Goal: Task Accomplishment & Management: Use online tool/utility

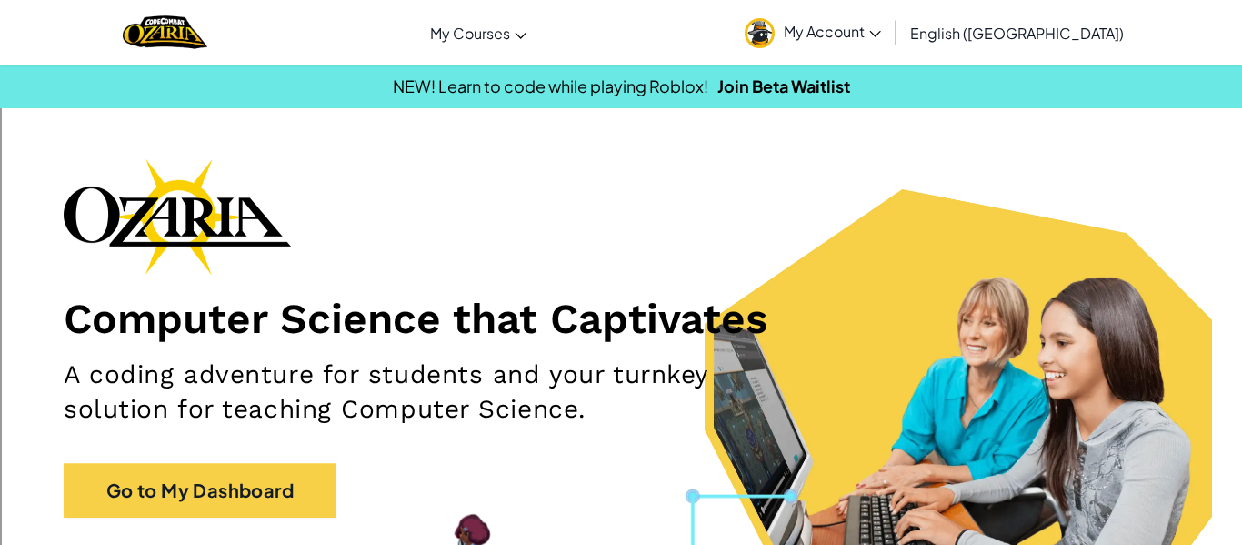
click at [257, 524] on div "Computer Science that Captivates A coding adventure for students and your turnk…" at bounding box center [621, 346] width 1115 height 377
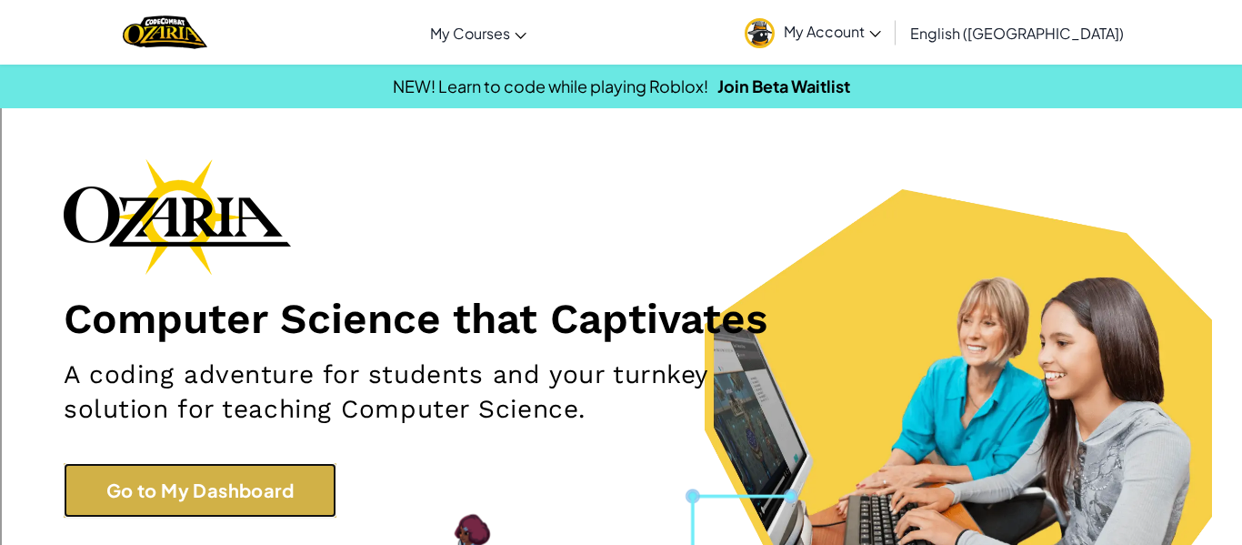
click at [252, 512] on link "Go to My Dashboard" at bounding box center [200, 490] width 273 height 55
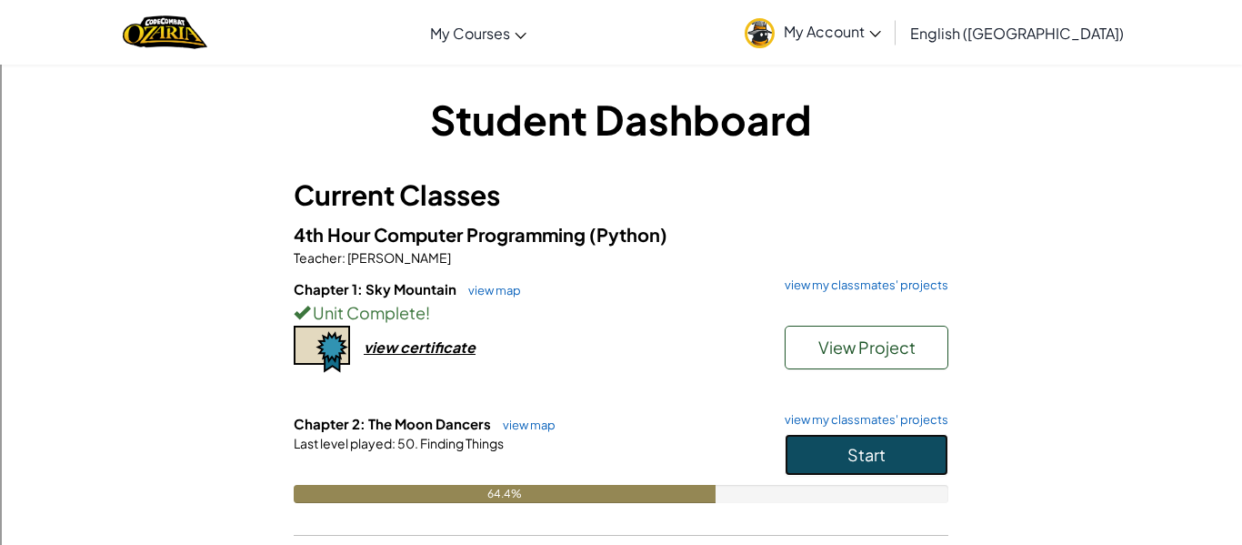
click at [787, 446] on button "Start" at bounding box center [867, 455] width 164 height 42
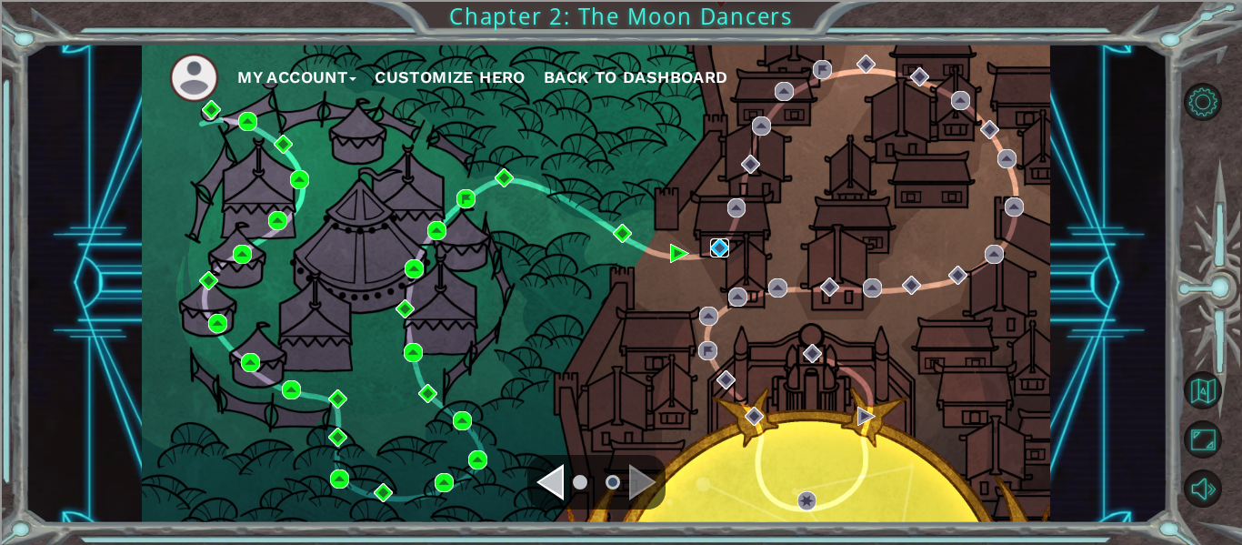
click at [722, 257] on img at bounding box center [719, 247] width 19 height 19
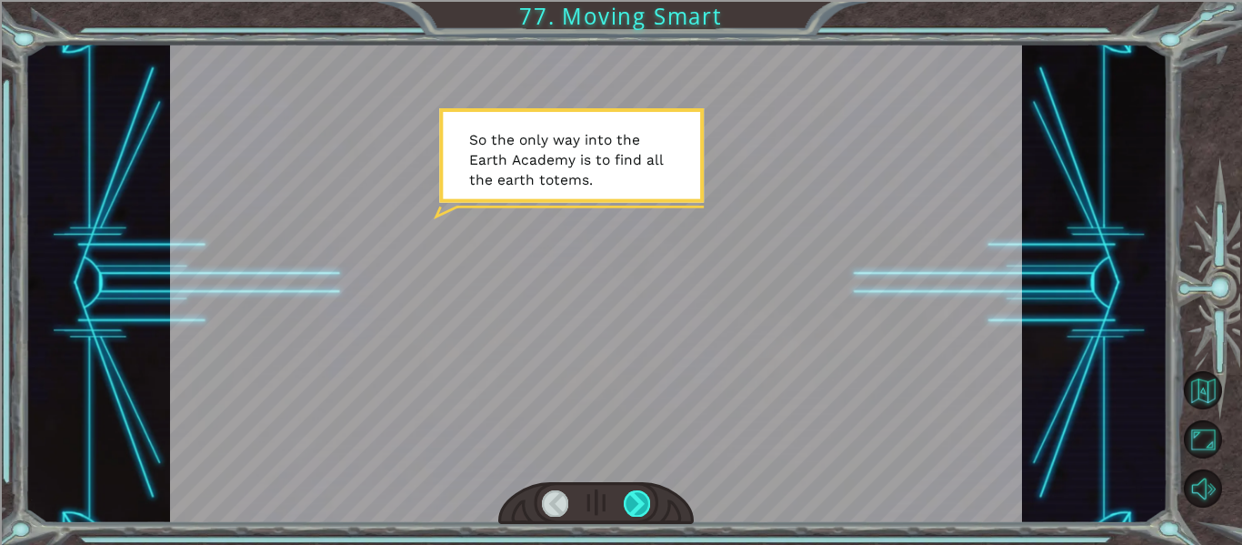
click at [627, 509] on div at bounding box center [637, 502] width 26 height 25
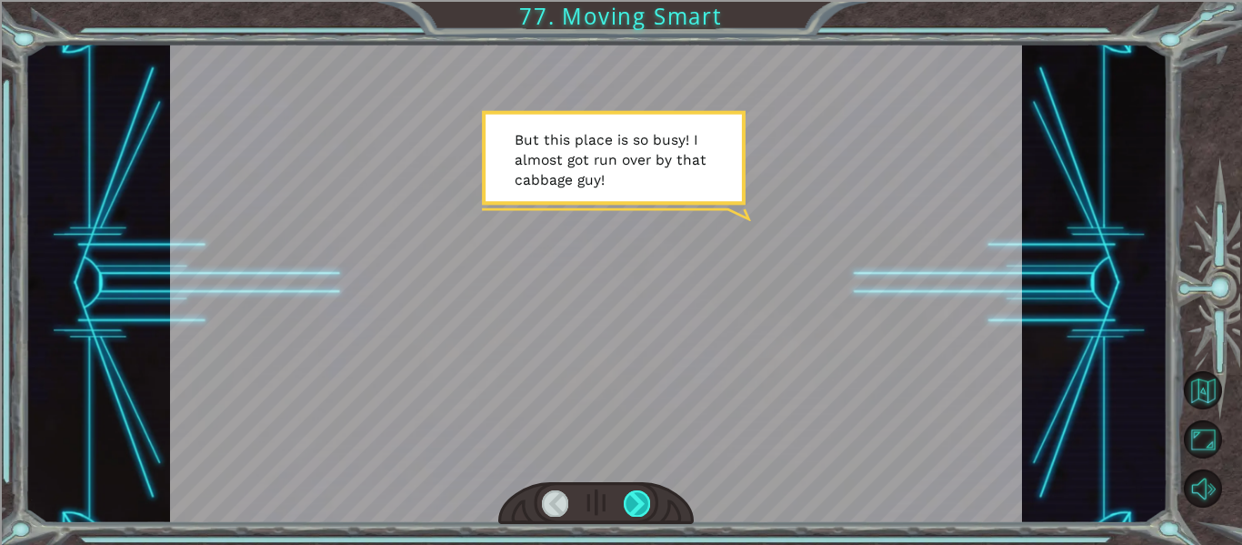
click at [635, 506] on div at bounding box center [637, 502] width 26 height 25
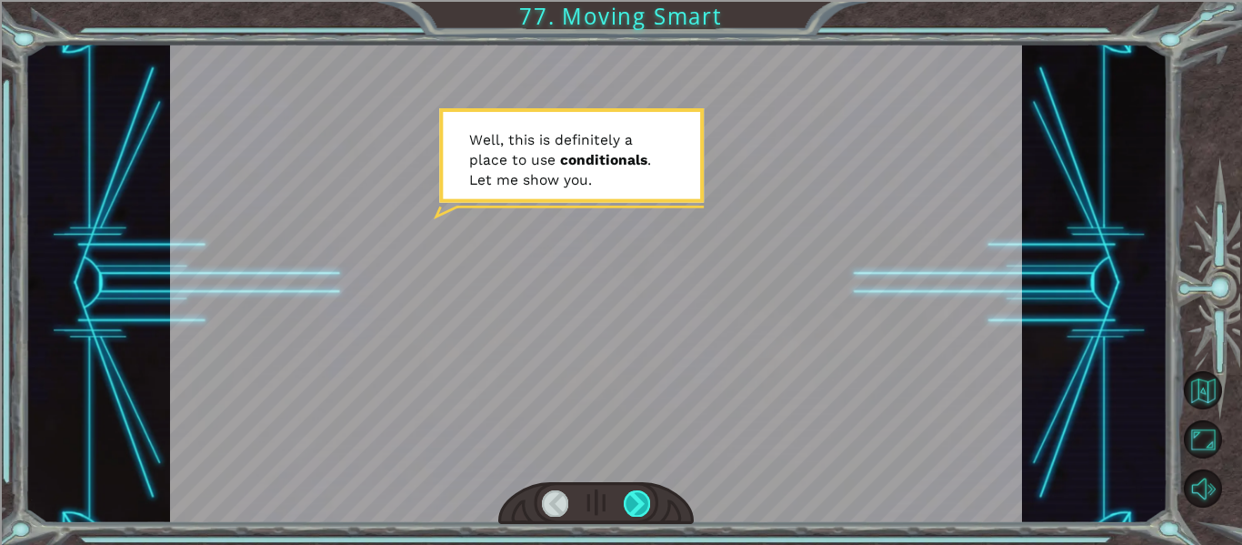
click at [639, 508] on div at bounding box center [637, 502] width 26 height 25
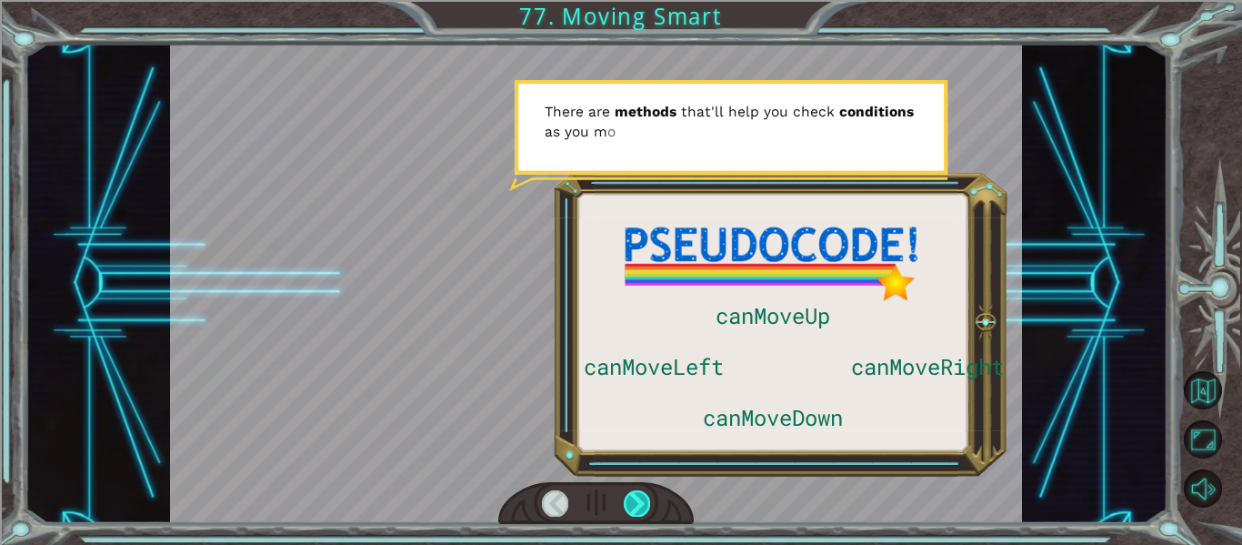
click at [635, 505] on div at bounding box center [637, 502] width 26 height 25
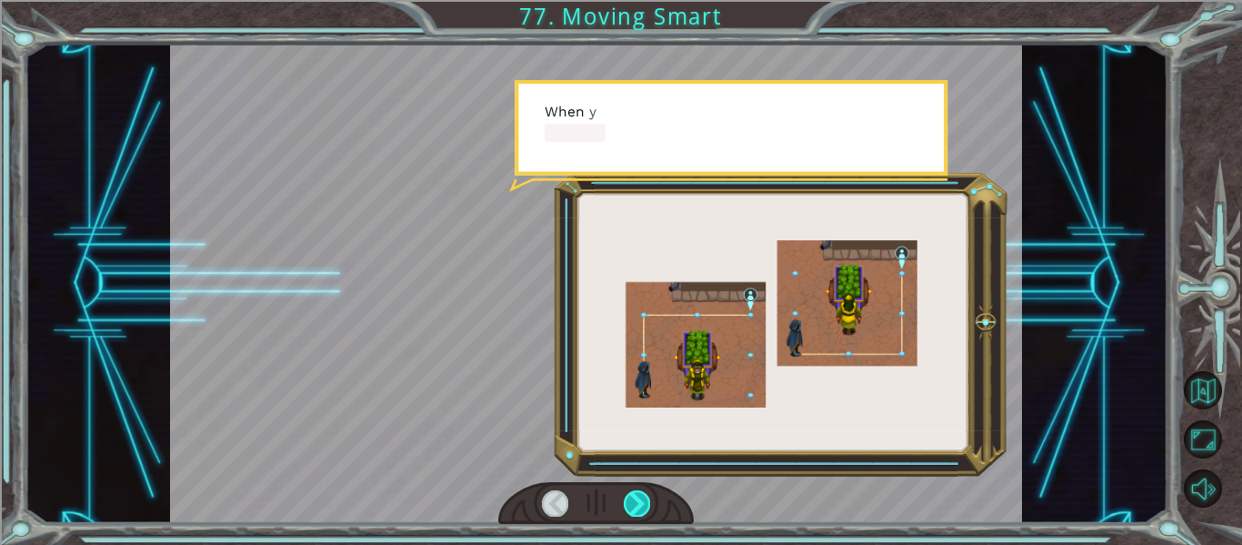
click at [635, 505] on div at bounding box center [637, 502] width 26 height 25
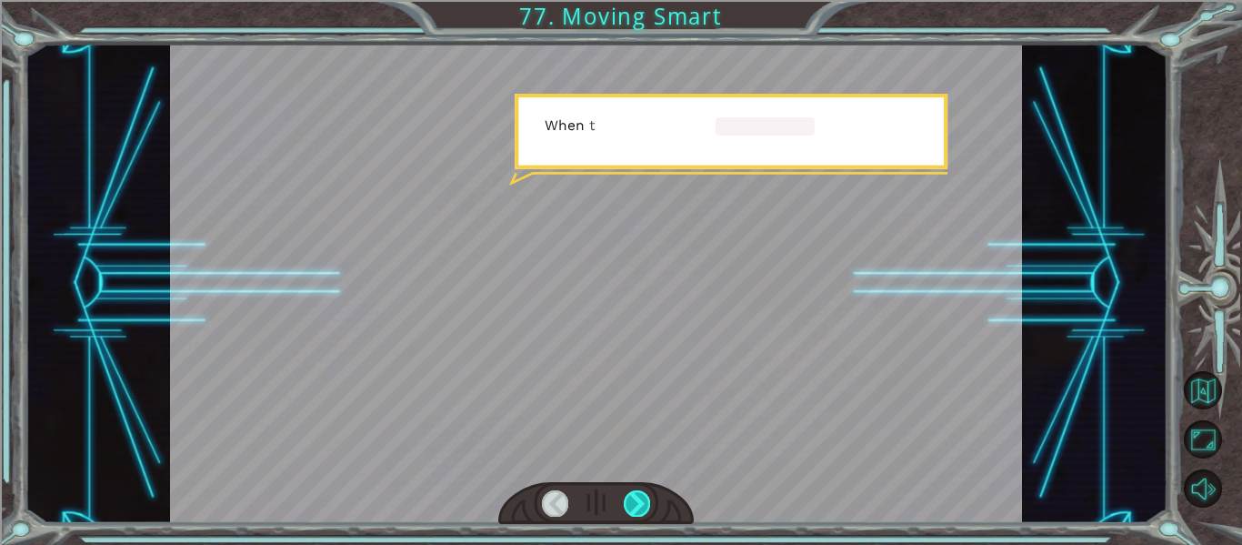
click at [635, 505] on div at bounding box center [637, 502] width 26 height 25
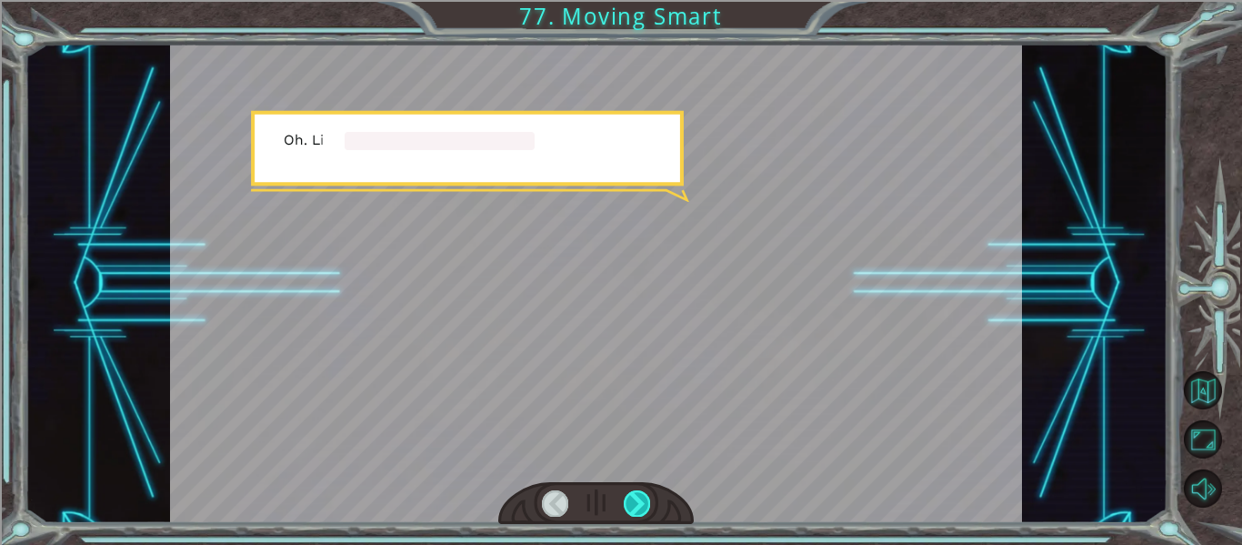
click at [635, 505] on div at bounding box center [637, 502] width 26 height 25
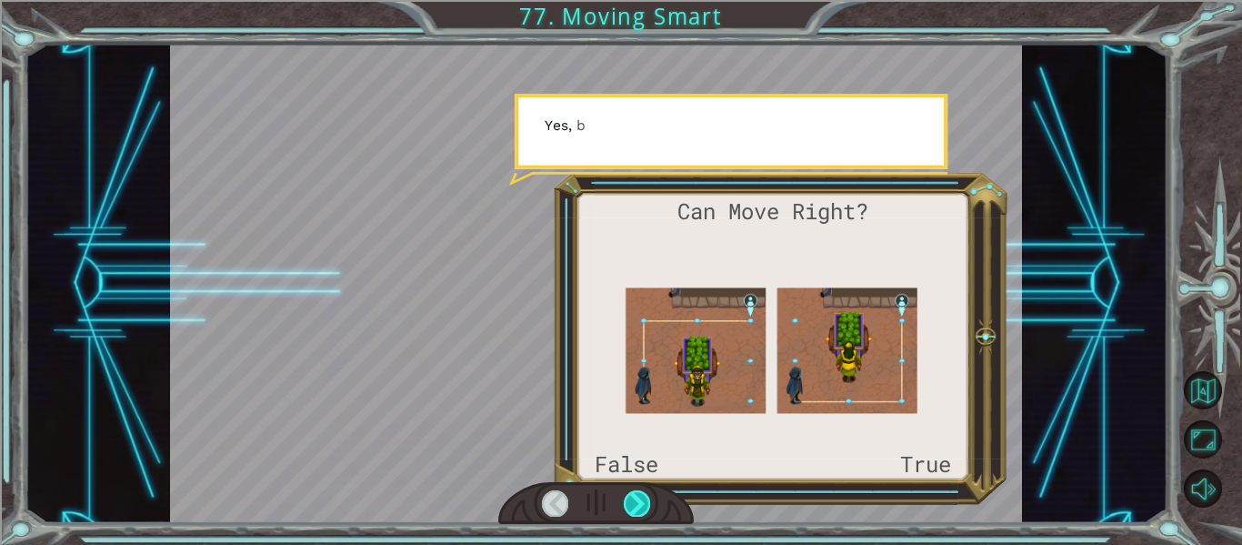
click at [635, 505] on div at bounding box center [637, 502] width 26 height 25
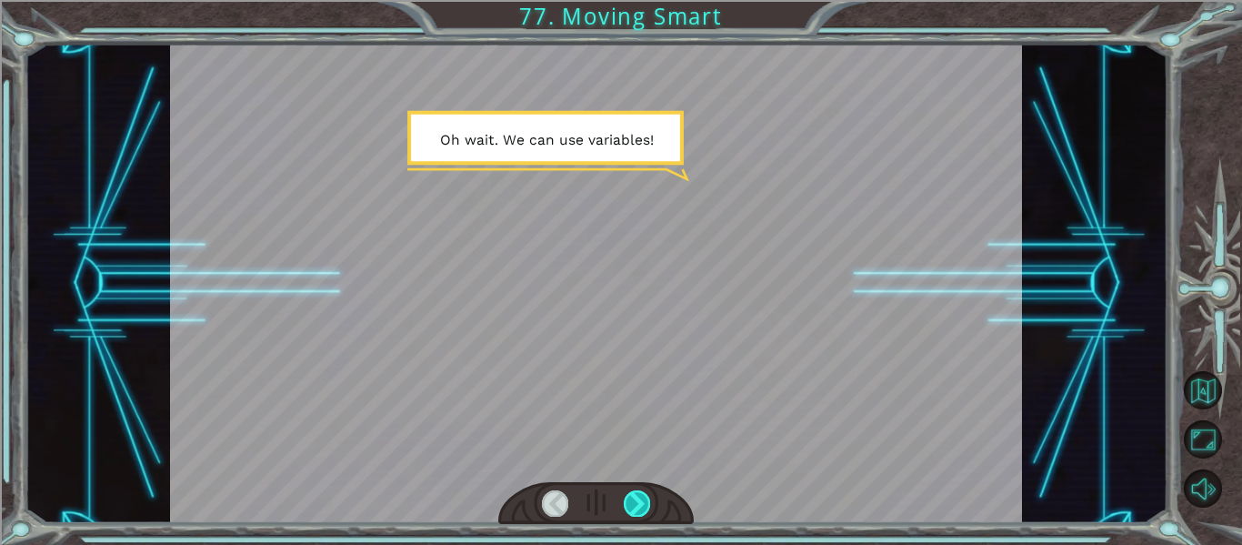
click at [635, 505] on div at bounding box center [637, 502] width 26 height 25
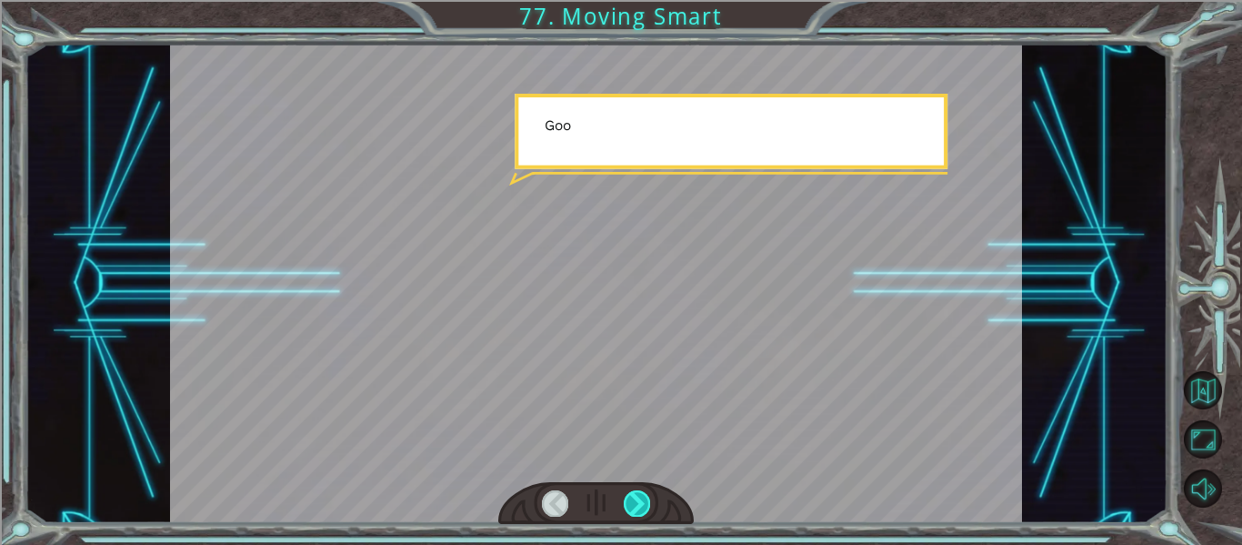
click at [635, 505] on div at bounding box center [637, 502] width 26 height 25
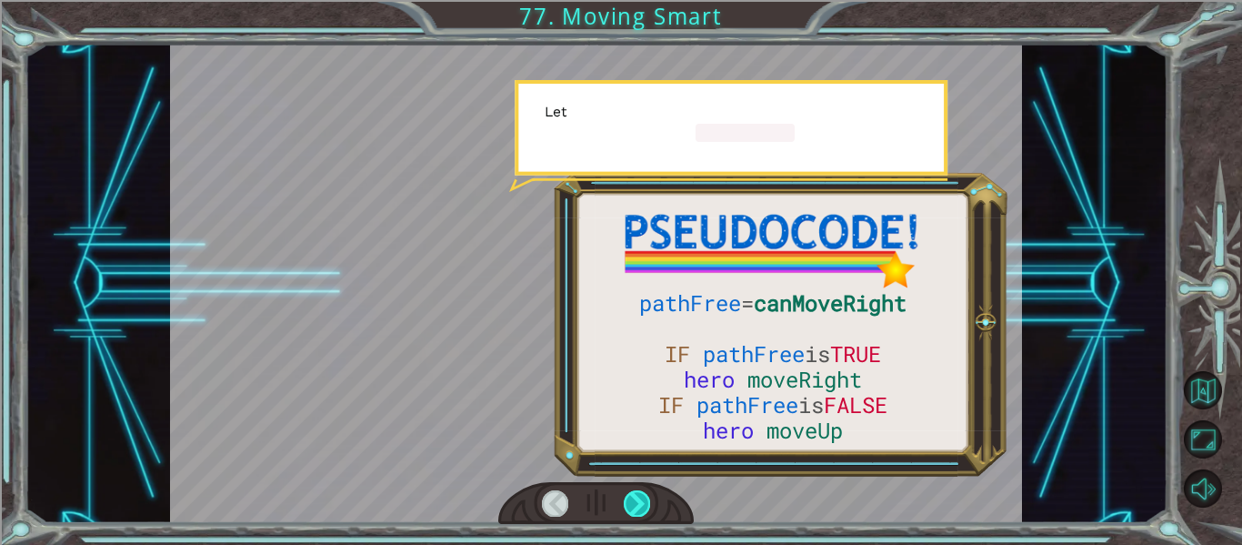
click at [635, 505] on div at bounding box center [637, 502] width 26 height 25
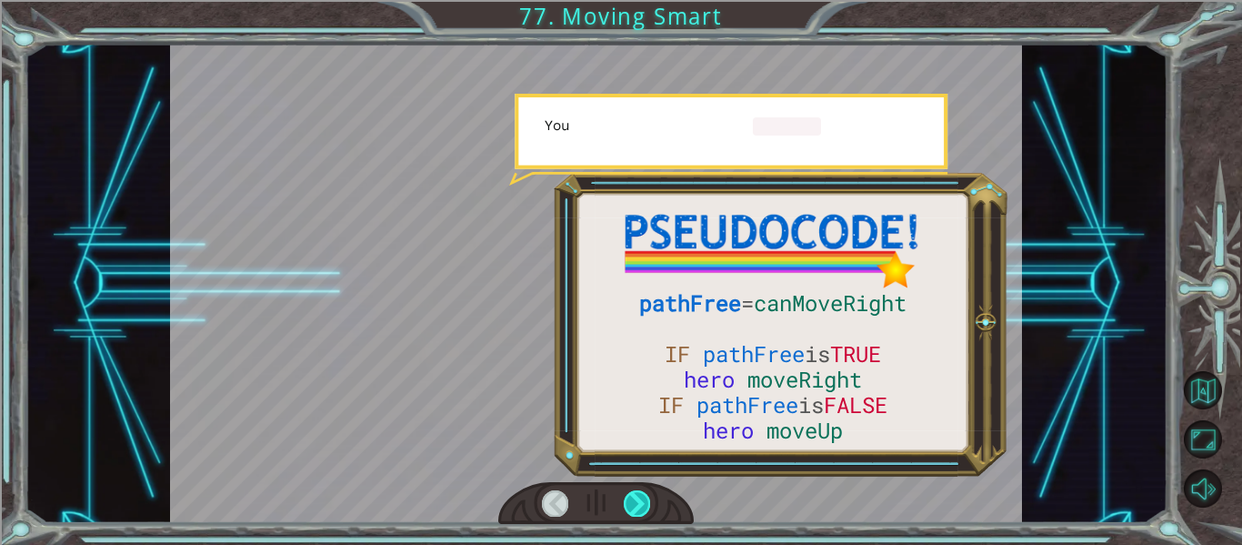
click at [635, 505] on div at bounding box center [637, 502] width 26 height 25
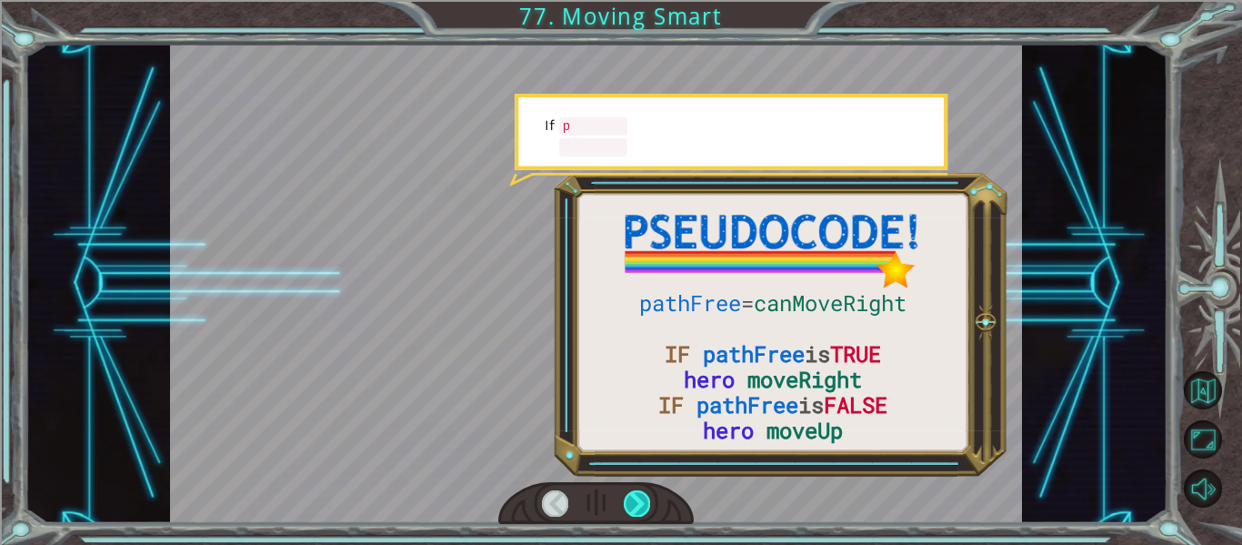
click at [635, 505] on div at bounding box center [637, 502] width 26 height 25
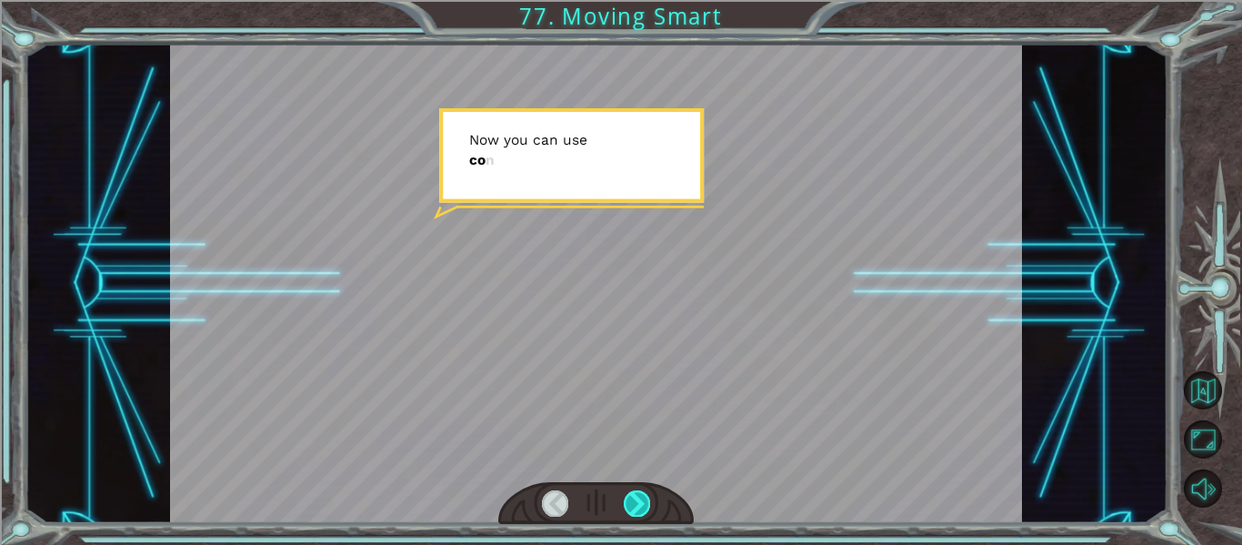
click at [635, 505] on div at bounding box center [637, 502] width 26 height 25
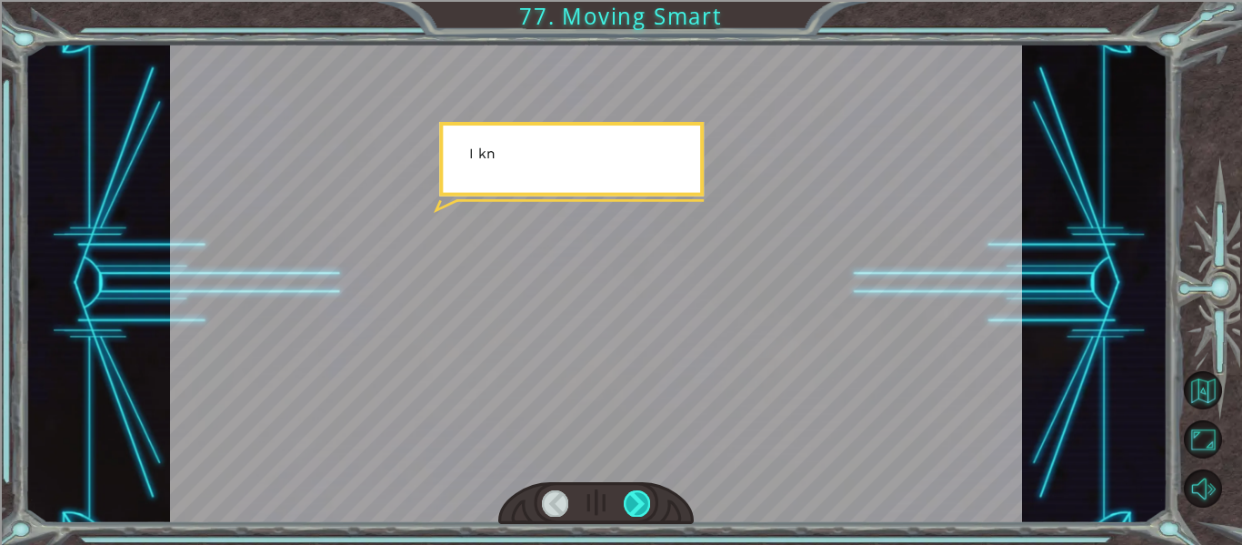
click at [635, 505] on div at bounding box center [637, 502] width 26 height 25
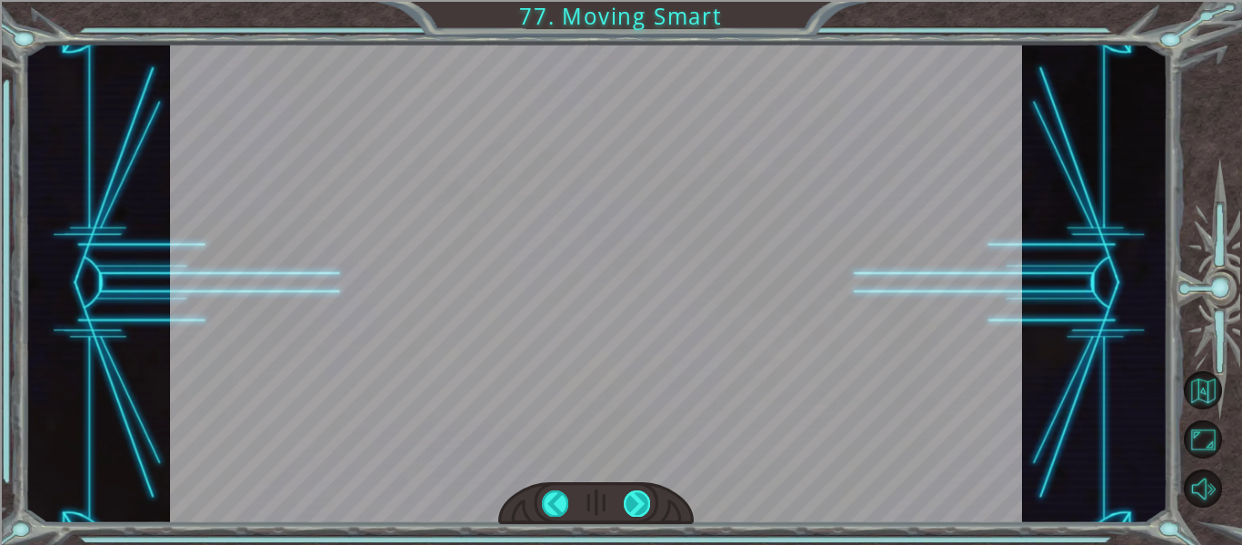
click at [635, 505] on div at bounding box center [637, 502] width 26 height 25
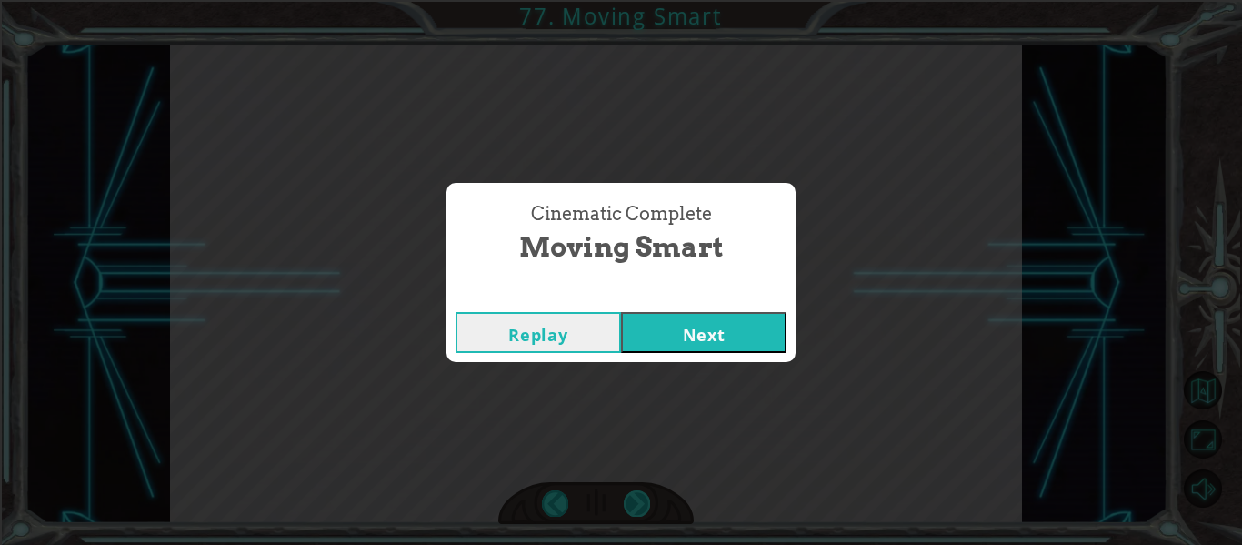
click at [635, 0] on div "pathFree = canMoveRight IF pathFree is TRUE hero moveRight IF pathFree is FALSE…" at bounding box center [621, 0] width 1242 height 0
click at [665, 348] on button "Next" at bounding box center [703, 332] width 165 height 41
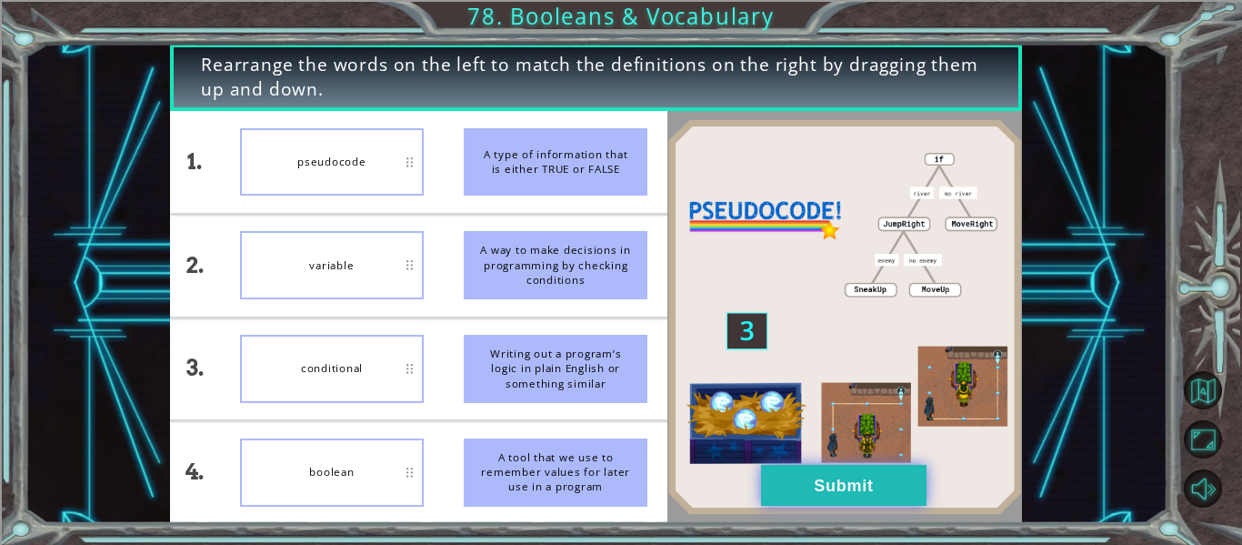
click at [796, 478] on button "Submit" at bounding box center [843, 485] width 165 height 41
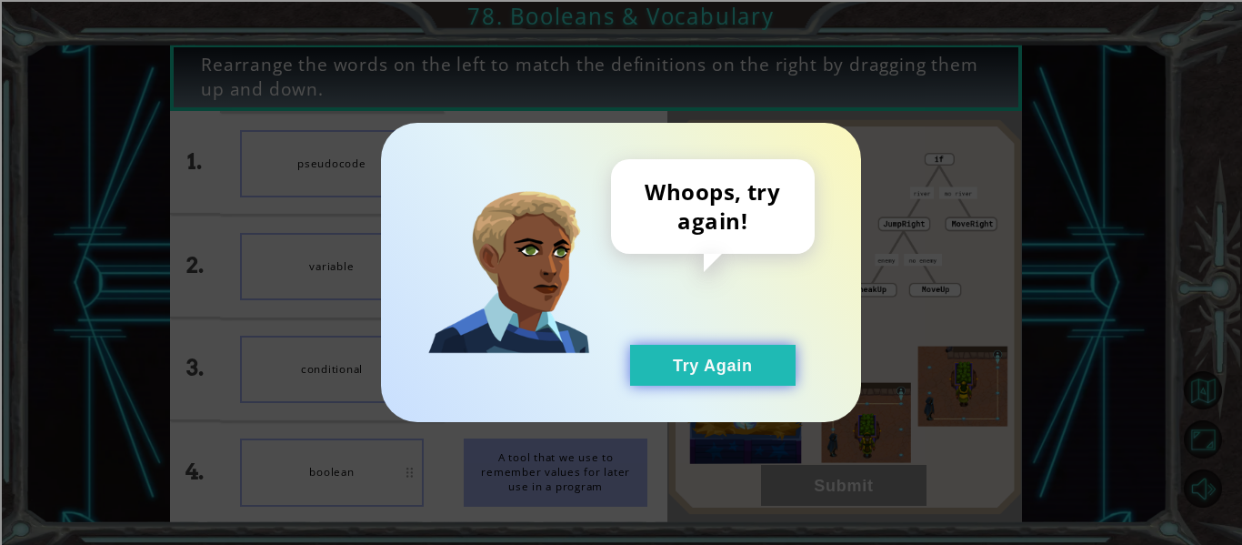
click at [729, 377] on button "Try Again" at bounding box center [712, 365] width 165 height 41
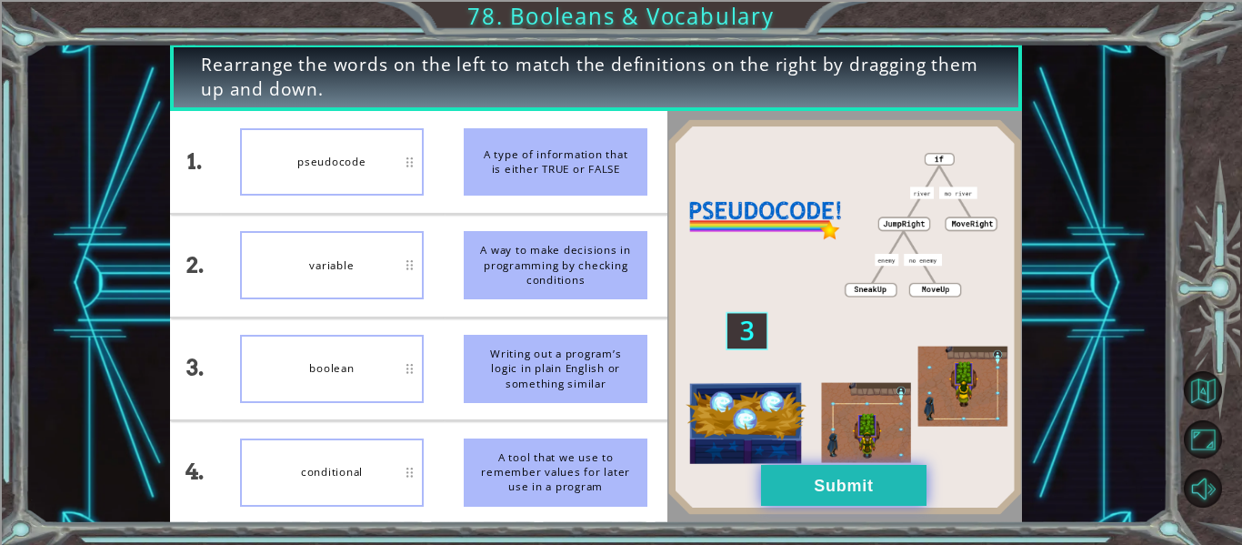
click at [806, 482] on button "Submit" at bounding box center [843, 485] width 165 height 41
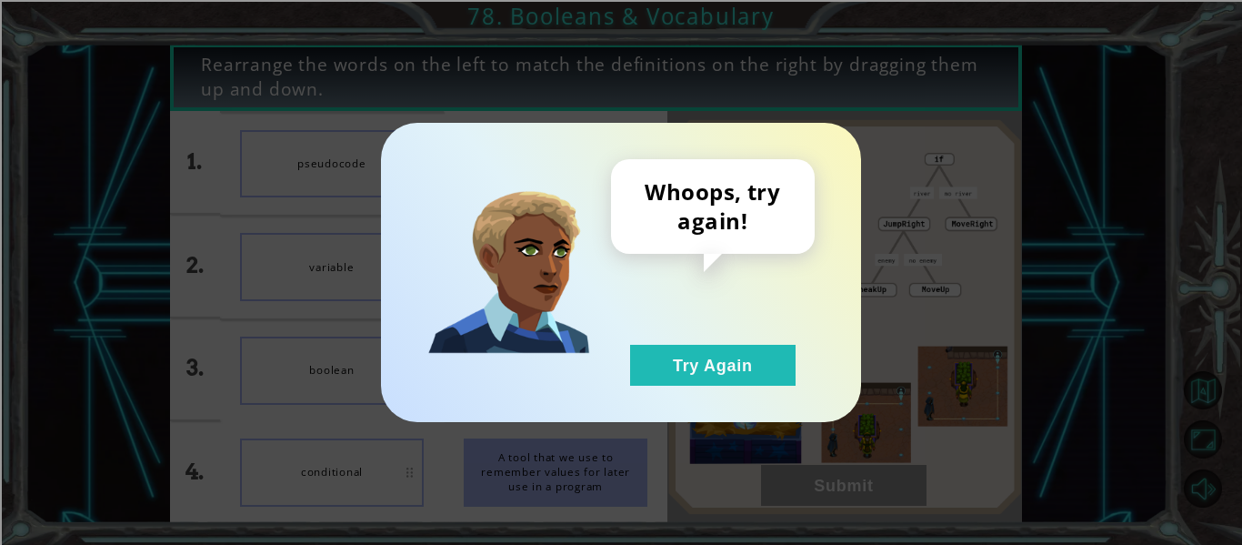
click at [706, 405] on div "Whoops, try again! Try Again" at bounding box center [621, 272] width 480 height 299
click at [673, 359] on button "Try Again" at bounding box center [712, 365] width 165 height 41
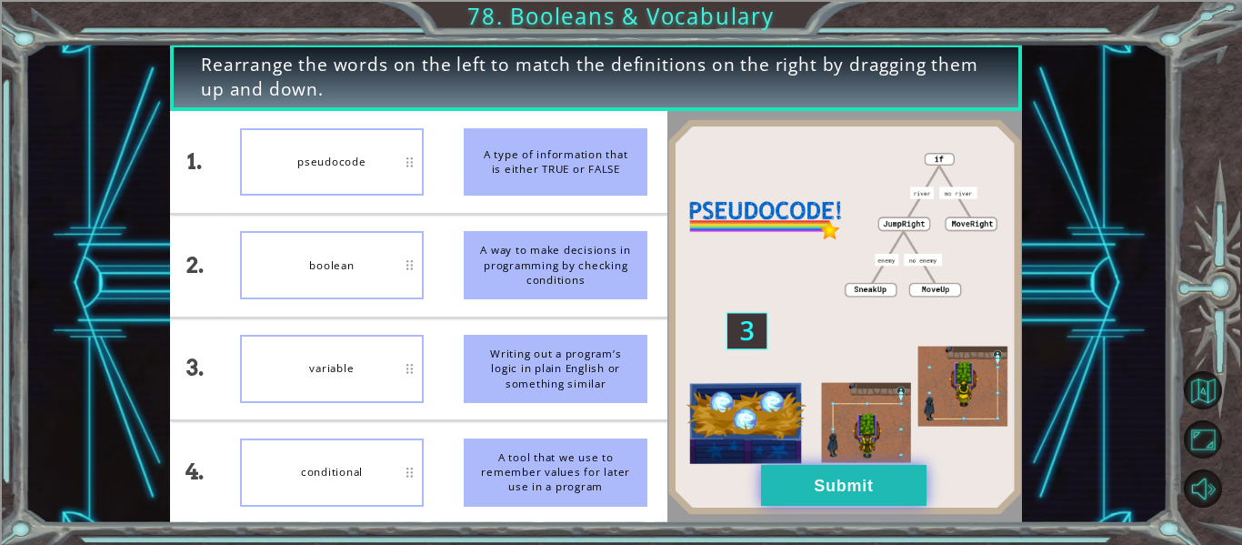
click at [816, 503] on button "Submit" at bounding box center [843, 485] width 165 height 41
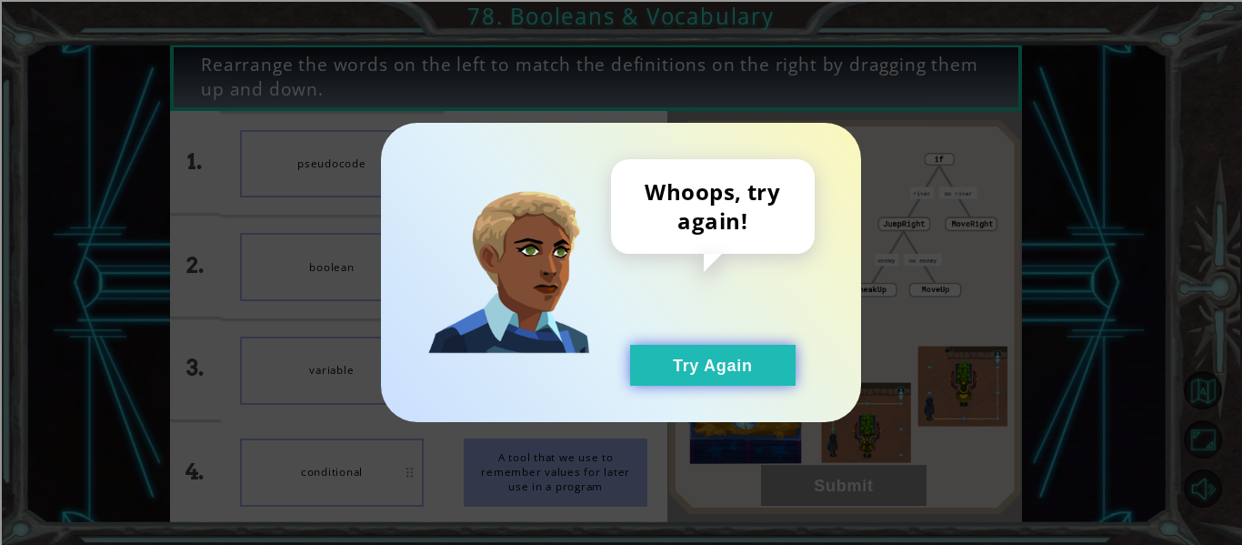
click at [711, 375] on button "Try Again" at bounding box center [712, 365] width 165 height 41
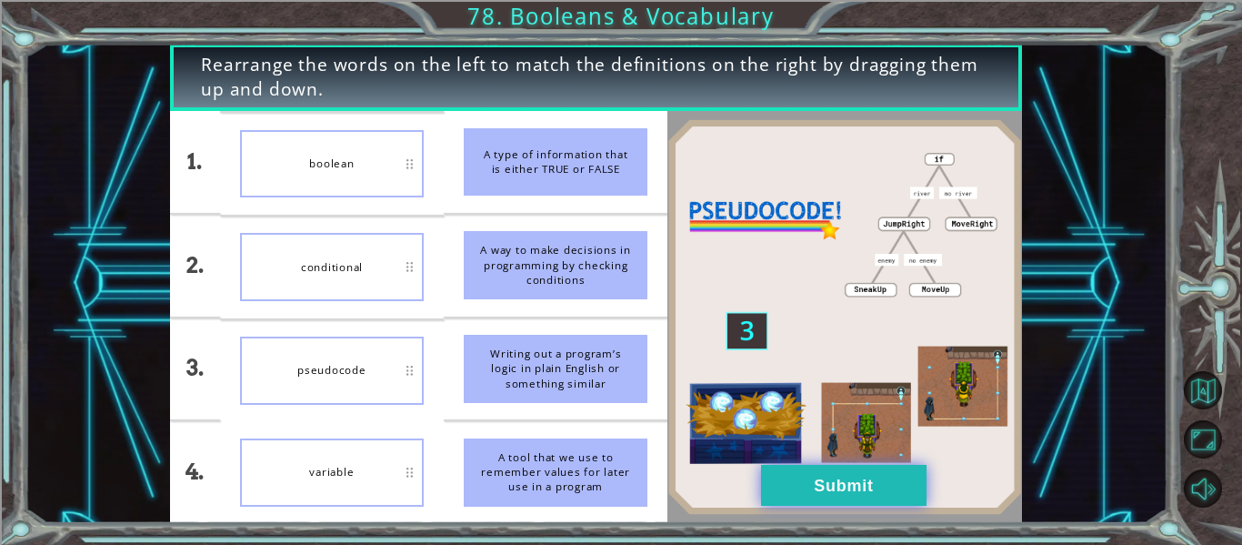
click at [873, 495] on button "Submit" at bounding box center [843, 485] width 165 height 41
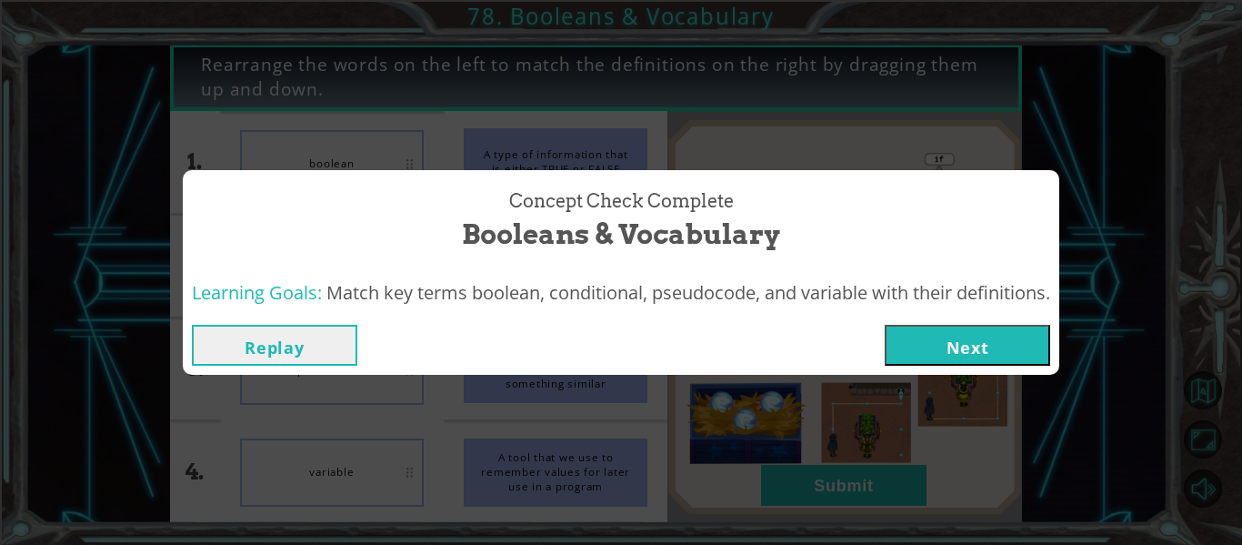
click at [975, 337] on button "Next" at bounding box center [967, 345] width 165 height 41
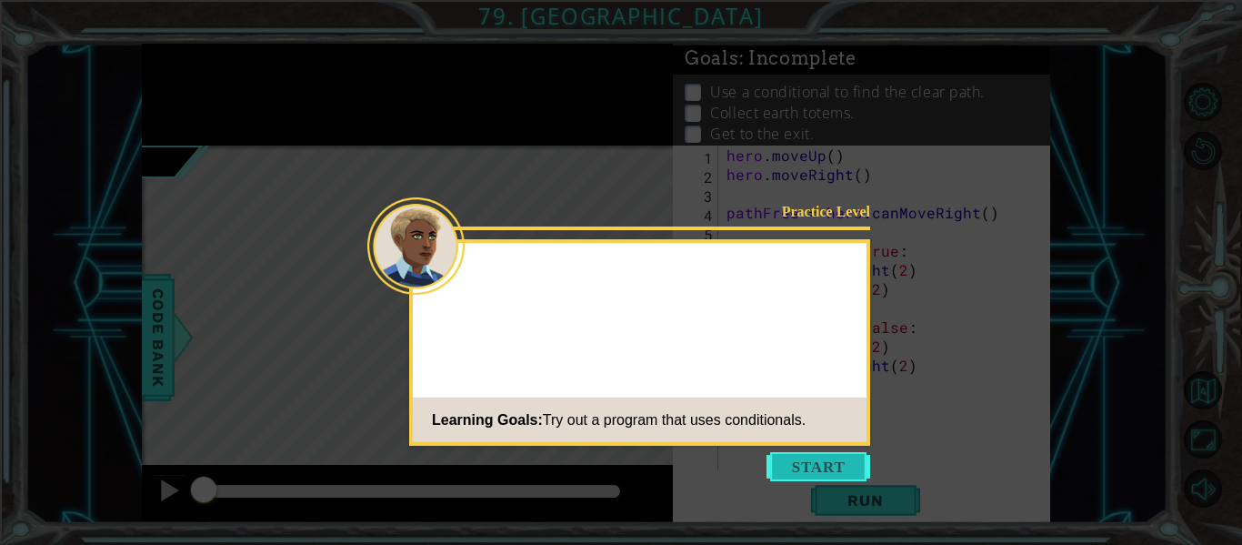
click at [790, 471] on button "Start" at bounding box center [818, 466] width 104 height 29
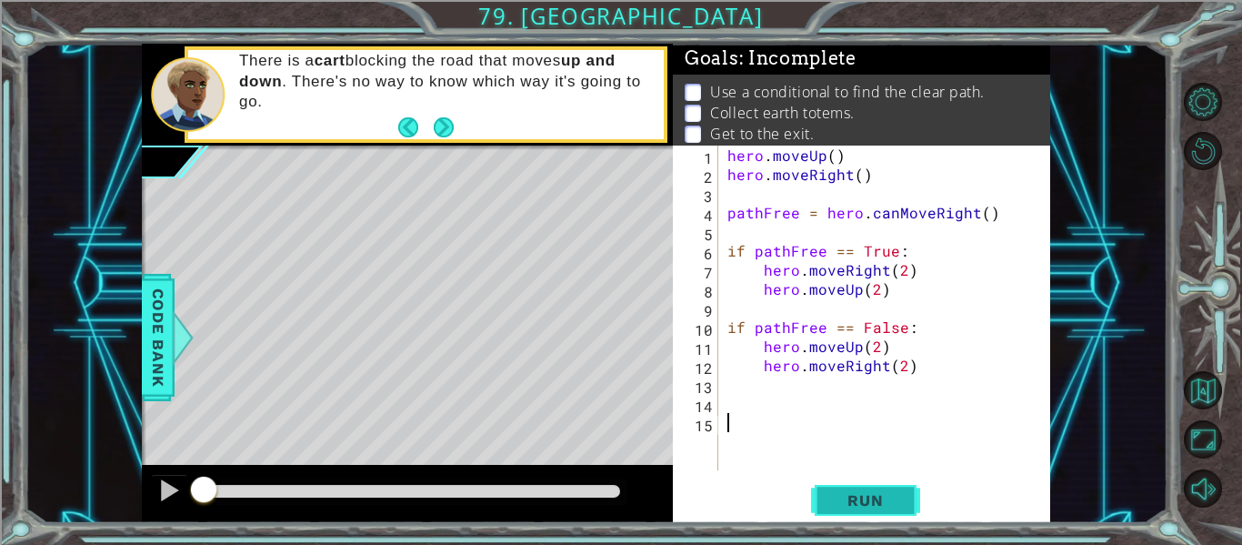
click at [878, 500] on span "Run" at bounding box center [865, 500] width 72 height 18
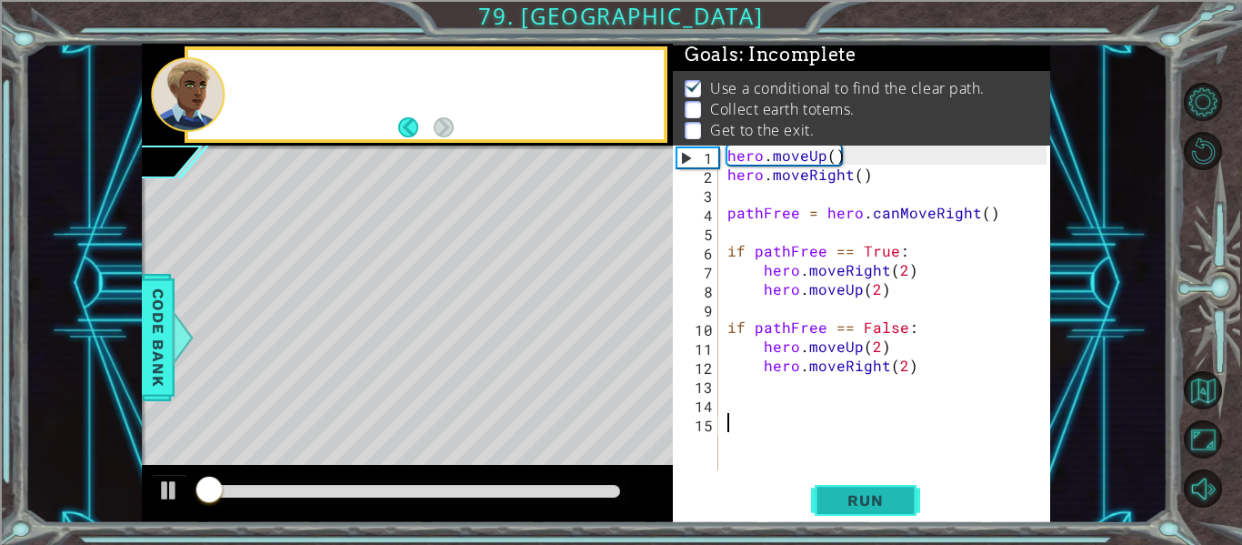
scroll to position [5, 0]
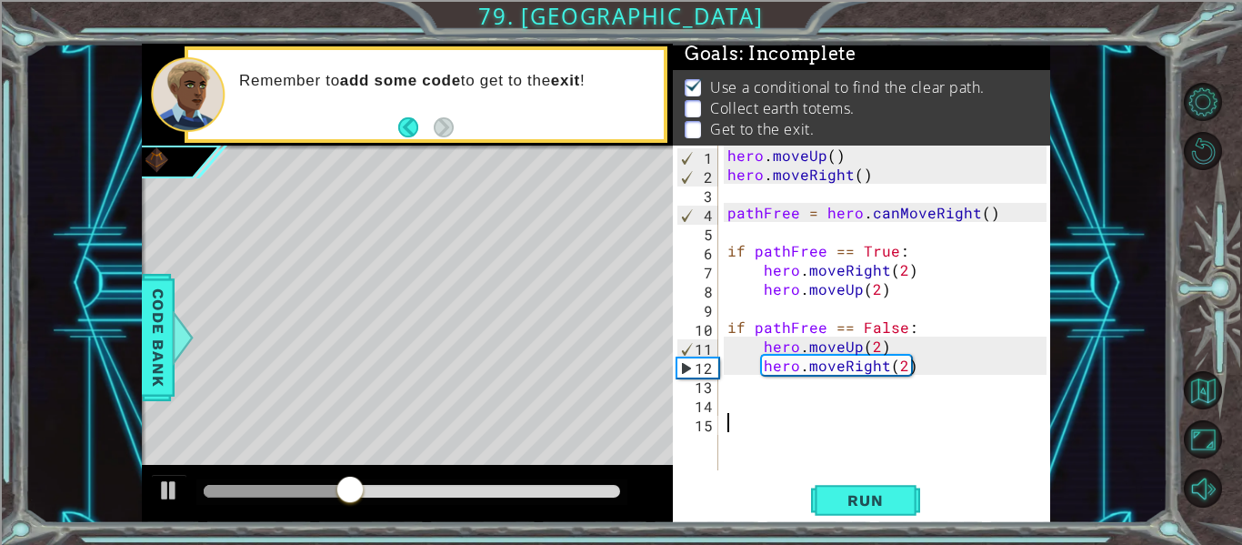
click at [765, 451] on div "hero . moveUp ( ) hero . moveRight ( ) pathFree = hero . canMoveRight ( ) if pa…" at bounding box center [890, 326] width 332 height 363
click at [740, 397] on div "hero . moveUp ( ) hero . moveRight ( ) pathFree = hero . canMoveRight ( ) if pa…" at bounding box center [890, 326] width 332 height 363
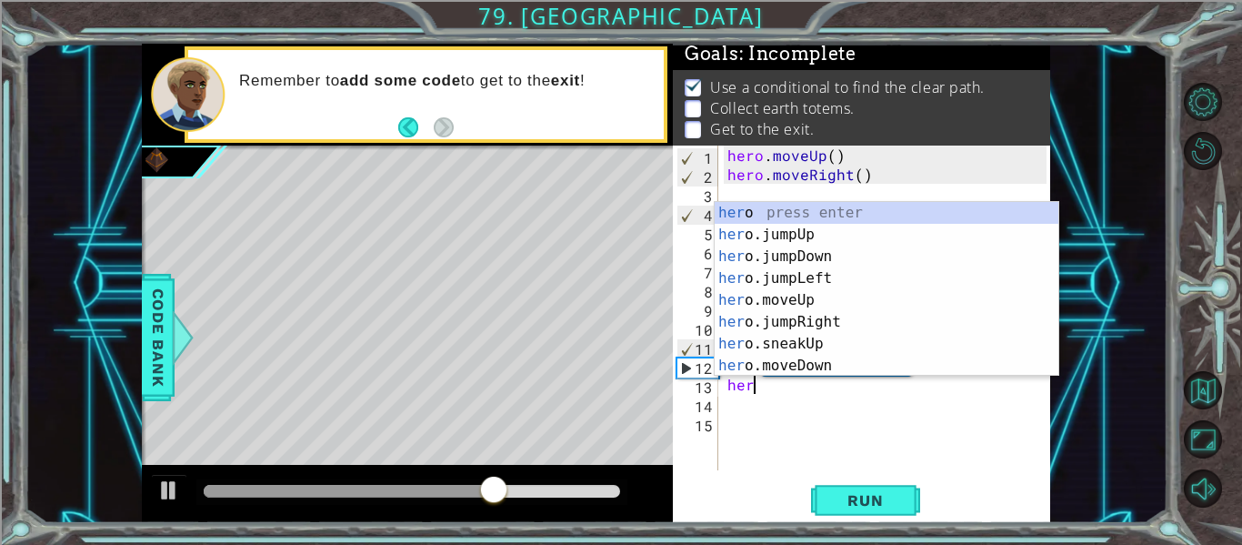
scroll to position [0, 1]
type textarea "hero"
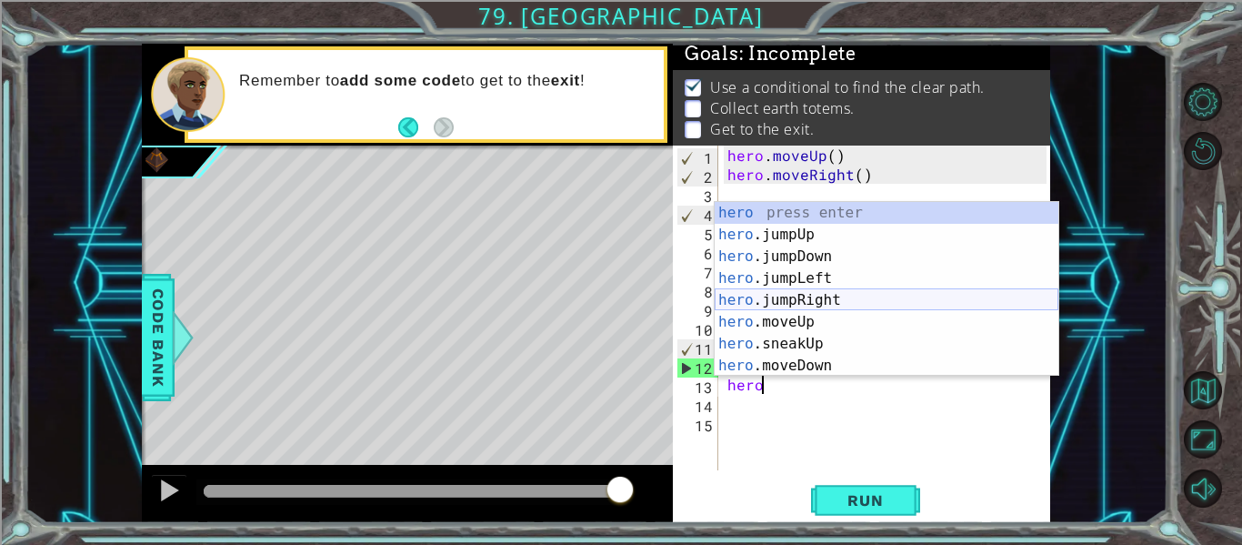
click at [808, 297] on div "hero press enter hero .jumpUp press enter hero .jumpDown press enter hero .jump…" at bounding box center [887, 311] width 344 height 218
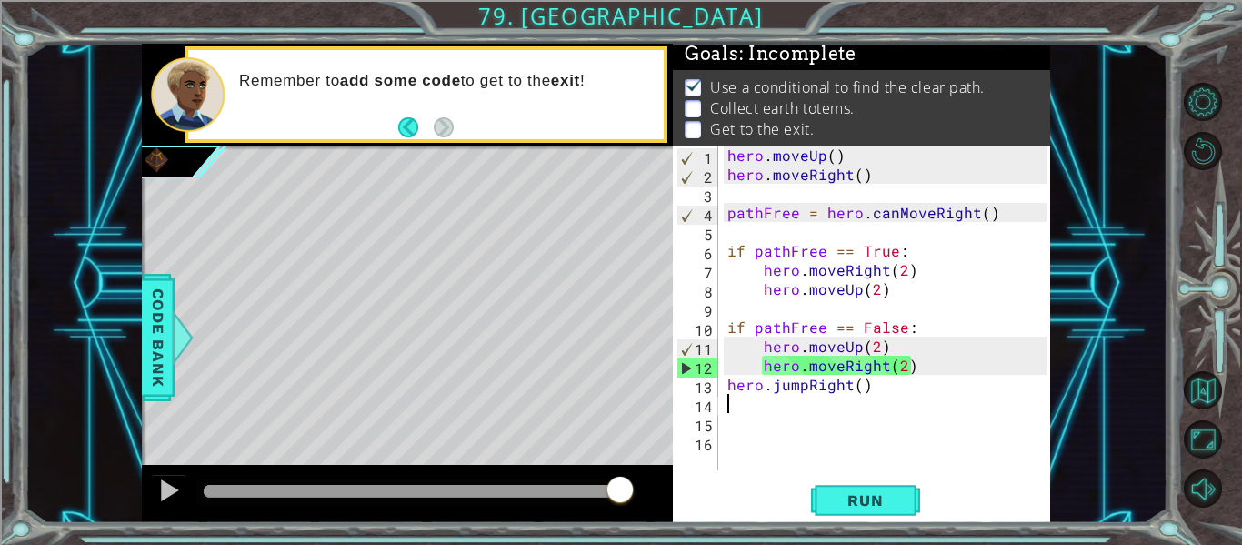
scroll to position [0, 0]
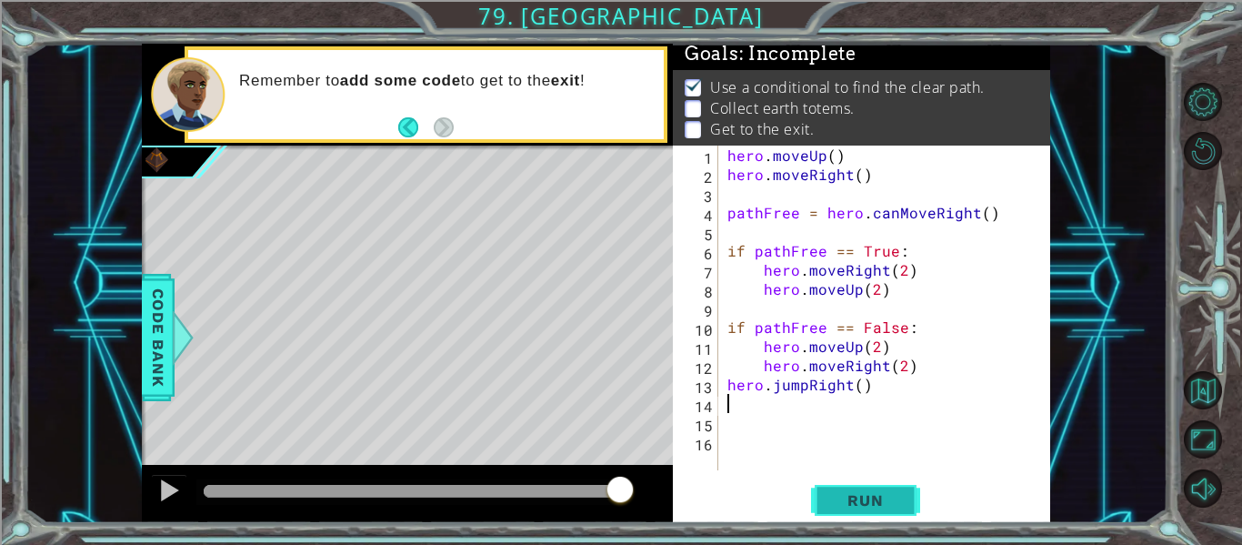
click at [824, 501] on button "Run" at bounding box center [865, 500] width 109 height 37
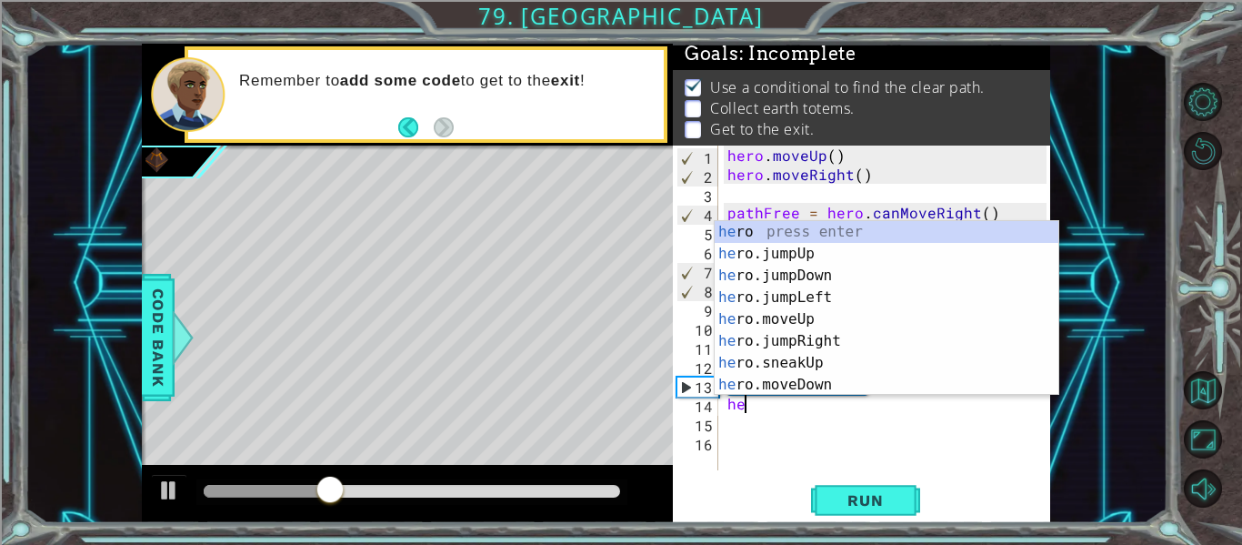
scroll to position [0, 1]
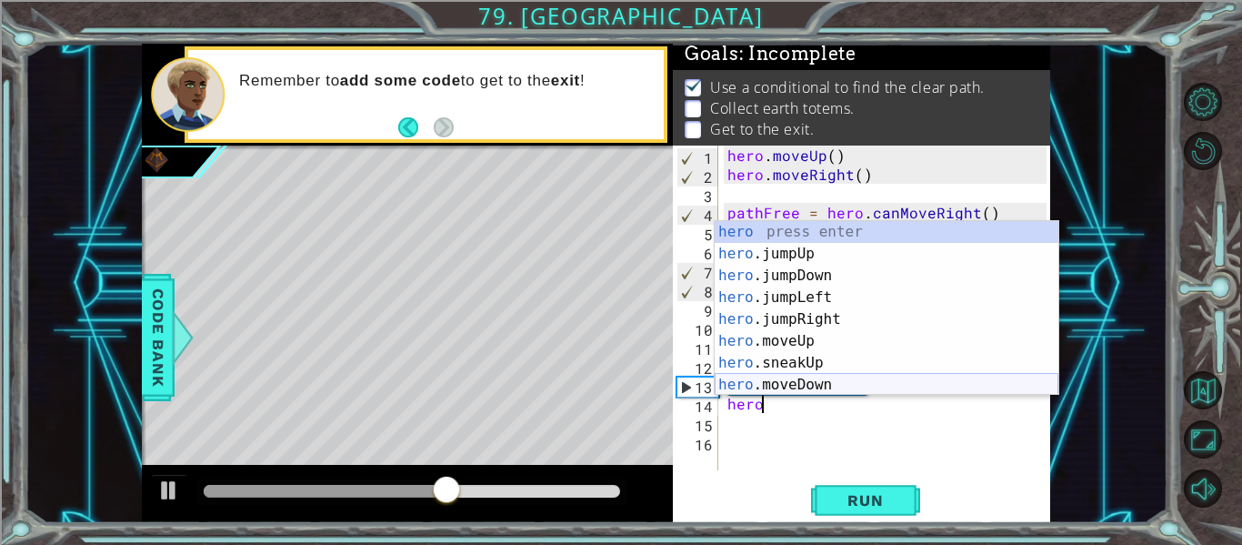
click at [872, 354] on div "hero press enter hero .jumpUp press enter hero .jumpDown press enter hero .jump…" at bounding box center [887, 330] width 344 height 218
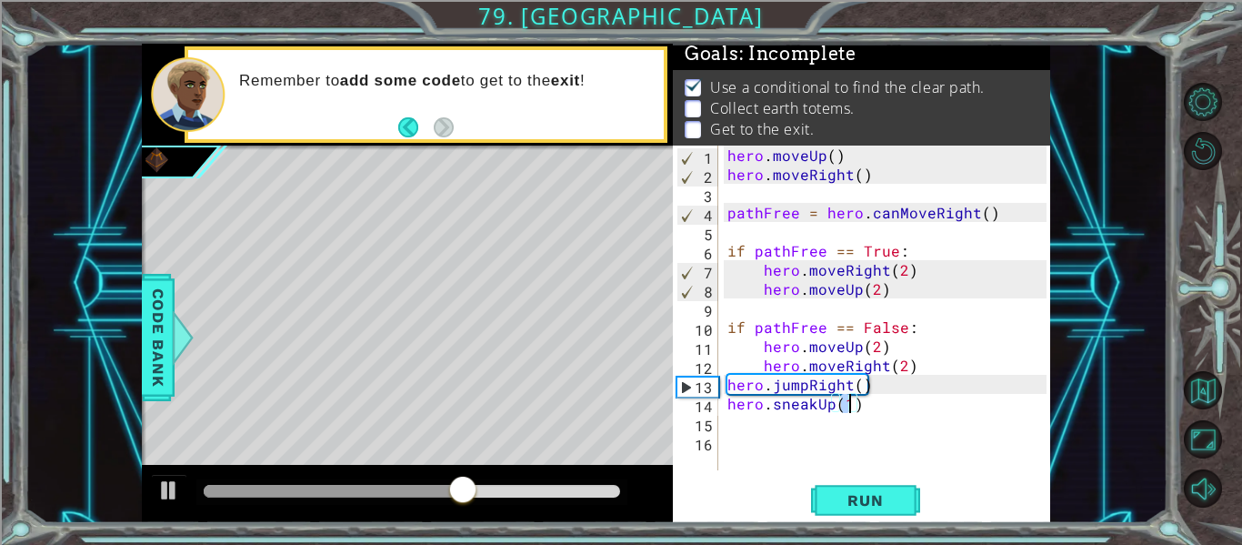
click at [833, 410] on div "hero . moveUp ( ) hero . moveRight ( ) pathFree = hero . canMoveRight ( ) if pa…" at bounding box center [890, 326] width 332 height 363
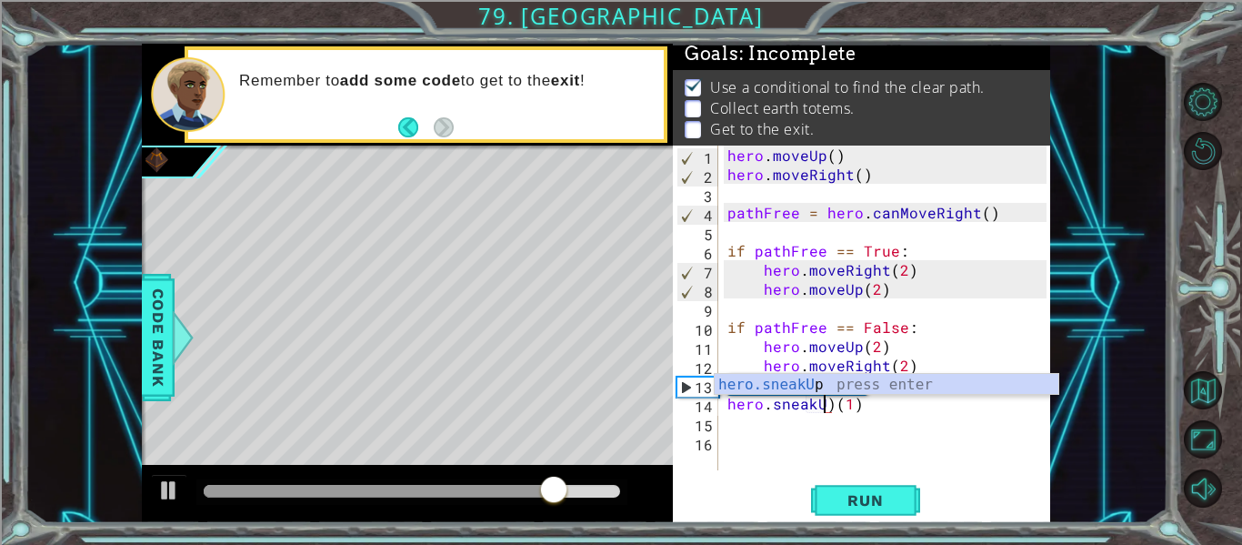
scroll to position [0, 7]
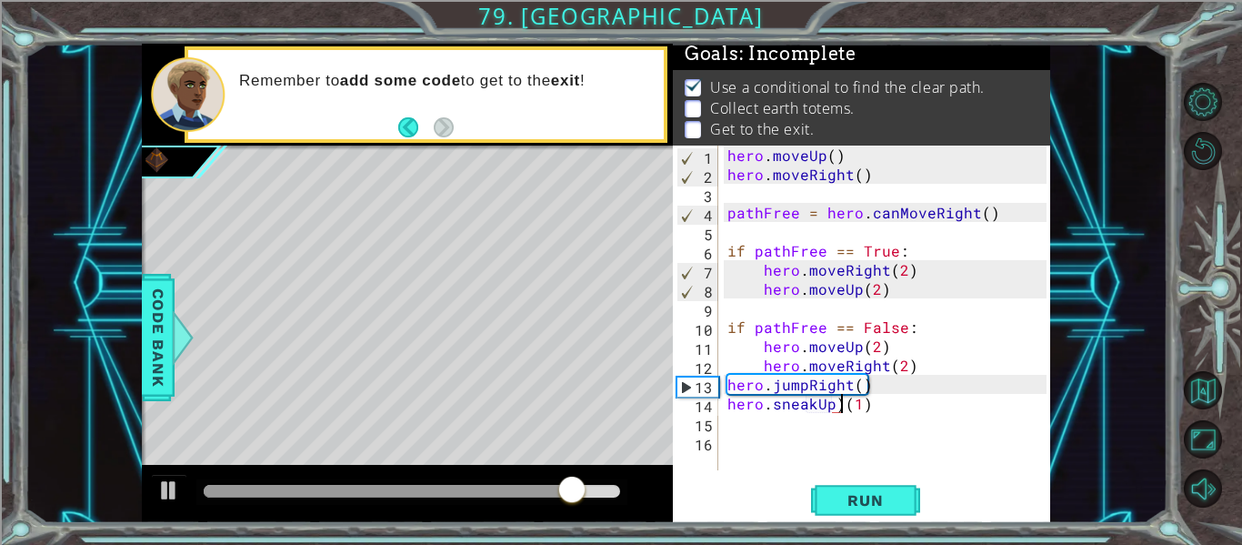
type textarea "hero.sneakUp(1)"
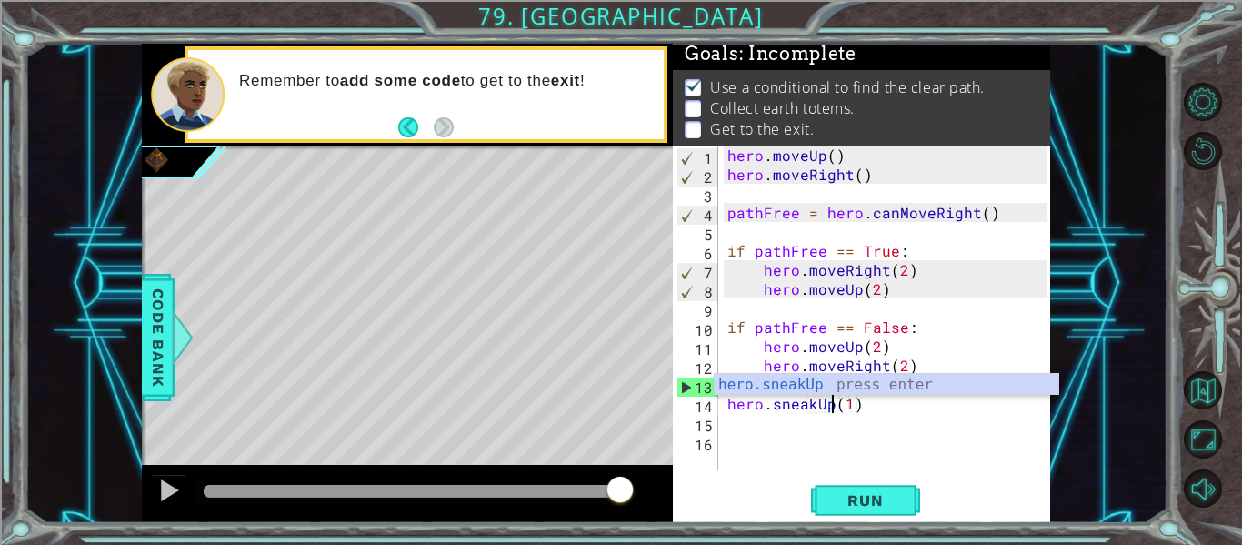
click at [747, 418] on div "hero . moveUp ( ) hero . moveRight ( ) pathFree = hero . canMoveRight ( ) if pa…" at bounding box center [890, 326] width 332 height 363
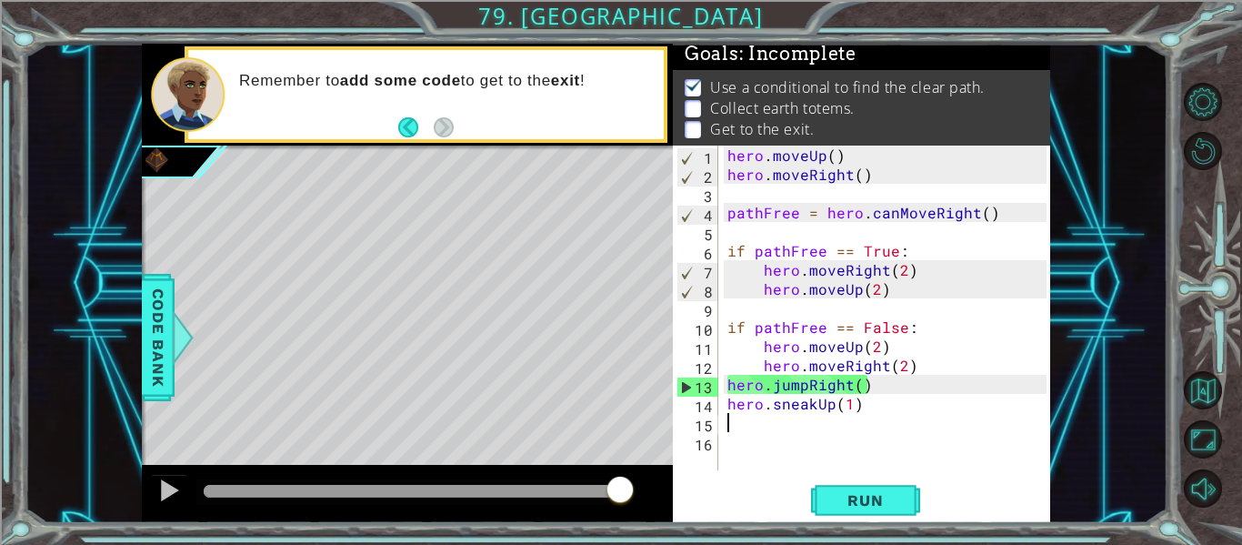
scroll to position [0, 0]
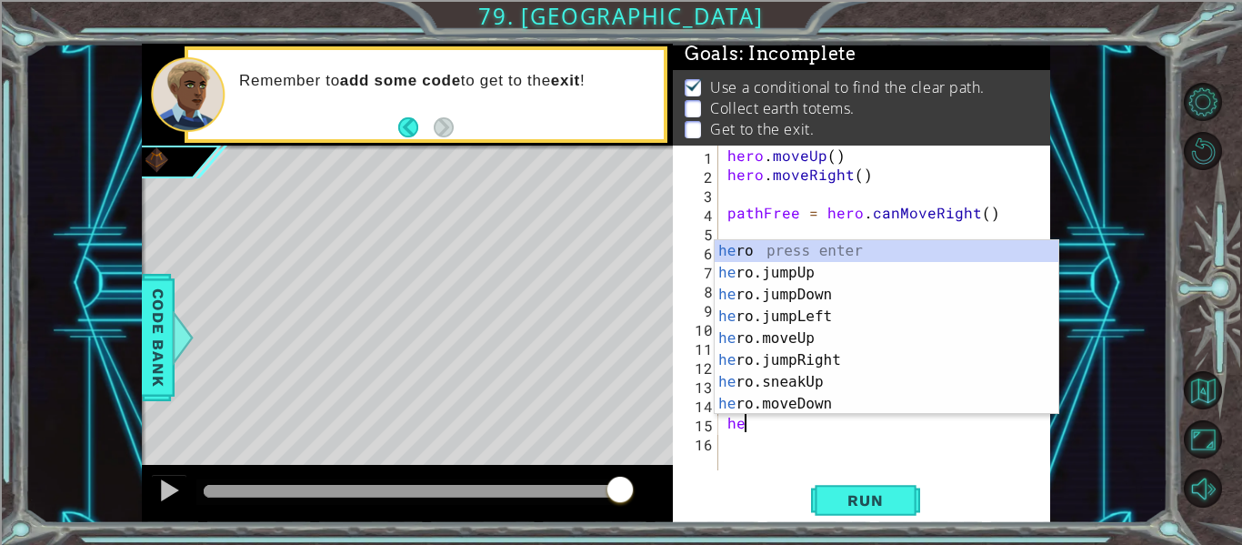
type textarea "hero"
click at [859, 299] on div "hero press enter hero .jumpUp press enter hero .jumpDown press enter hero .jump…" at bounding box center [887, 349] width 344 height 218
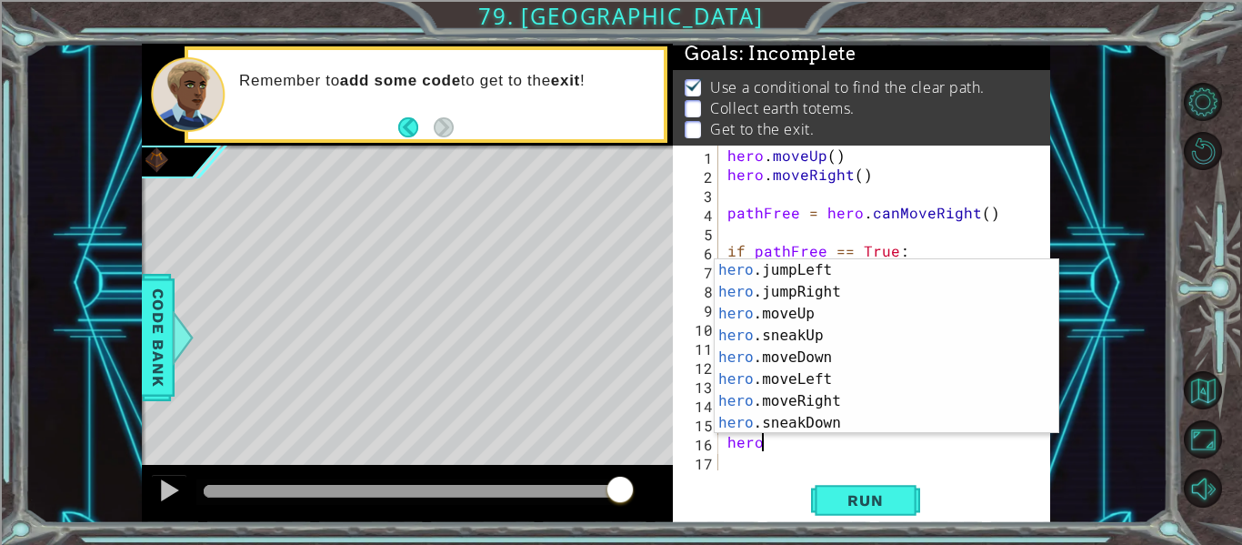
scroll to position [72, 0]
click at [833, 347] on div "hero .jumpLeft press enter hero .jumpRight press enter hero .moveUp press enter…" at bounding box center [887, 362] width 344 height 218
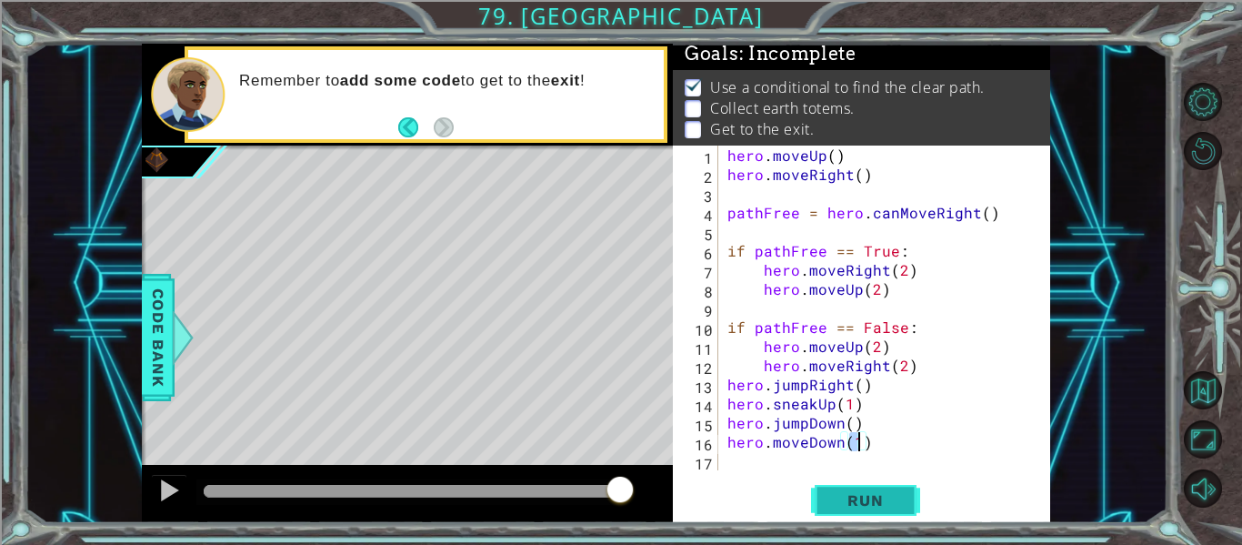
click at [872, 518] on button "Run" at bounding box center [865, 500] width 109 height 37
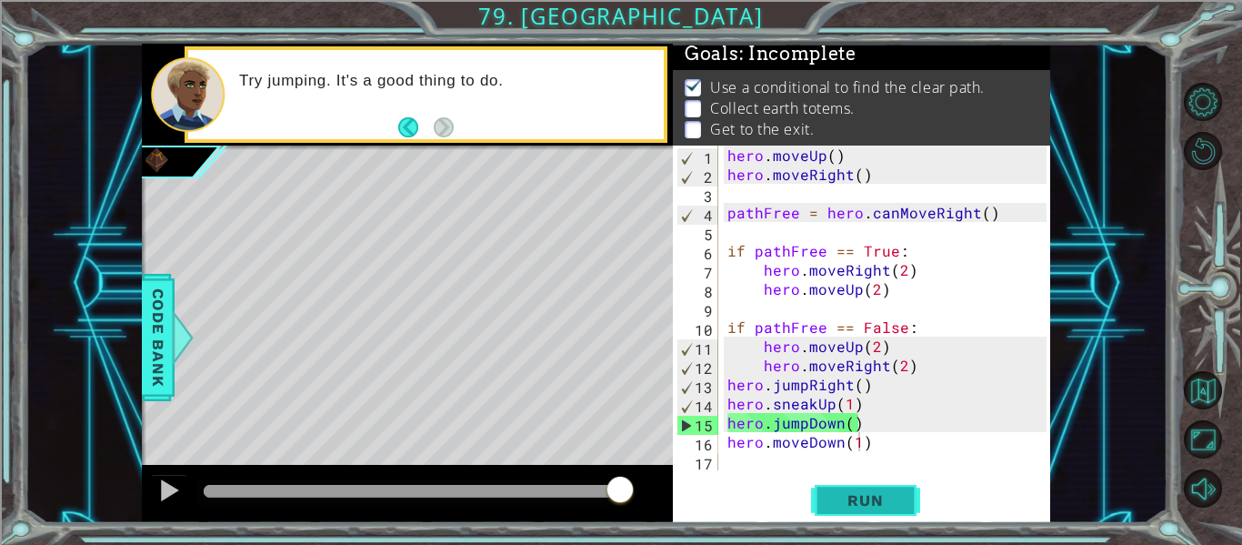
click at [845, 507] on span "Run" at bounding box center [865, 500] width 72 height 18
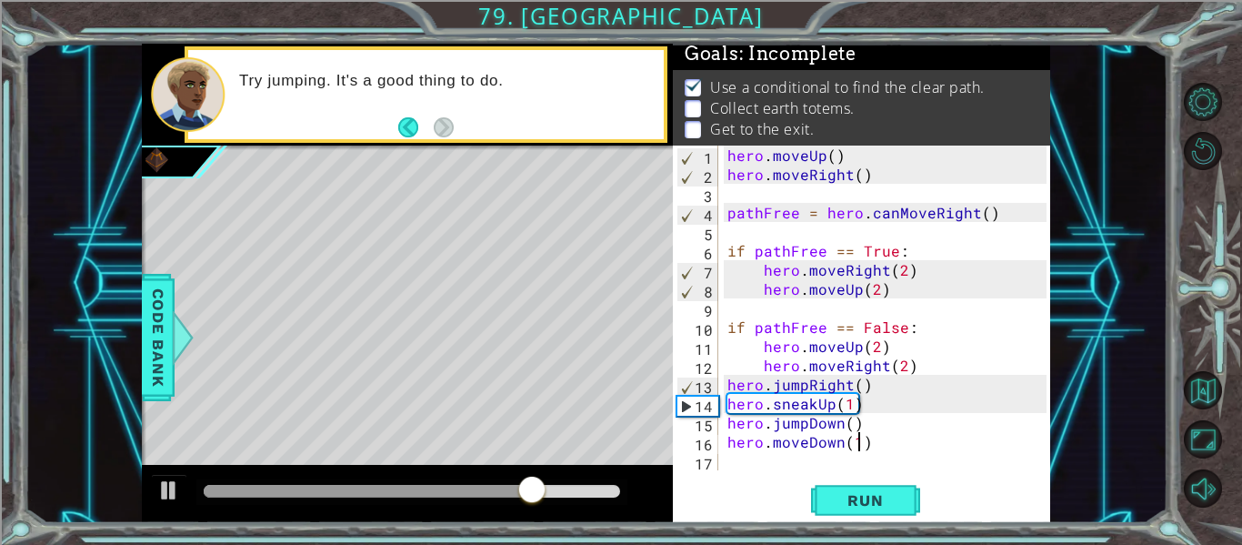
click at [831, 401] on div "hero . moveUp ( ) hero . moveRight ( ) pathFree = hero . canMoveRight ( ) if pa…" at bounding box center [890, 326] width 332 height 363
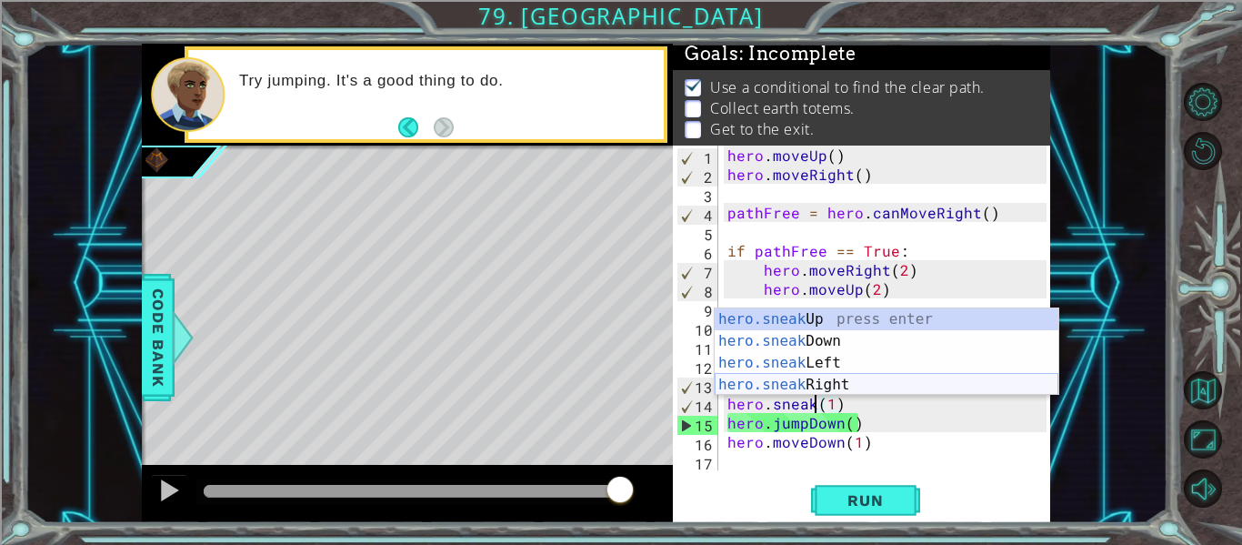
click at [865, 388] on div "hero.sneak Up press enter hero.sneak Down press enter hero.sneak Left press ent…" at bounding box center [887, 373] width 344 height 131
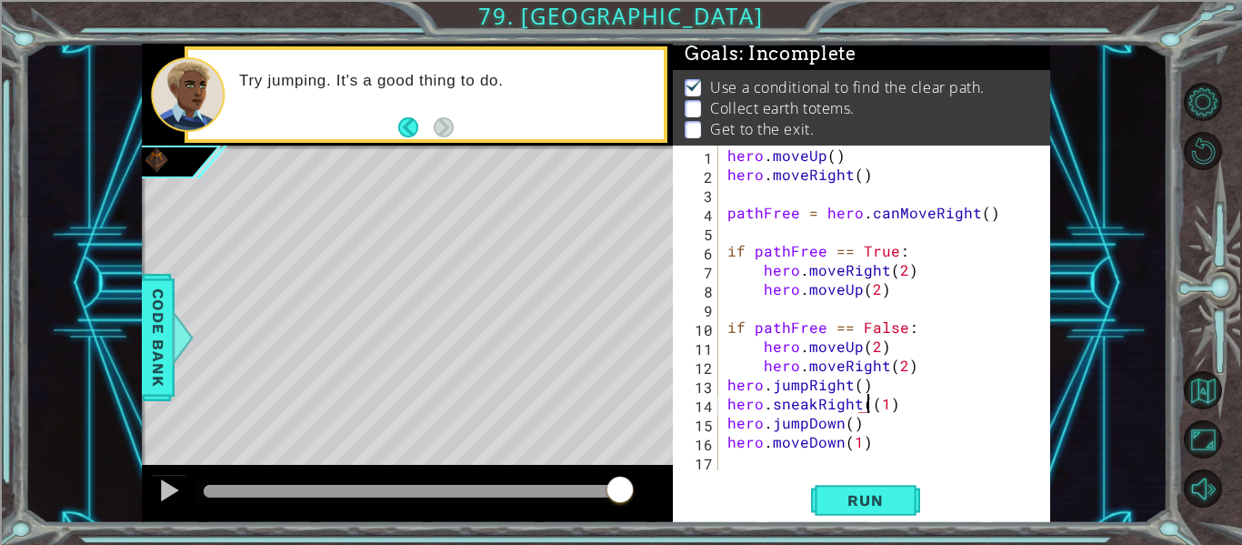
type textarea "hero.sneakRight(1)"
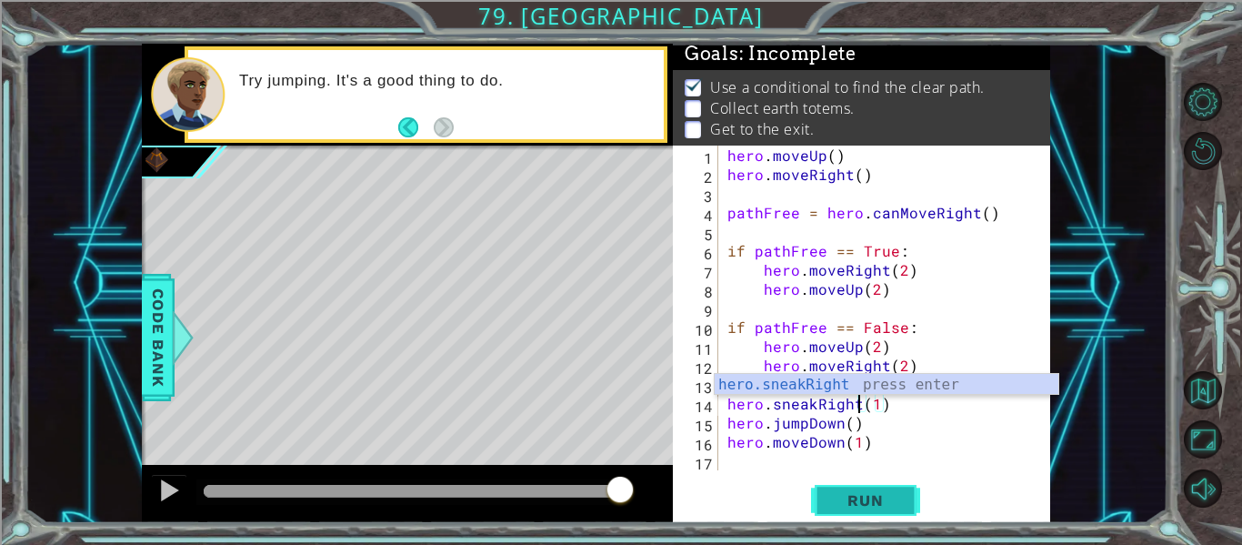
click at [859, 495] on span "Run" at bounding box center [865, 500] width 72 height 18
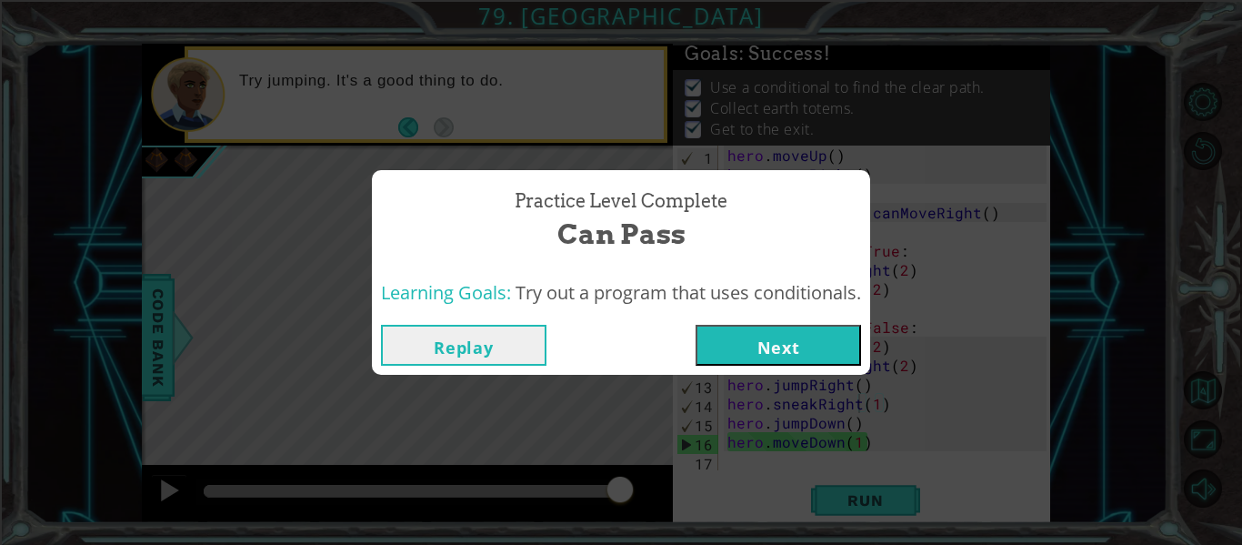
click at [792, 355] on button "Next" at bounding box center [777, 345] width 165 height 41
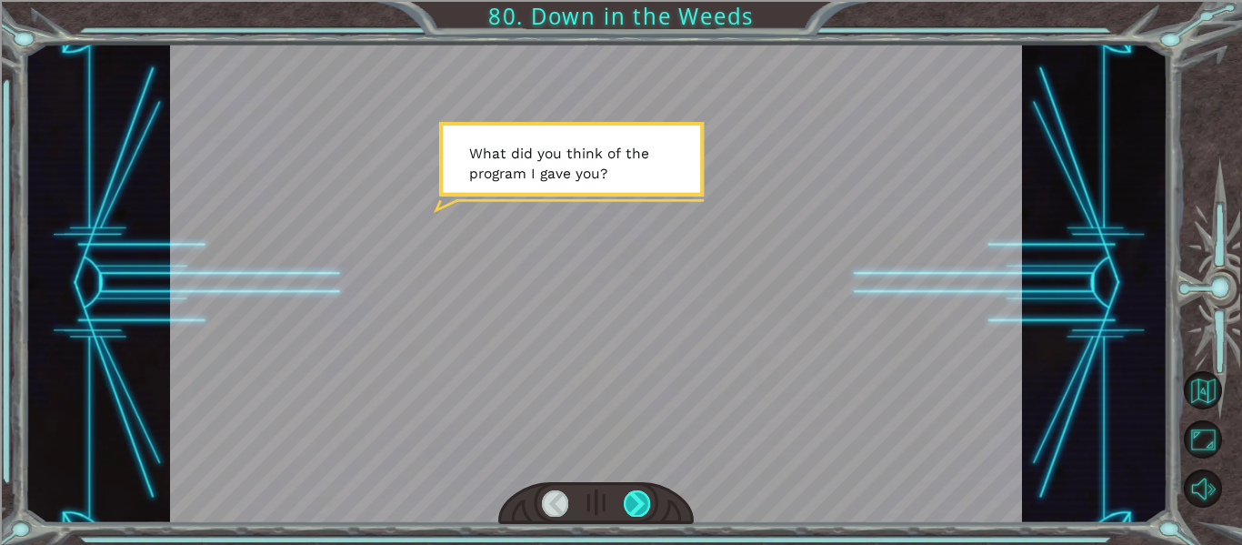
click at [626, 505] on div at bounding box center [637, 502] width 26 height 25
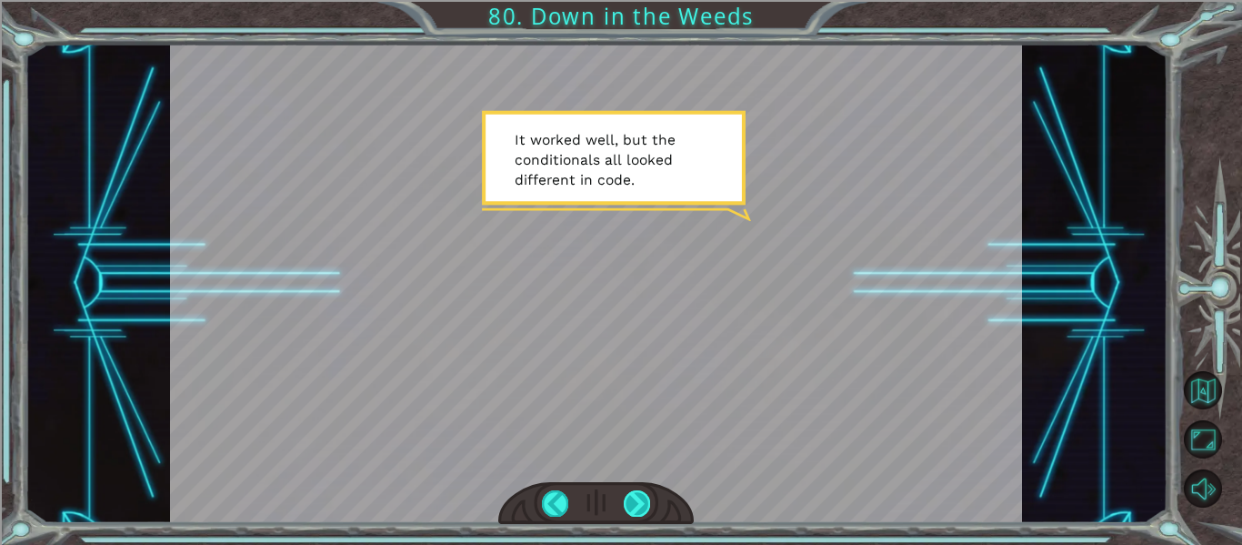
click at [629, 509] on div at bounding box center [637, 502] width 26 height 25
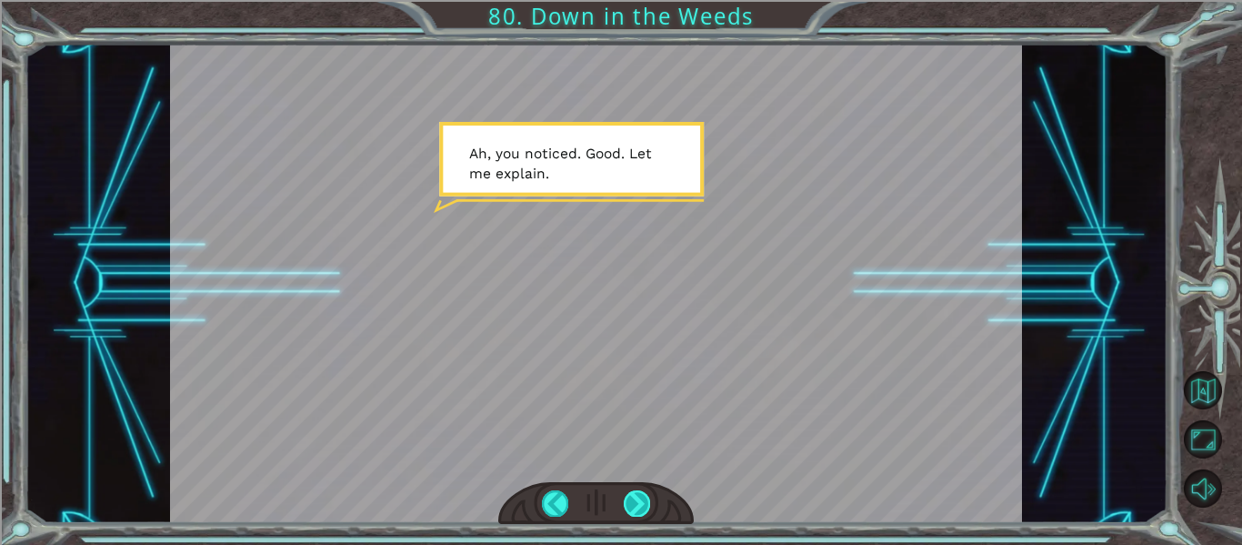
click at [629, 509] on div at bounding box center [637, 502] width 26 height 25
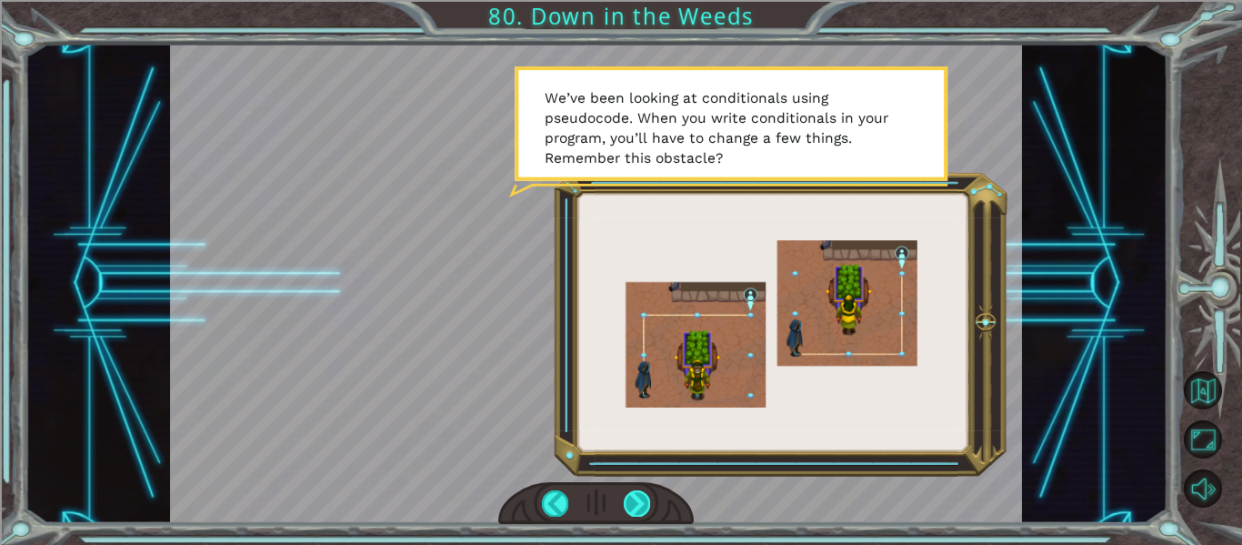
click at [629, 509] on div at bounding box center [637, 502] width 26 height 25
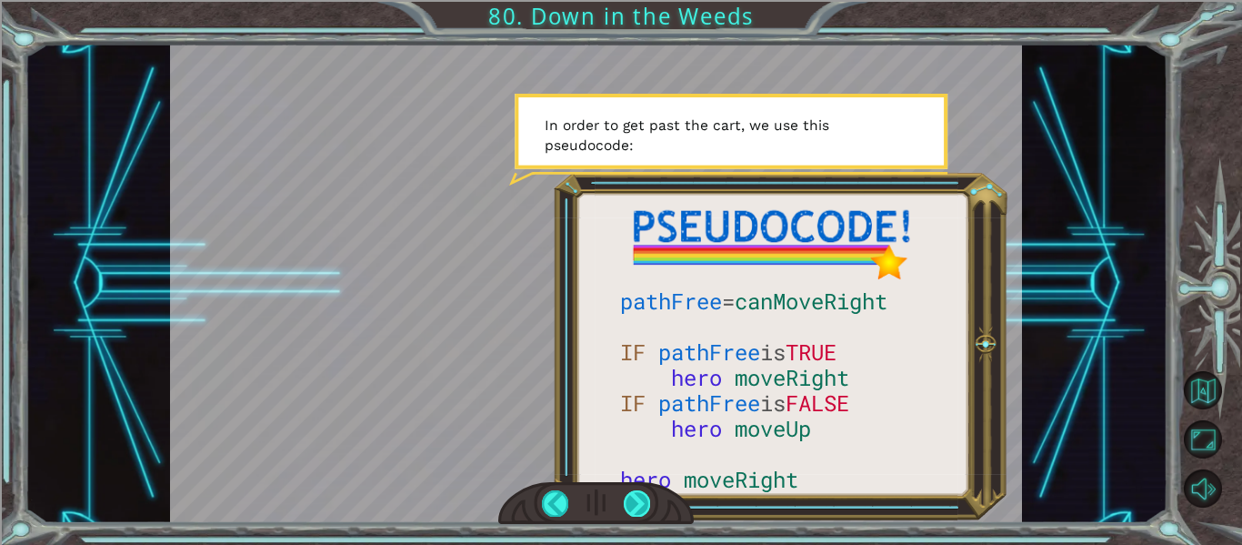
click at [629, 509] on div at bounding box center [637, 502] width 26 height 25
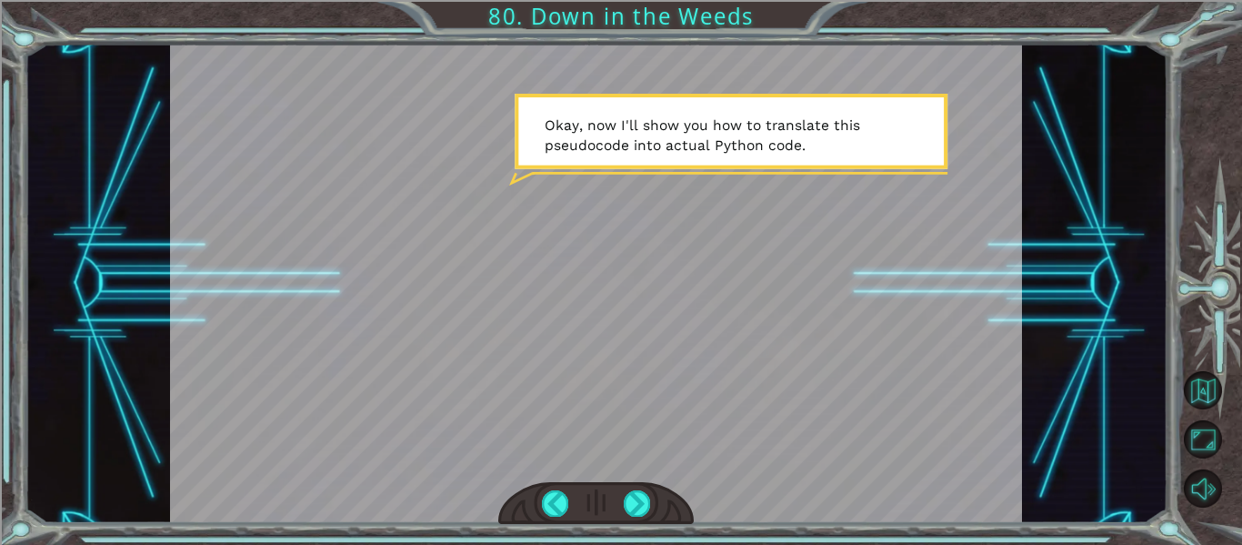
click at [623, 526] on div "pathFree = canMoveRight IF pathFree is TRUE hero moveRight IF pathFree is FALSE…" at bounding box center [621, 272] width 1242 height 545
click at [629, 499] on div at bounding box center [637, 502] width 26 height 25
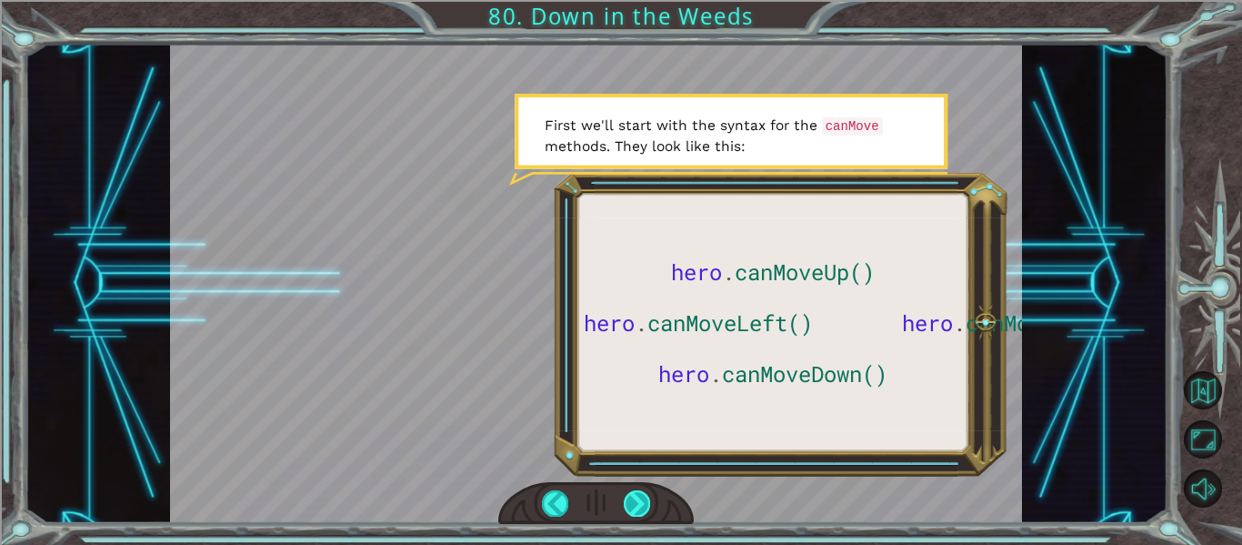
click at [629, 499] on div at bounding box center [637, 502] width 26 height 25
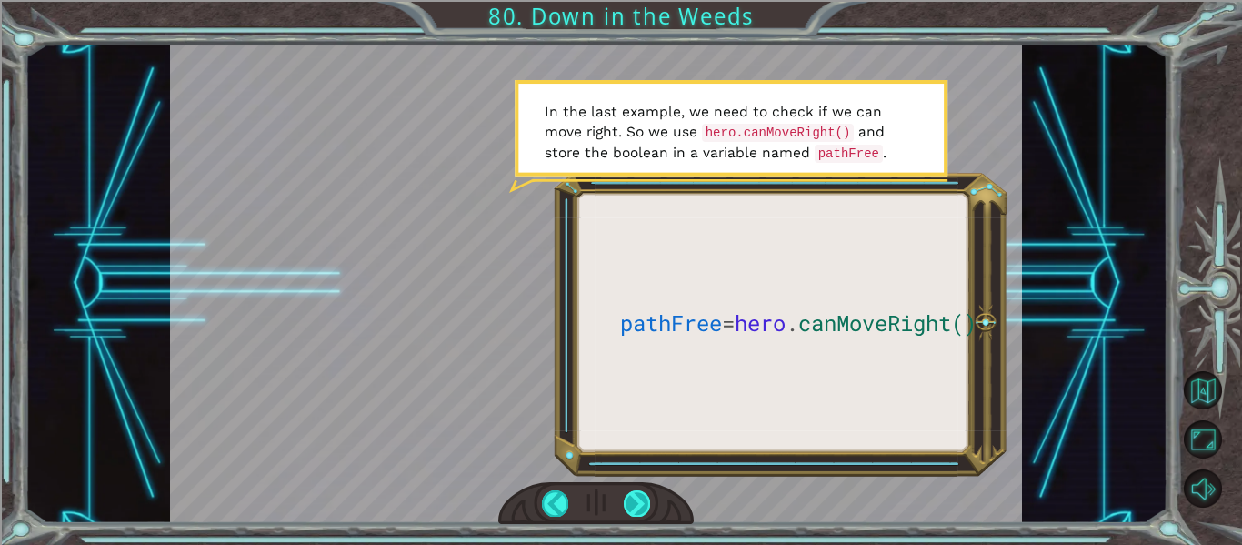
click at [629, 499] on div at bounding box center [637, 502] width 26 height 25
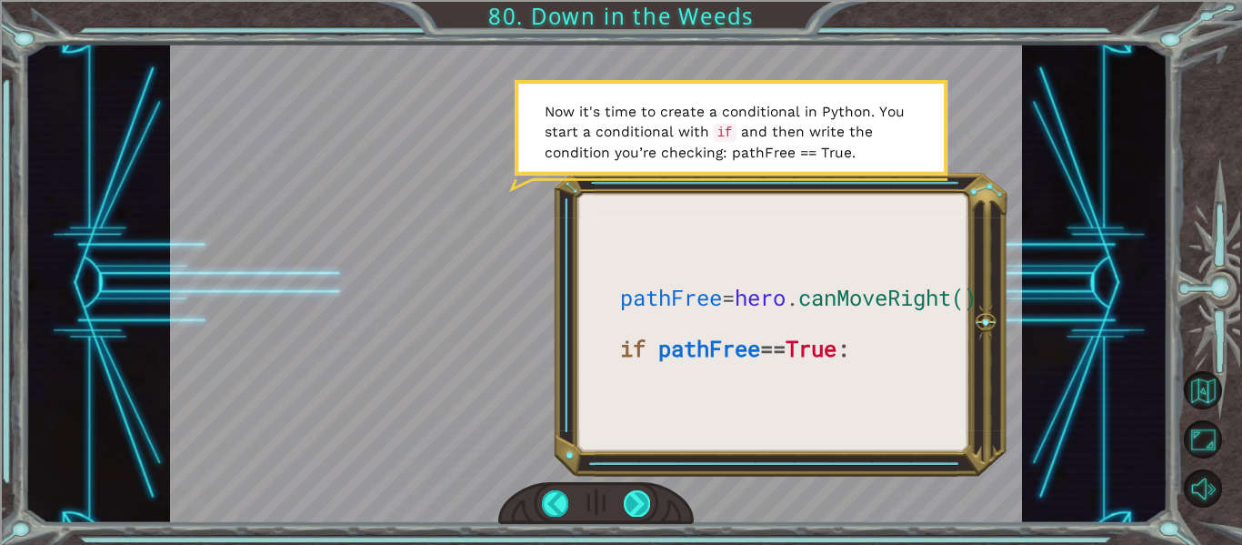
click at [629, 499] on div at bounding box center [637, 502] width 26 height 25
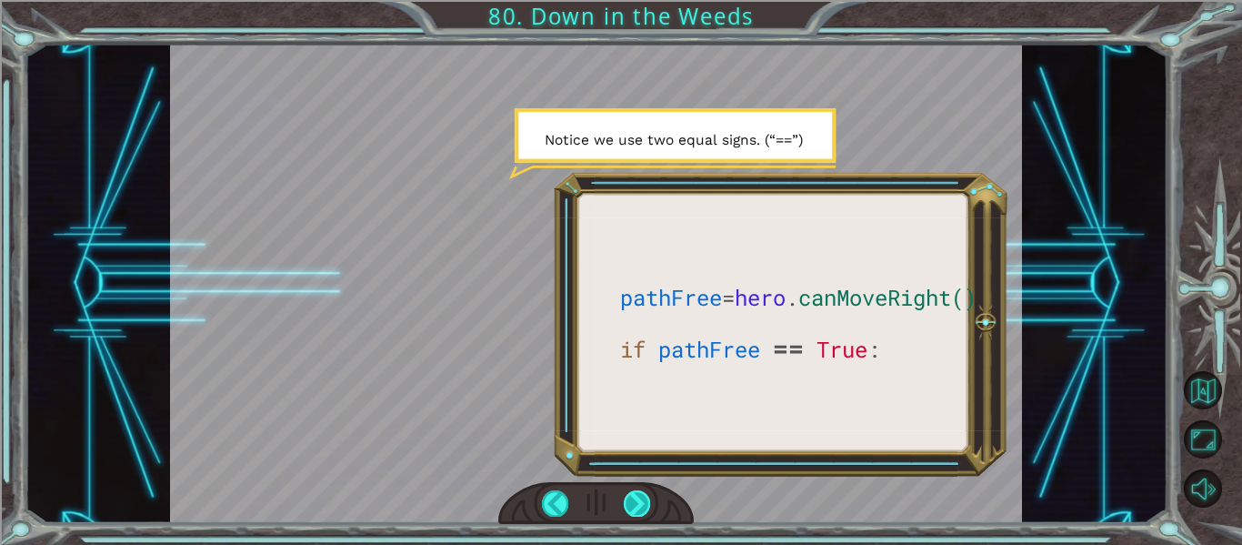
click at [629, 499] on div at bounding box center [637, 502] width 26 height 25
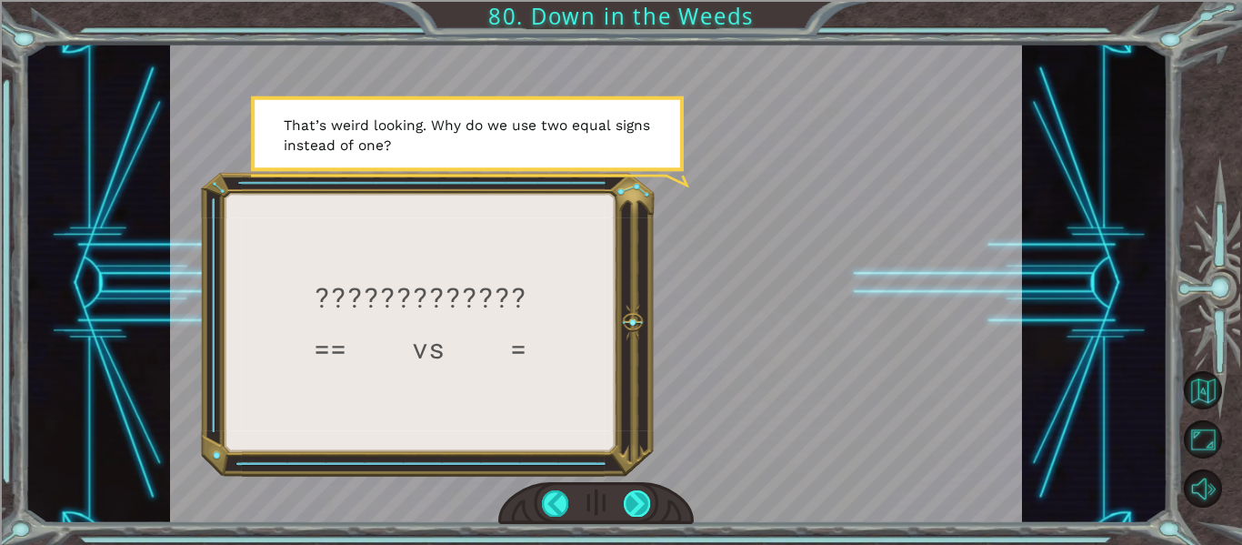
click at [629, 499] on div at bounding box center [637, 502] width 26 height 25
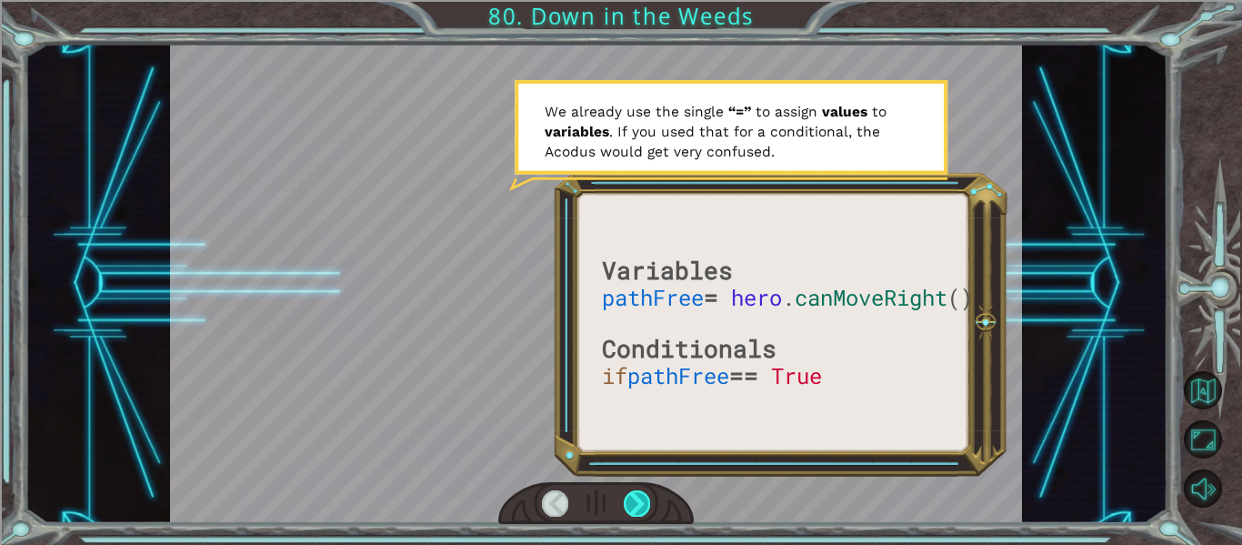
click at [629, 499] on div at bounding box center [637, 502] width 26 height 25
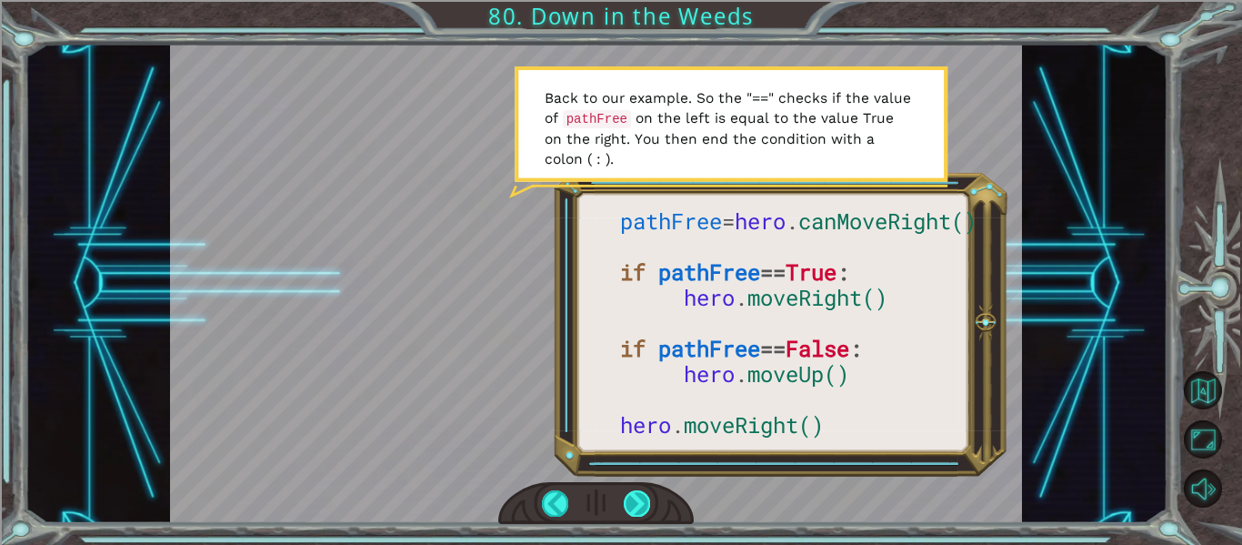
click at [629, 499] on div at bounding box center [637, 502] width 26 height 25
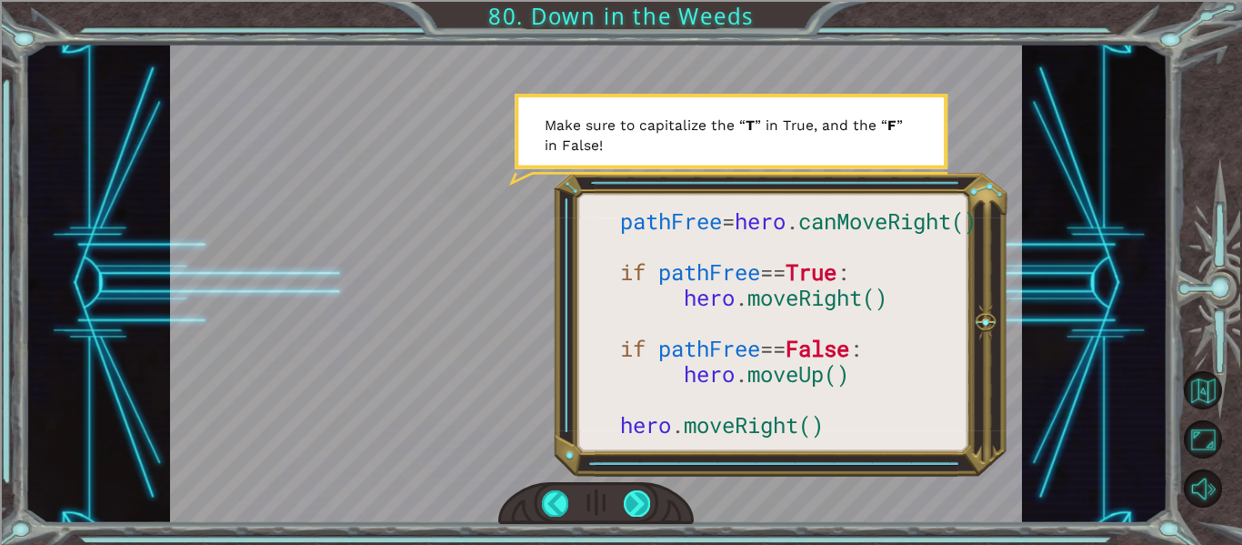
click at [629, 499] on div at bounding box center [637, 502] width 26 height 25
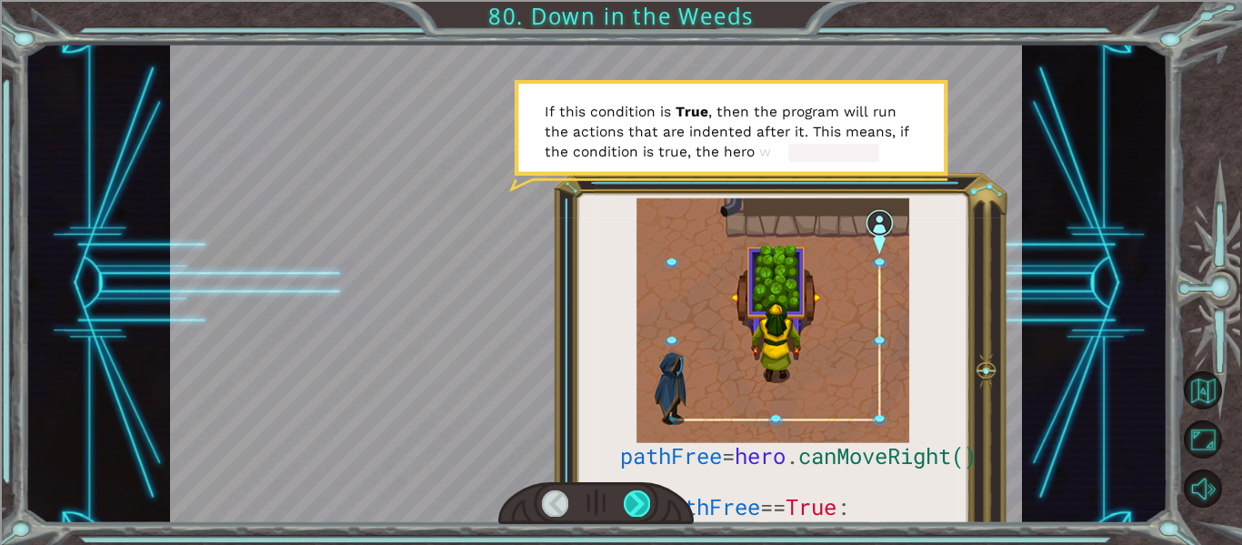
click at [629, 499] on div at bounding box center [637, 502] width 26 height 25
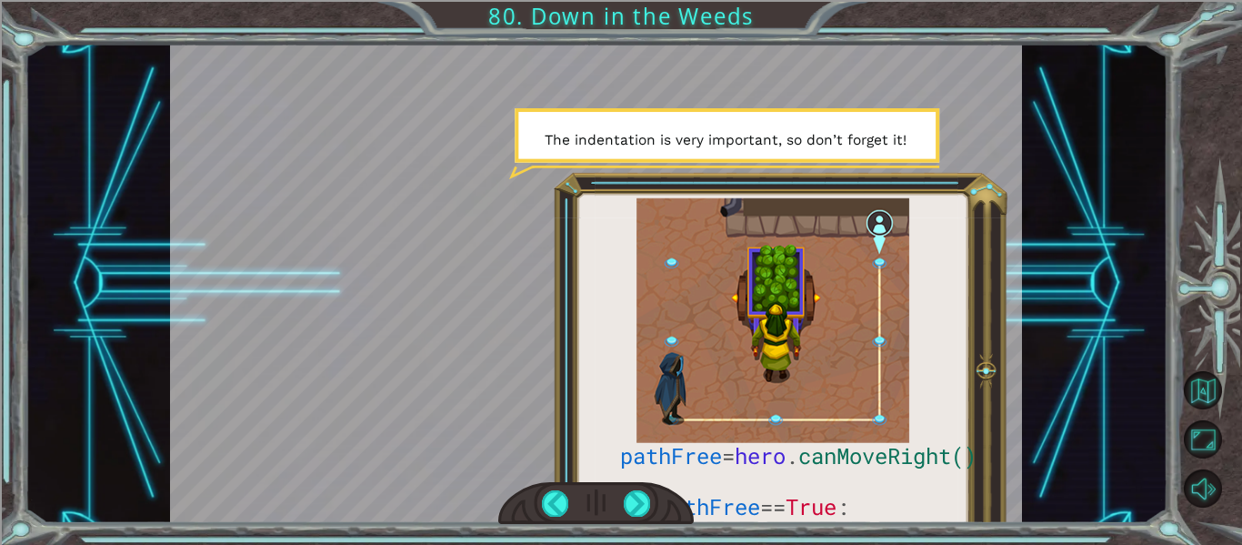
drag, startPoint x: 629, startPoint y: 499, endPoint x: 612, endPoint y: 494, distance: 18.1
click at [612, 494] on div at bounding box center [596, 503] width 196 height 43
click at [629, 502] on div at bounding box center [637, 502] width 26 height 25
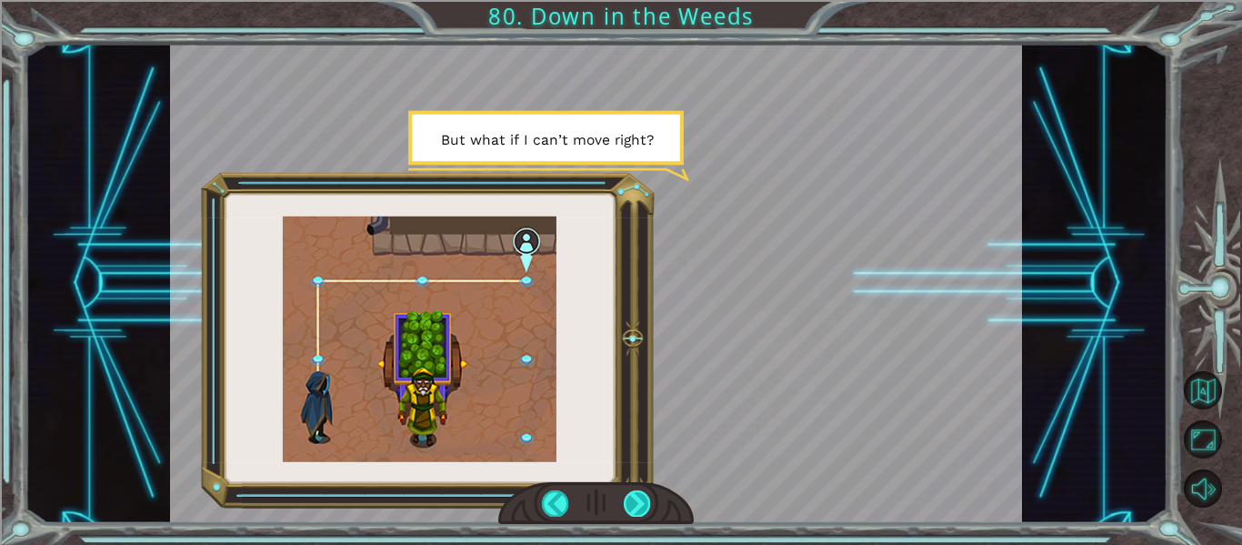
click at [629, 502] on div at bounding box center [637, 502] width 26 height 25
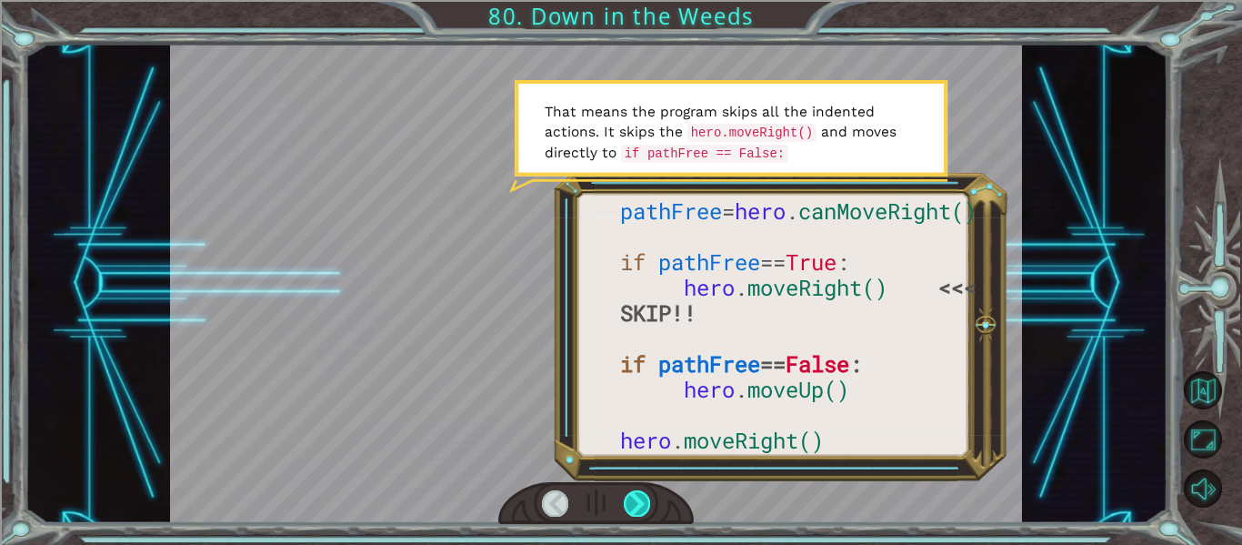
click at [629, 502] on div at bounding box center [637, 502] width 26 height 25
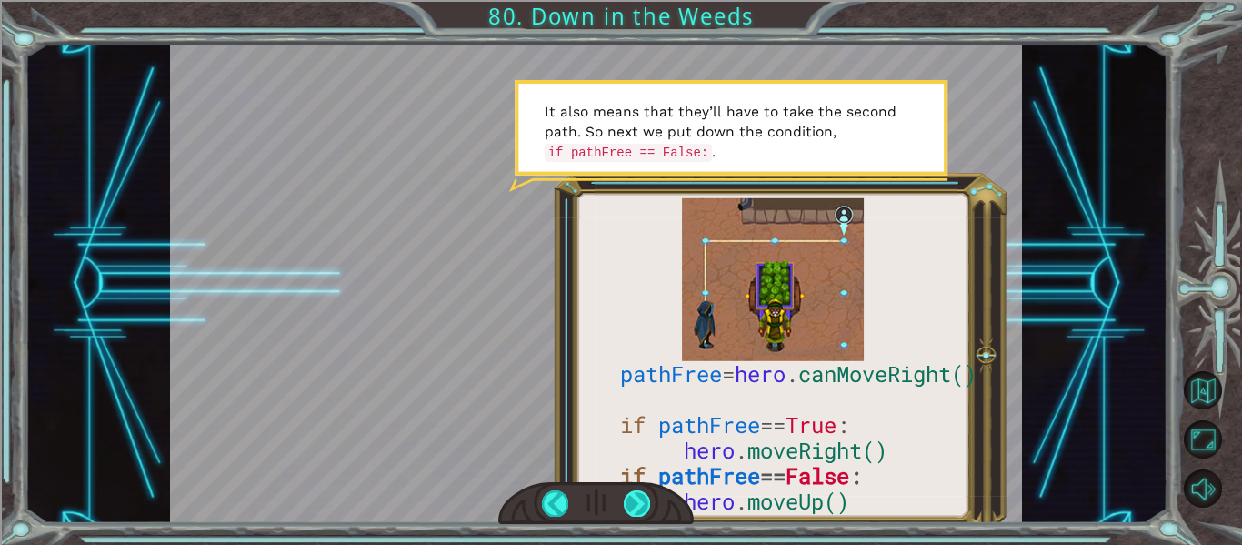
click at [629, 502] on div at bounding box center [637, 502] width 26 height 25
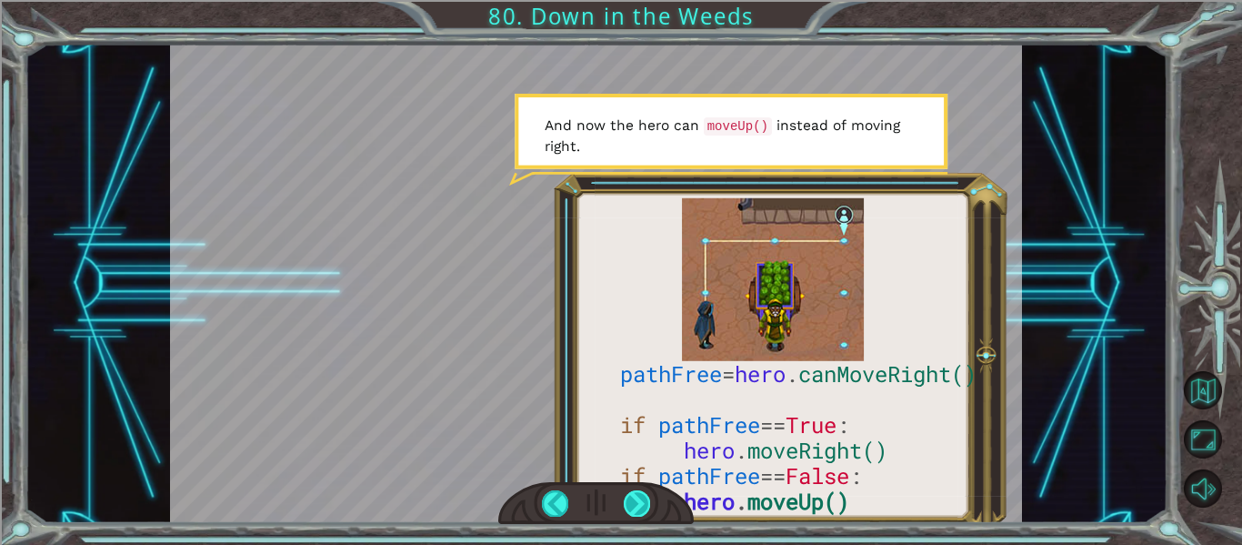
click at [629, 502] on div at bounding box center [637, 502] width 26 height 25
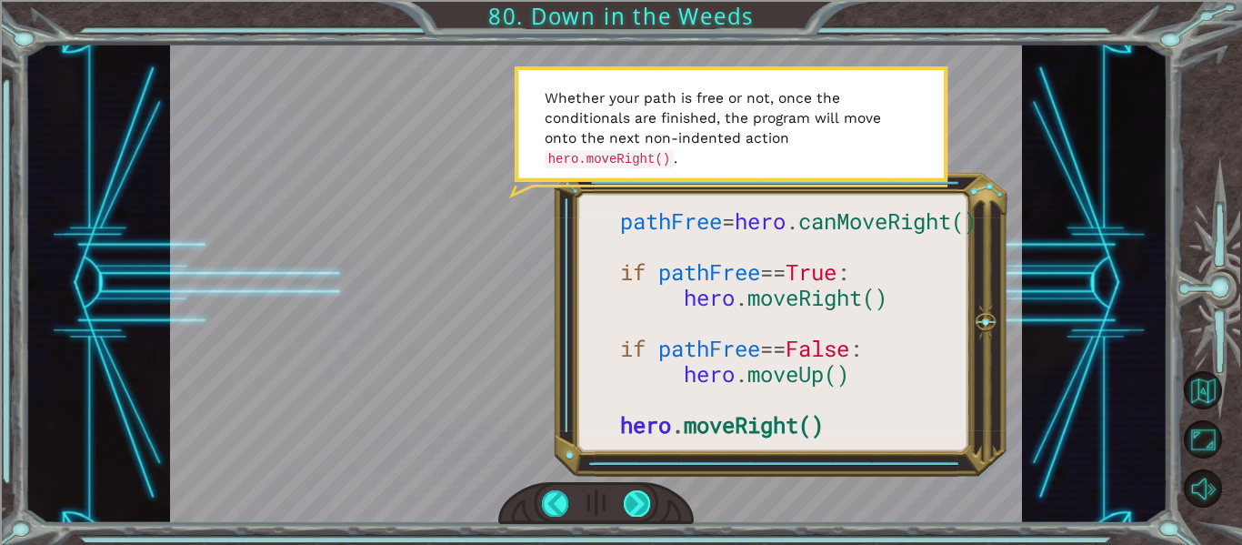
click at [629, 502] on div at bounding box center [637, 502] width 26 height 25
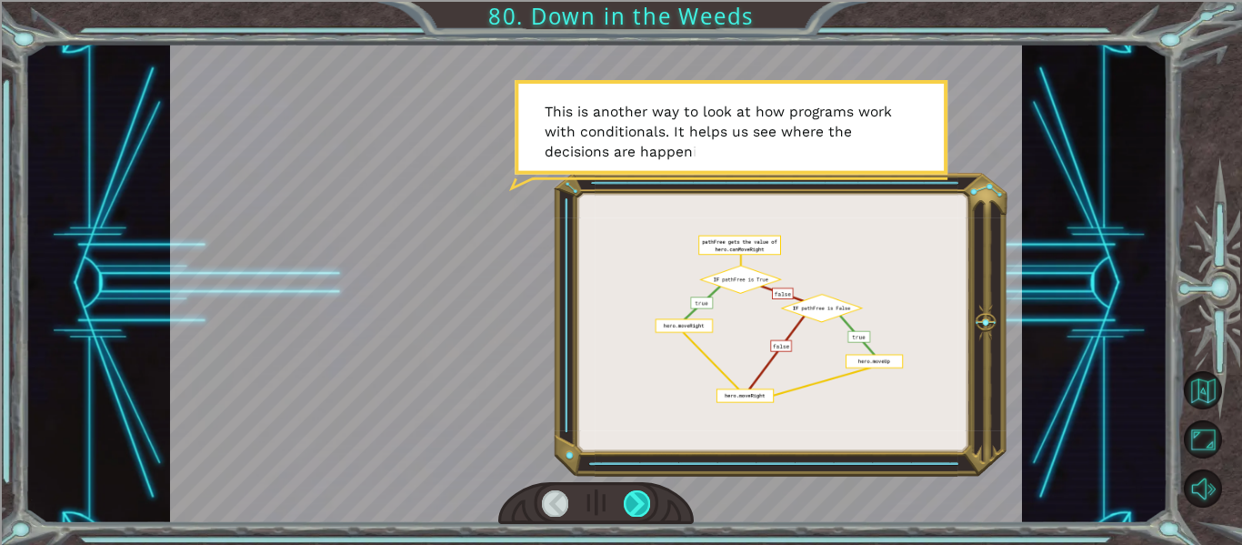
click at [629, 502] on div at bounding box center [637, 502] width 26 height 25
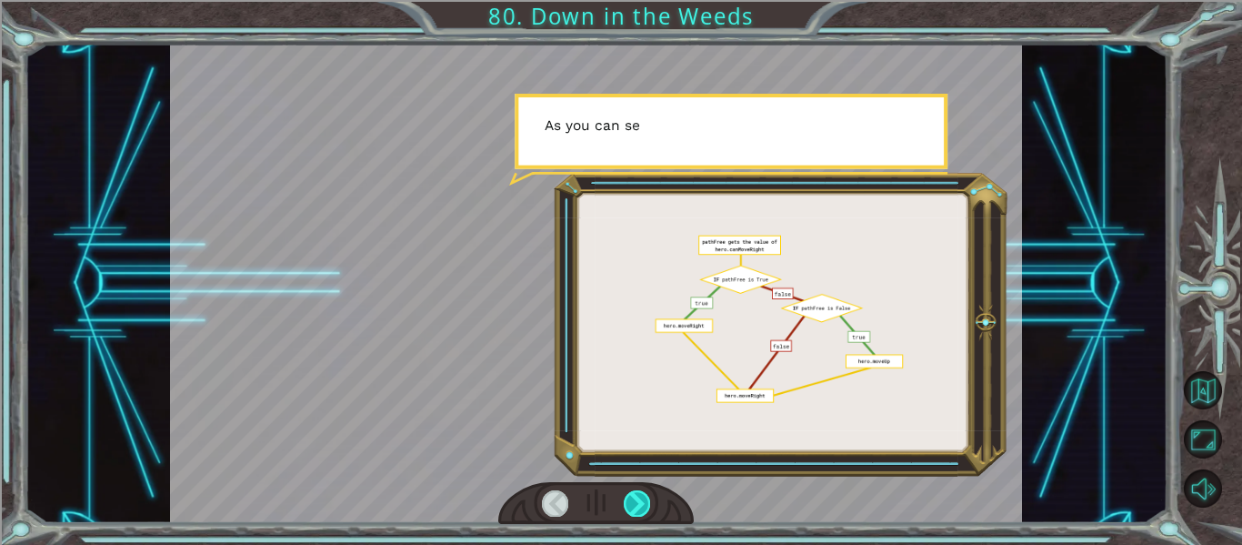
click at [629, 502] on div at bounding box center [637, 502] width 26 height 25
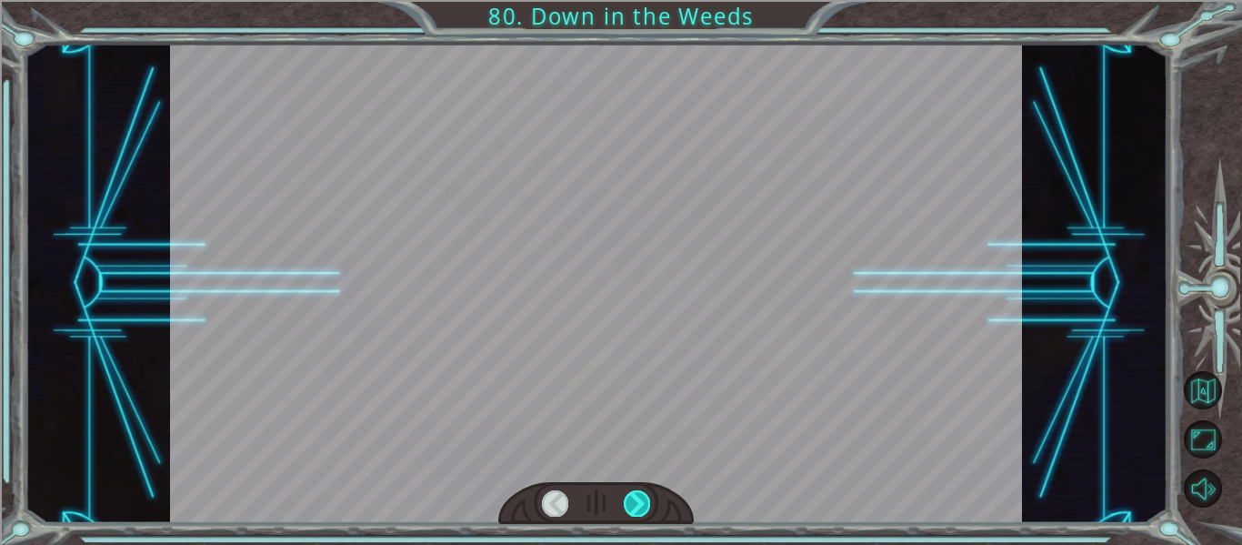
click at [629, 502] on div at bounding box center [637, 502] width 26 height 25
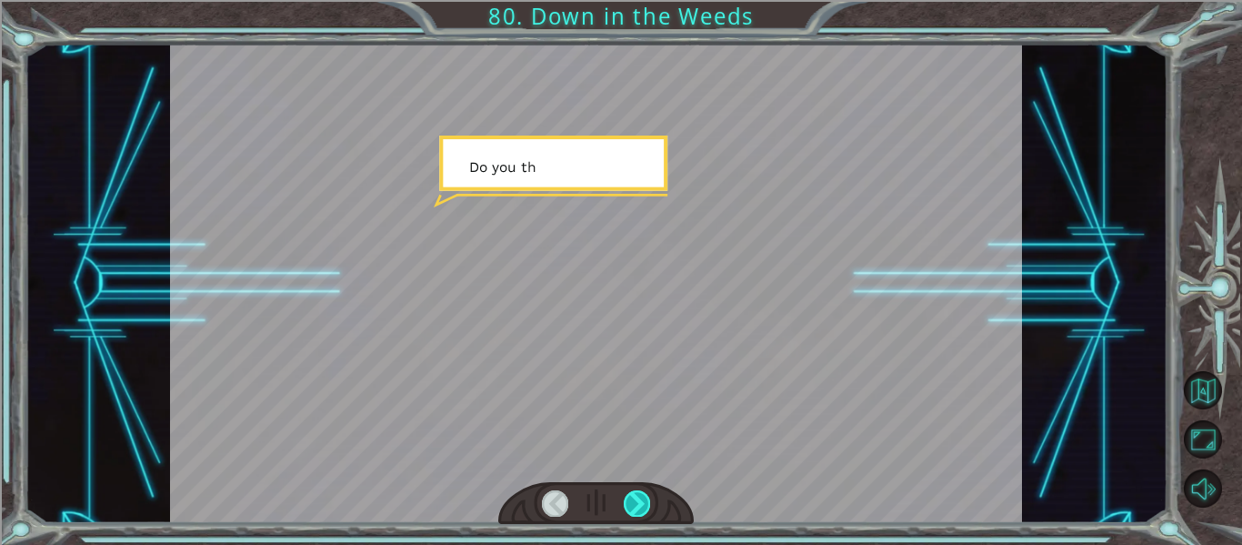
click at [629, 502] on div at bounding box center [637, 502] width 26 height 25
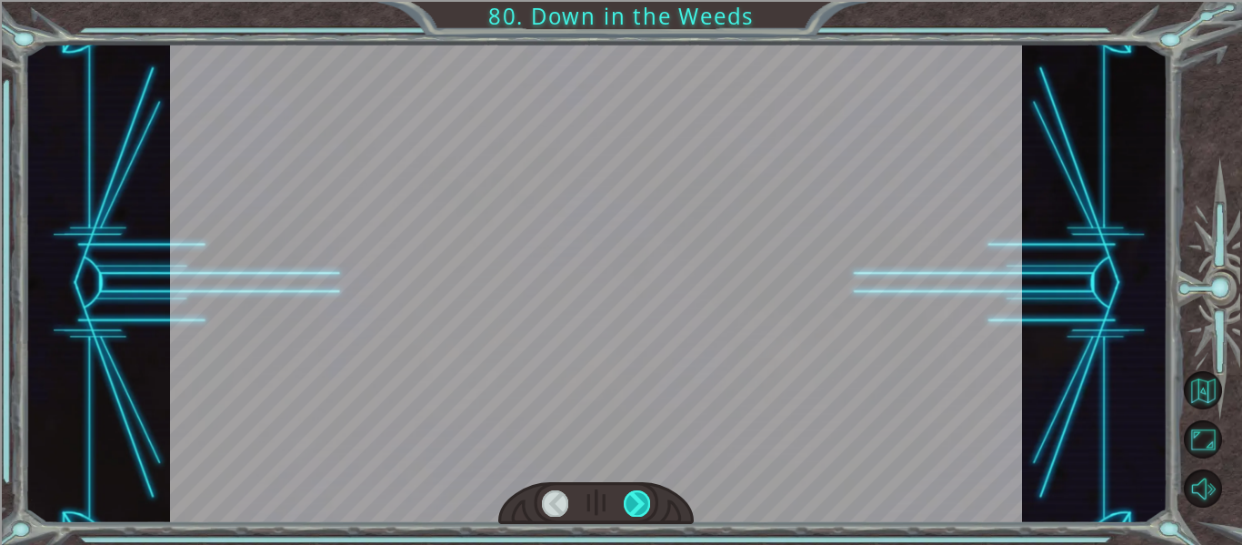
click at [629, 502] on div at bounding box center [637, 502] width 26 height 25
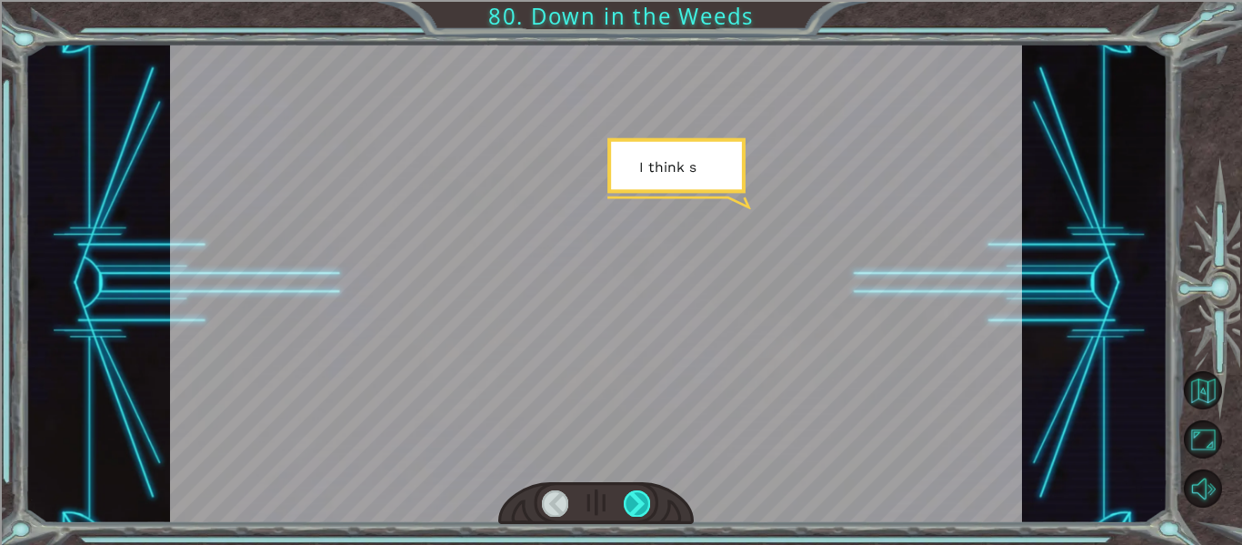
click at [629, 502] on div at bounding box center [637, 502] width 26 height 25
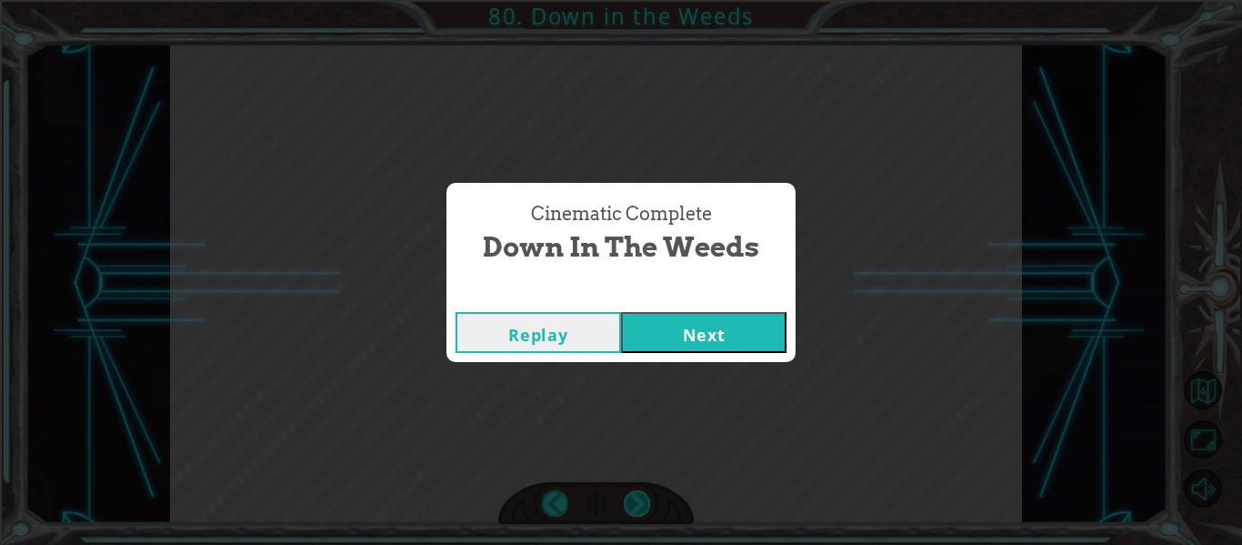
click at [629, 502] on div "Cinematic Complete Down in the Weeds Replay Next" at bounding box center [621, 272] width 1242 height 545
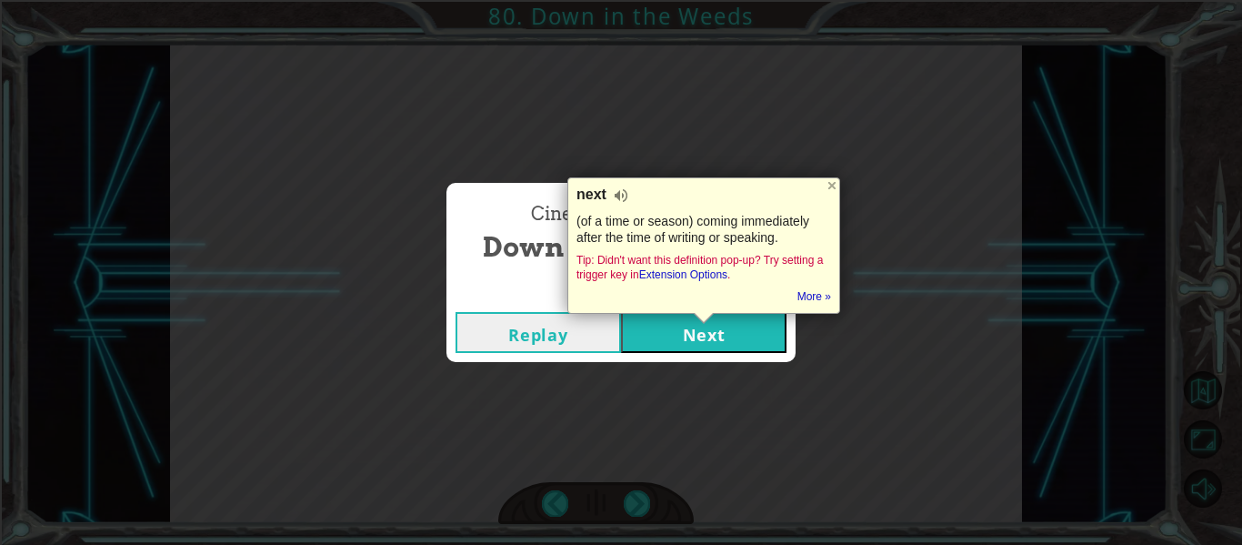
click at [690, 330] on button "Next" at bounding box center [703, 332] width 165 height 41
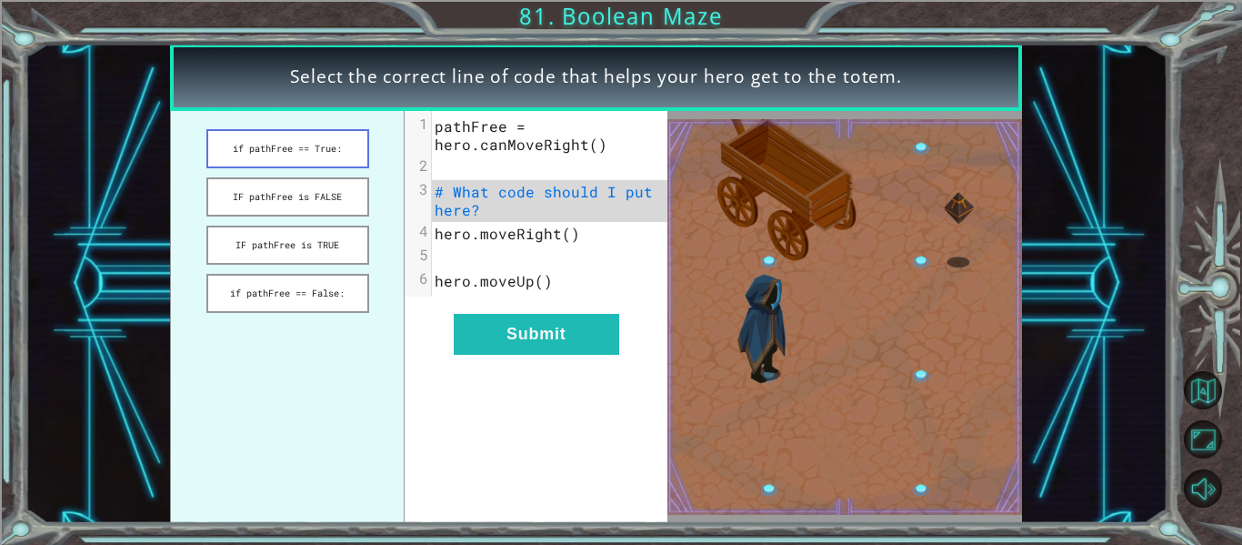
click at [304, 149] on button "if pathFree == True:" at bounding box center [287, 148] width 163 height 39
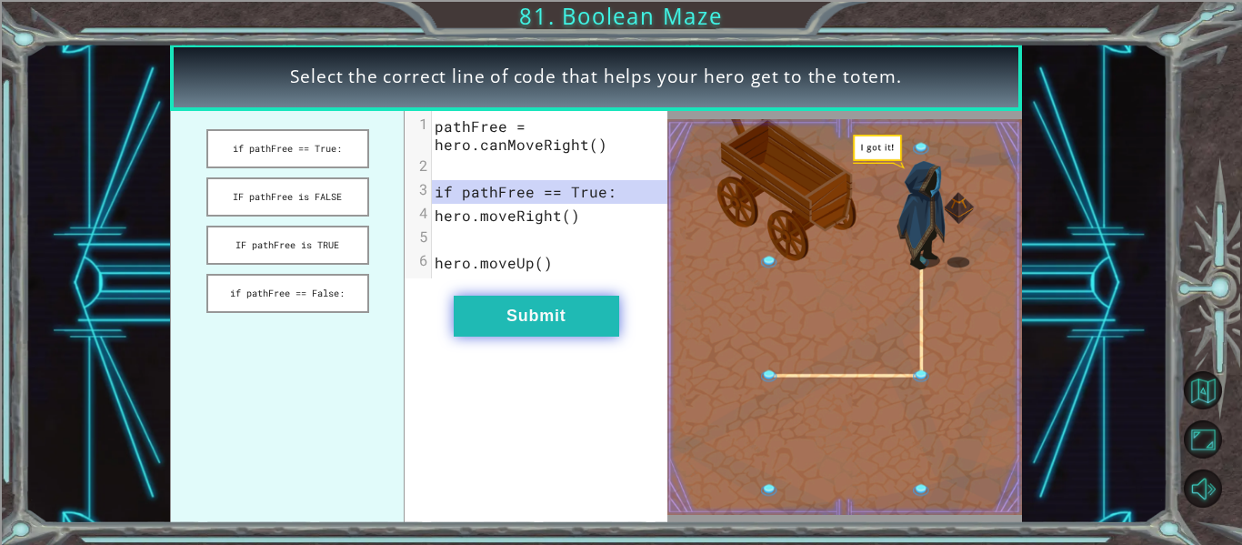
click at [567, 329] on button "Submit" at bounding box center [536, 315] width 165 height 41
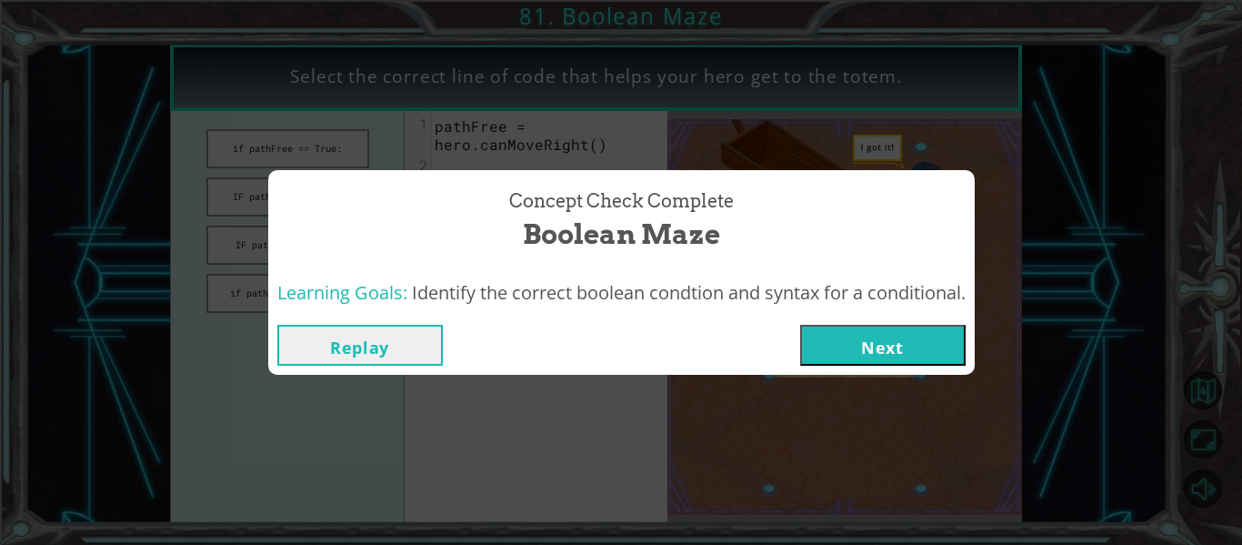
click at [845, 350] on button "Next" at bounding box center [882, 345] width 165 height 41
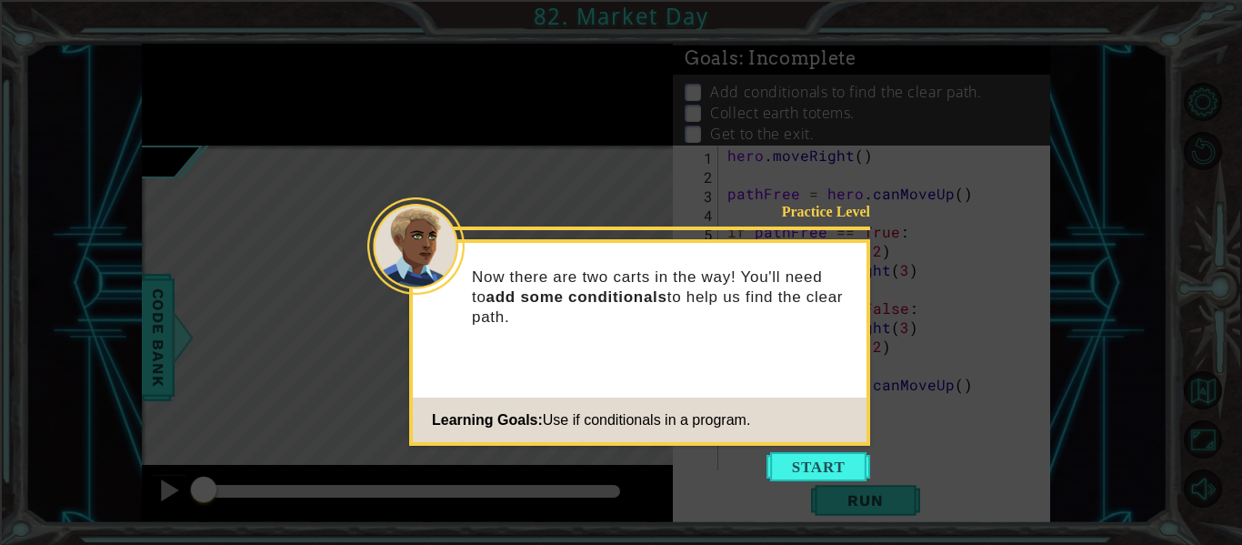
click at [845, 350] on div "Now there are two carts in the way! You'll need to add some conditionals to hel…" at bounding box center [640, 306] width 454 height 112
click at [793, 462] on button "Start" at bounding box center [818, 466] width 104 height 29
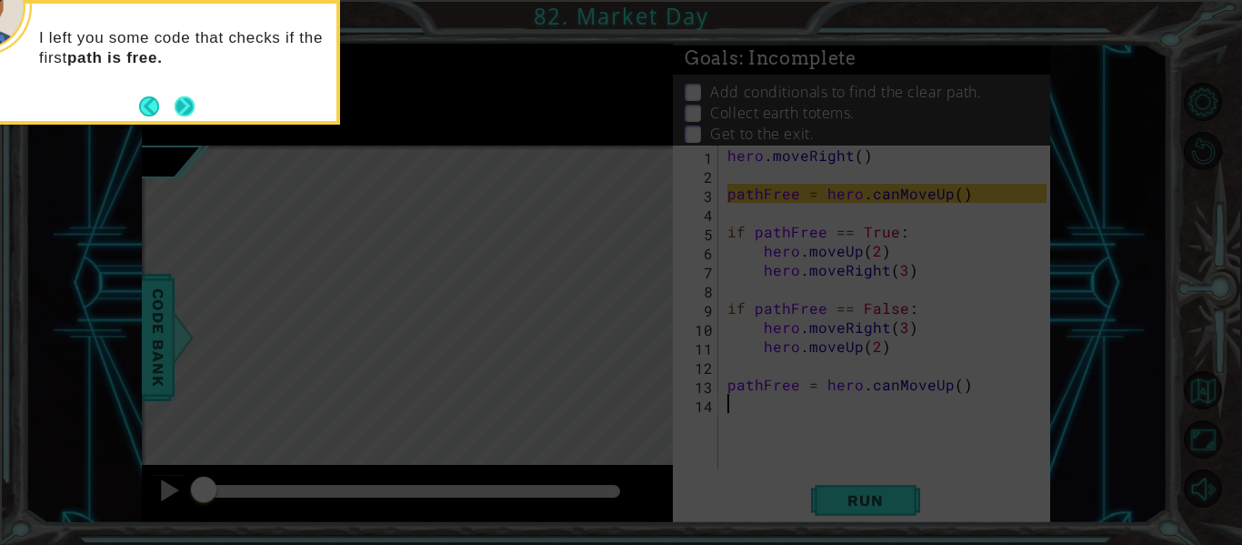
click at [187, 116] on button "Next" at bounding box center [184, 105] width 21 height 21
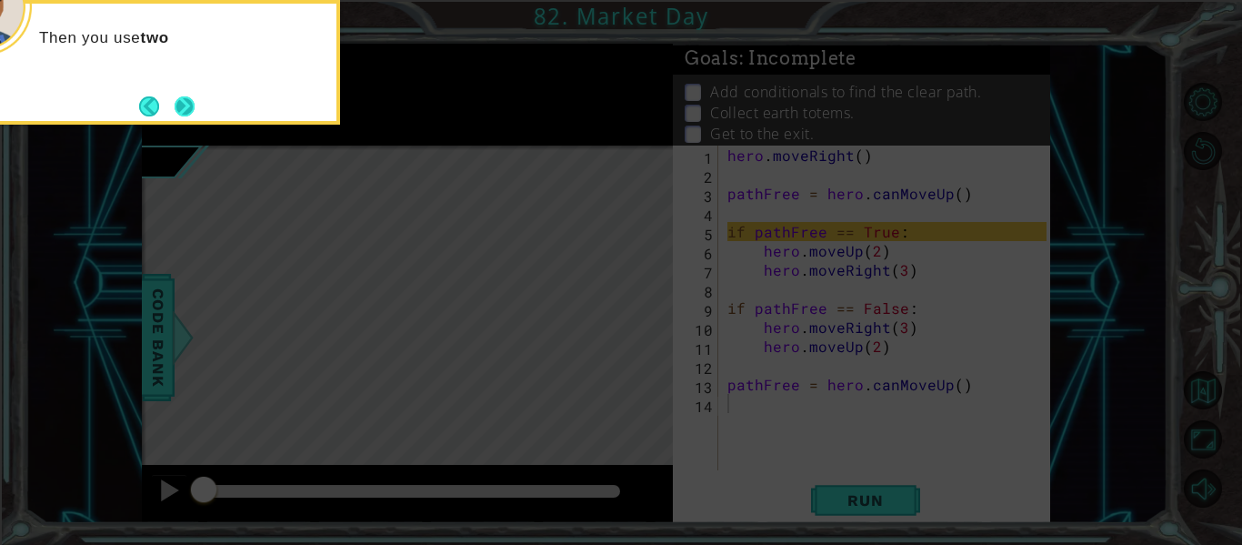
click at [187, 115] on button "Next" at bounding box center [185, 106] width 20 height 20
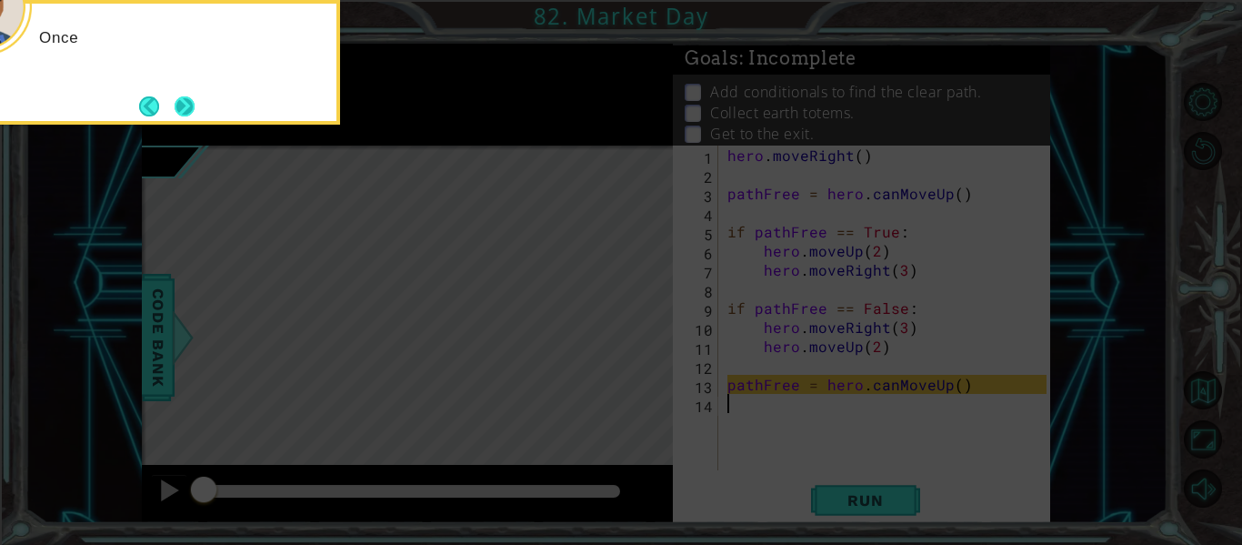
click at [187, 115] on button "Next" at bounding box center [185, 105] width 21 height 21
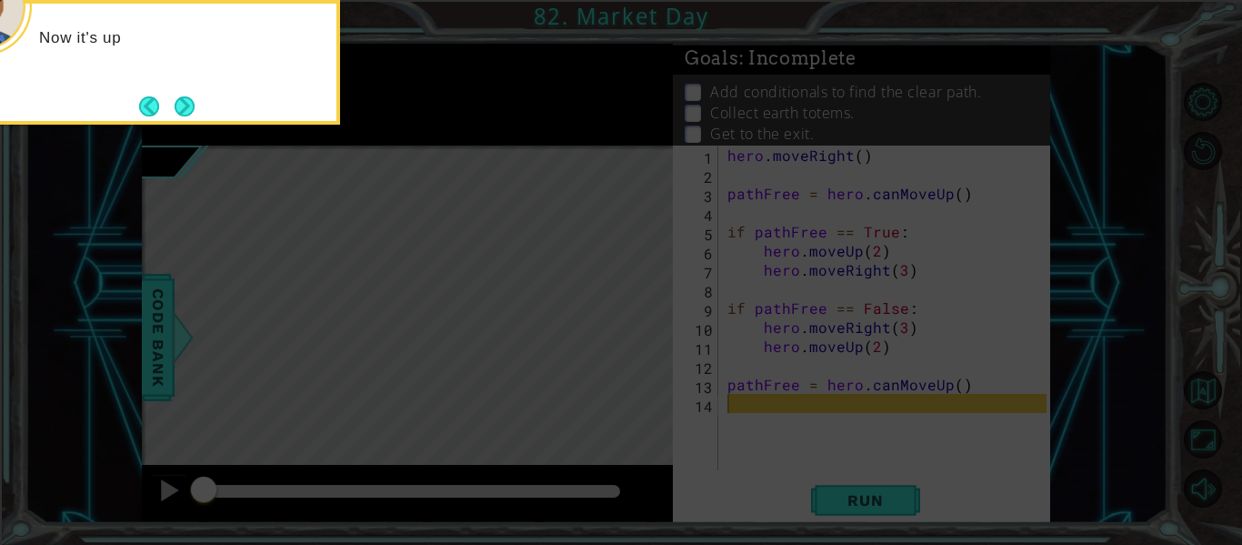
click at [187, 115] on button "Next" at bounding box center [185, 106] width 20 height 20
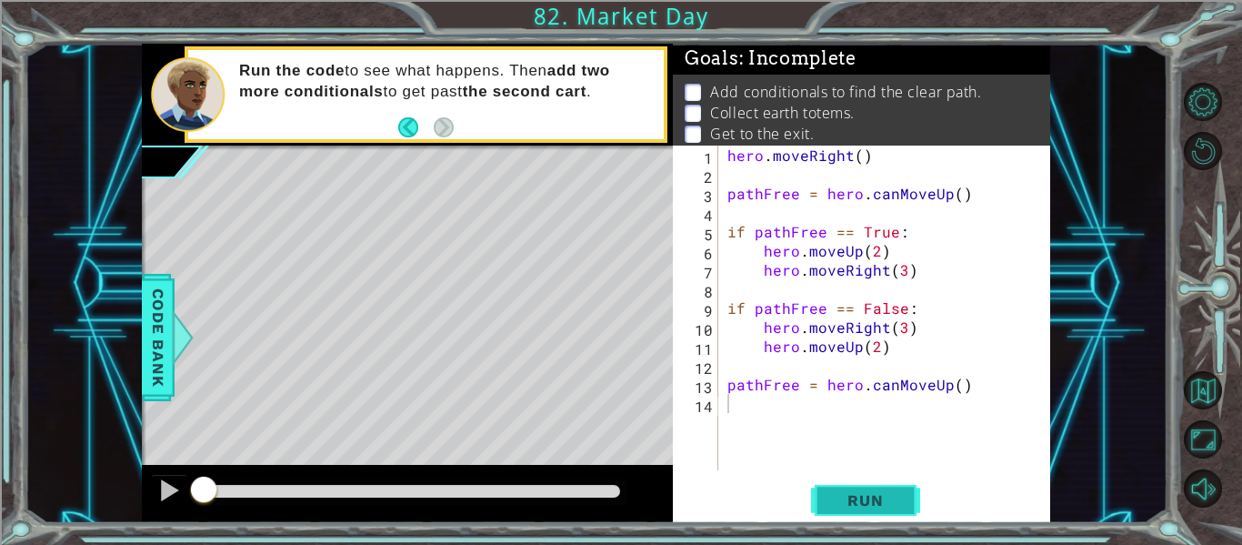
click at [893, 485] on button "Run" at bounding box center [865, 500] width 109 height 37
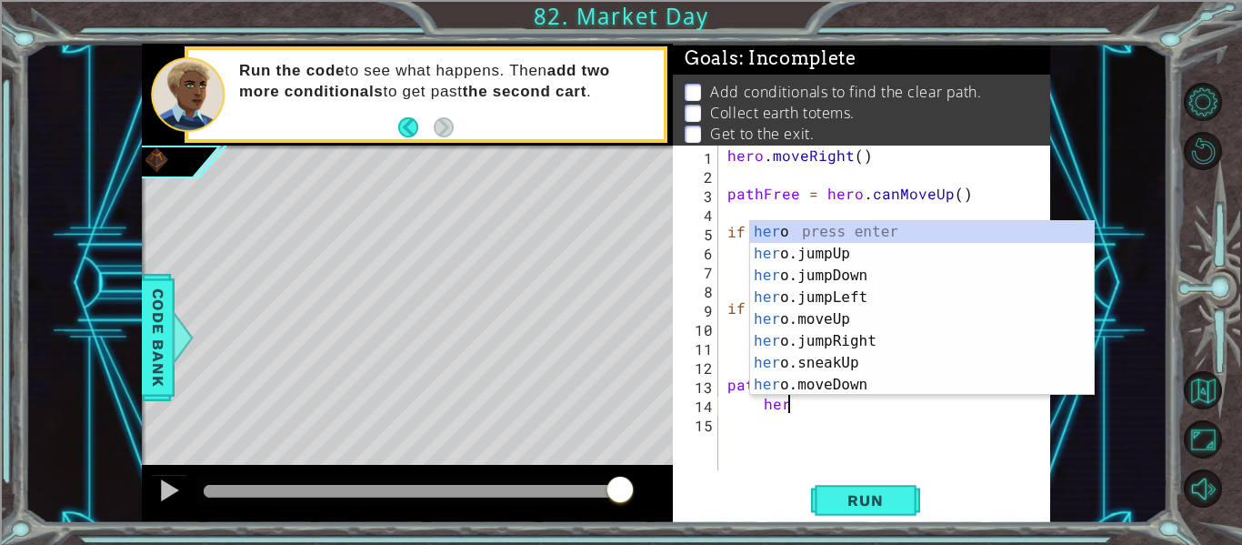
type textarea "hero"
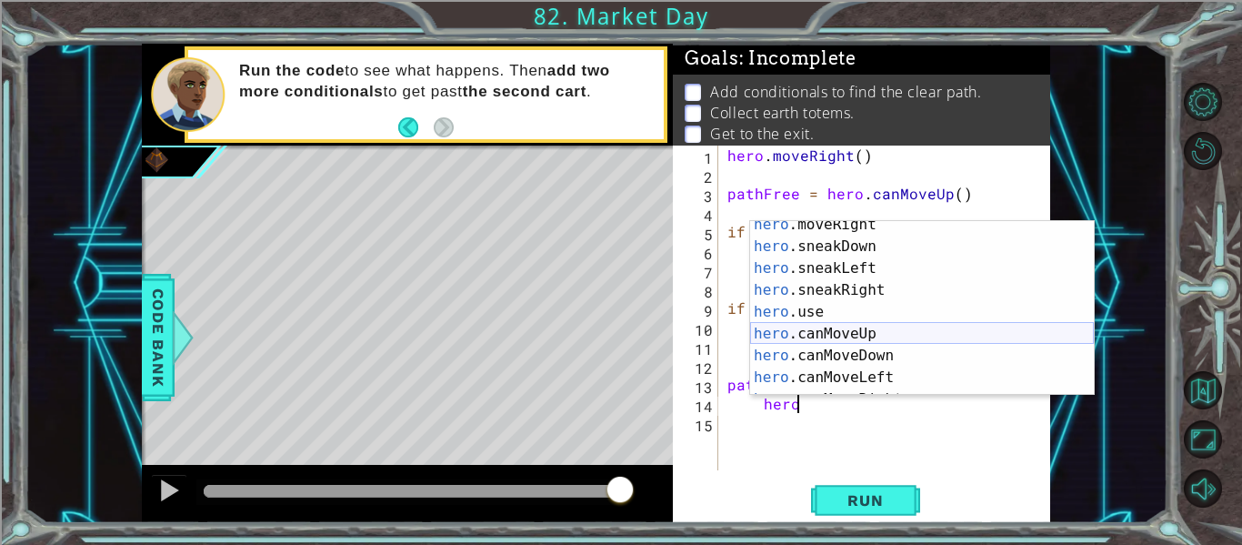
scroll to position [200, 0]
click at [943, 447] on div "hero . moveRight ( ) pathFree = hero . canMoveUp ( ) if pathFree == True : hero…" at bounding box center [890, 326] width 332 height 363
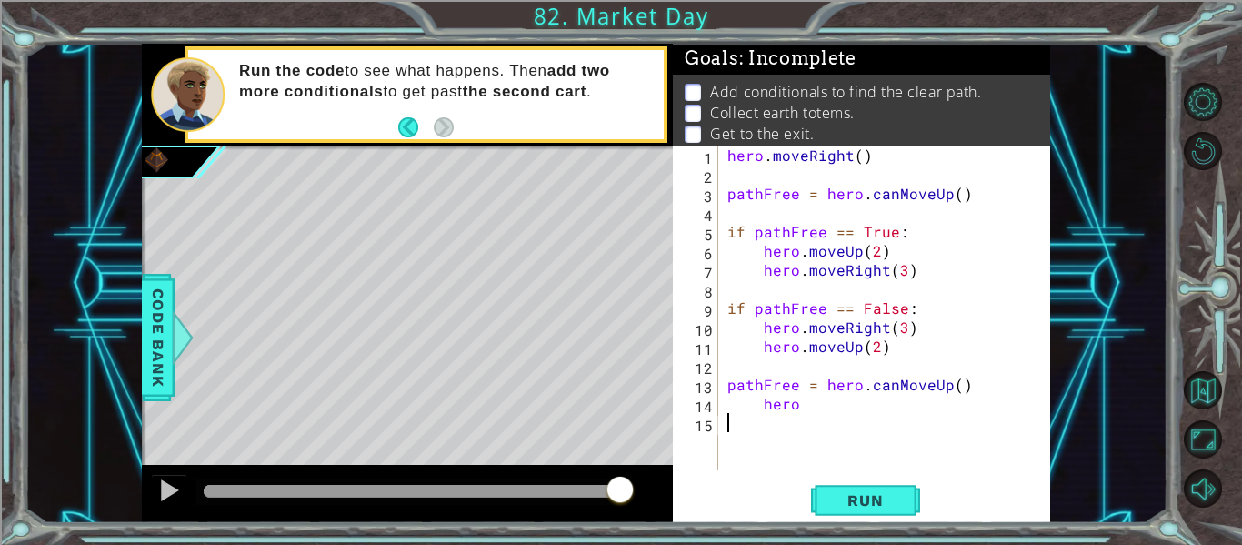
scroll to position [0, 0]
click at [1174, 505] on div "1 ההההההההההההההההההההההההההההההההההההההההההההההההההההההההההההההההההההההההההההה…" at bounding box center [621, 272] width 1242 height 545
click at [863, 411] on div "hero . moveRight ( ) pathFree = hero . canMoveUp ( ) if pathFree == True : hero…" at bounding box center [890, 326] width 332 height 363
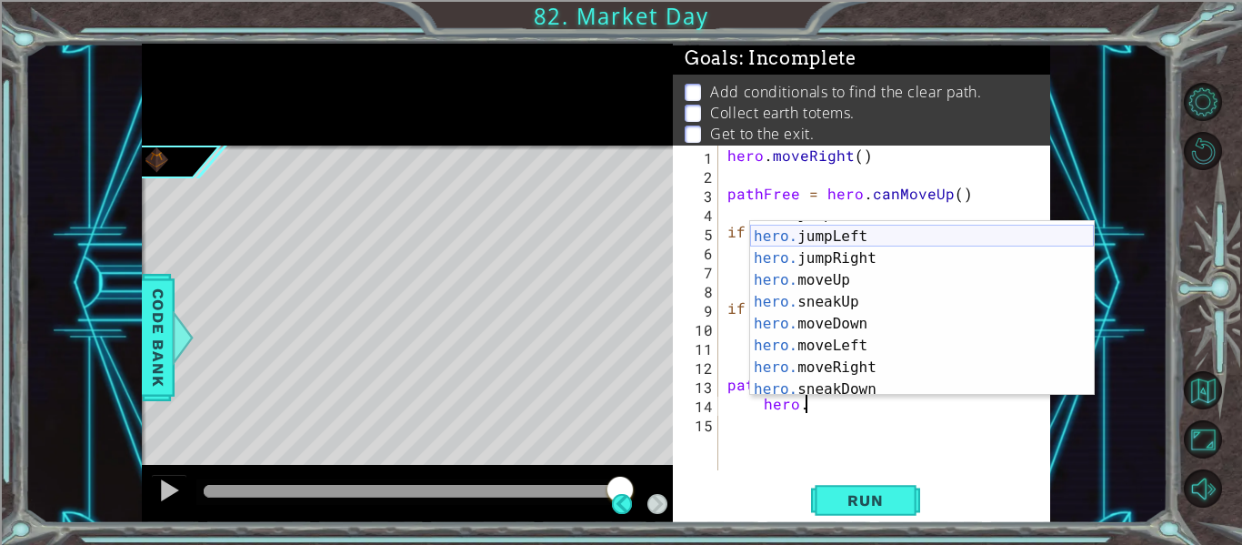
scroll to position [39, 0]
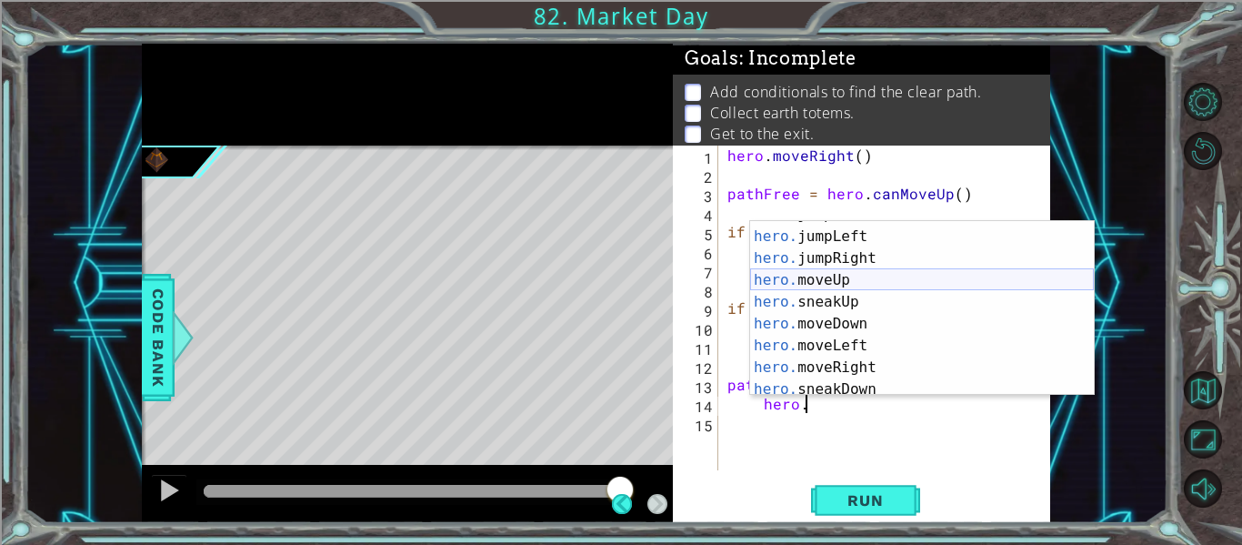
click at [845, 280] on div "hero. jumpDown press enter hero. jumpLeft press enter hero. jumpRight press ent…" at bounding box center [922, 313] width 344 height 218
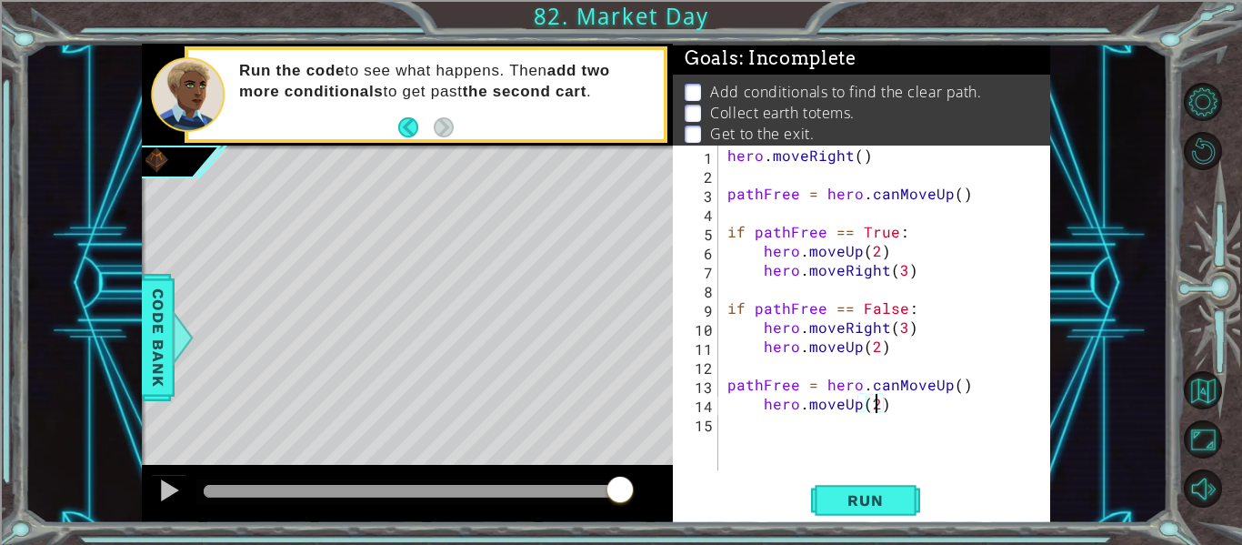
scroll to position [0, 9]
click at [855, 505] on span "Run" at bounding box center [865, 500] width 72 height 18
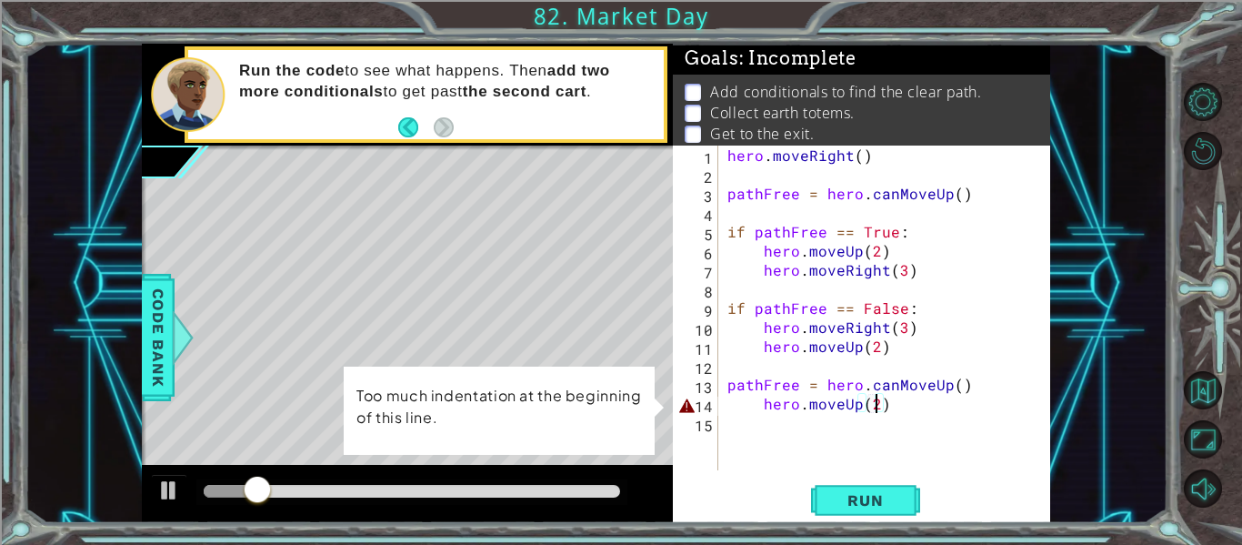
click at [758, 410] on div "hero . moveRight ( ) pathFree = hero . canMoveUp ( ) if pathFree == True : hero…" at bounding box center [890, 326] width 332 height 363
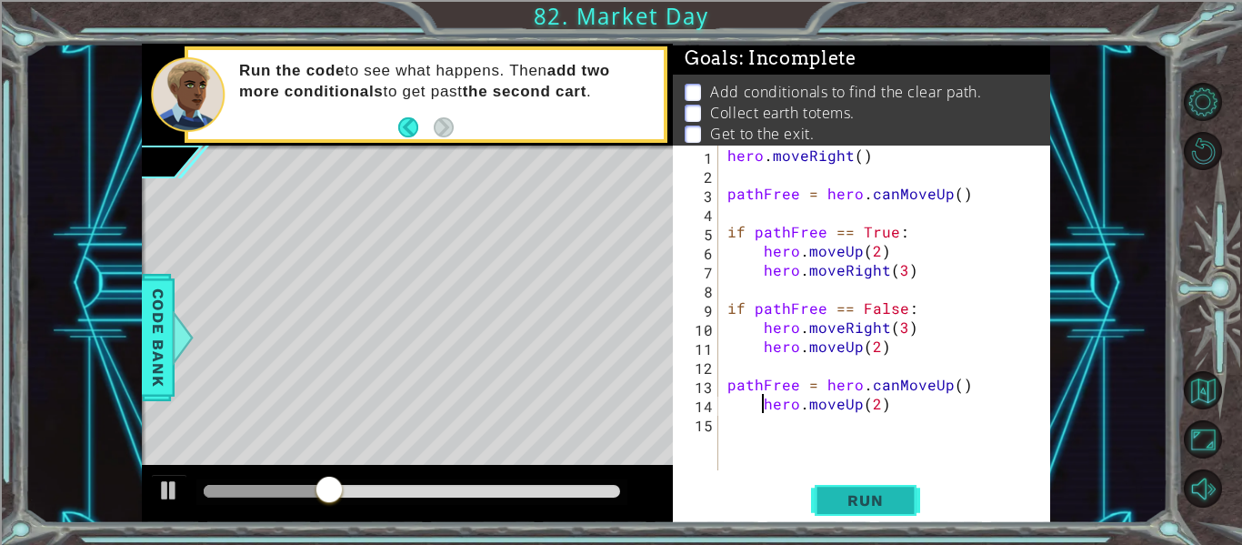
click at [875, 496] on span "Run" at bounding box center [865, 500] width 72 height 18
click at [898, 498] on span "Run" at bounding box center [865, 500] width 72 height 18
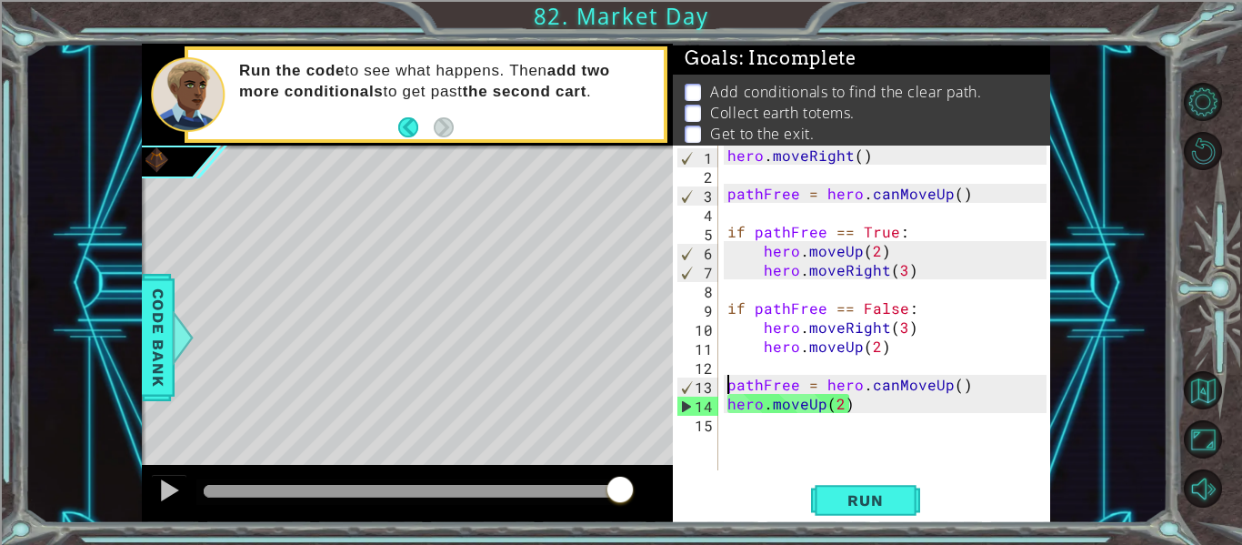
click at [725, 390] on div "hero . moveRight ( ) pathFree = hero . canMoveUp ( ) if pathFree == True : hero…" at bounding box center [890, 326] width 332 height 363
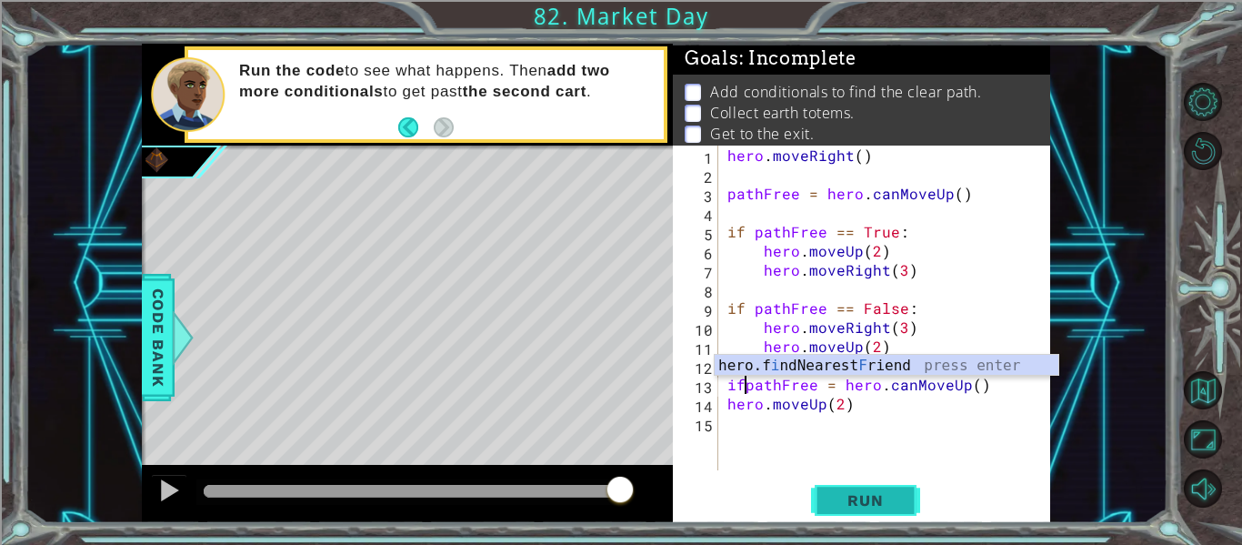
scroll to position [0, 2]
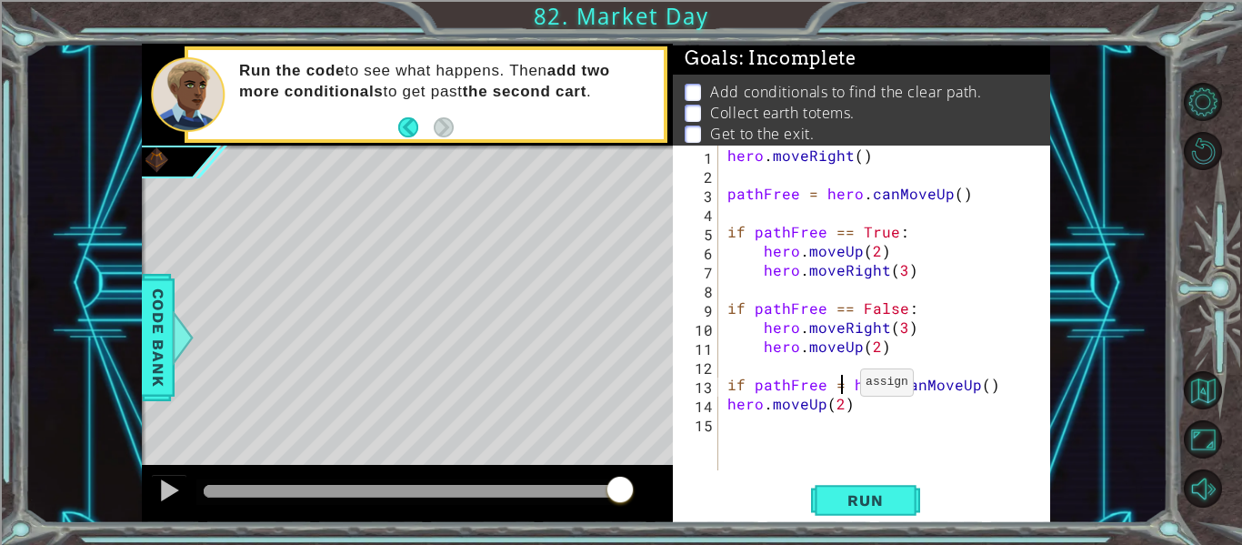
click at [838, 386] on div "hero . moveRight ( ) pathFree = hero . canMoveUp ( ) if pathFree == True : hero…" at bounding box center [890, 326] width 332 height 363
click at [843, 495] on span "Run" at bounding box center [865, 500] width 72 height 18
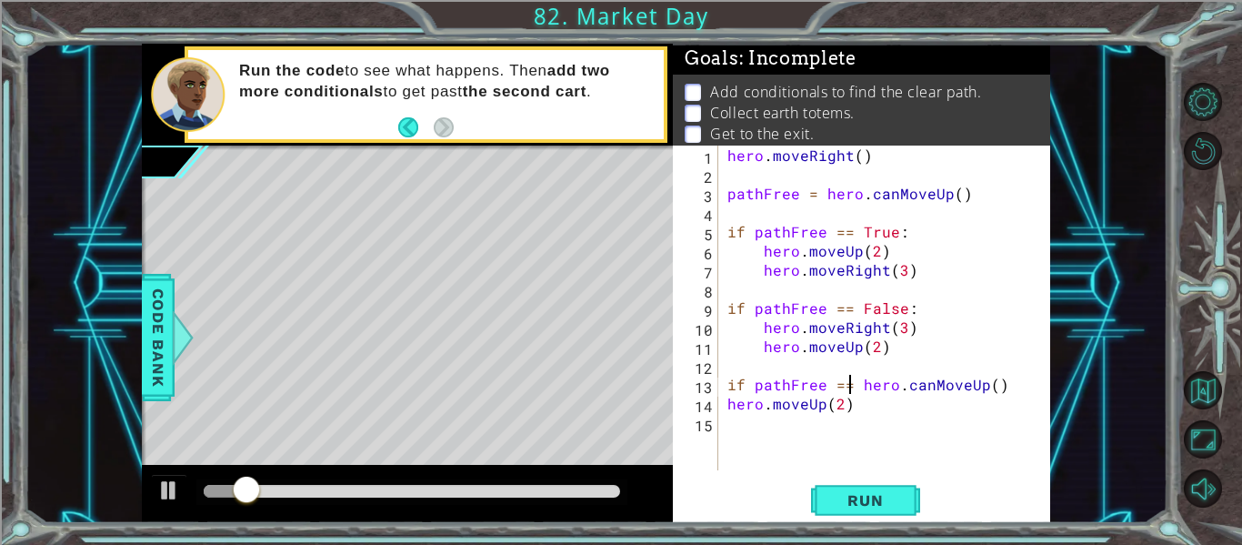
scroll to position [0, 8]
click at [854, 502] on span "Run" at bounding box center [865, 500] width 72 height 18
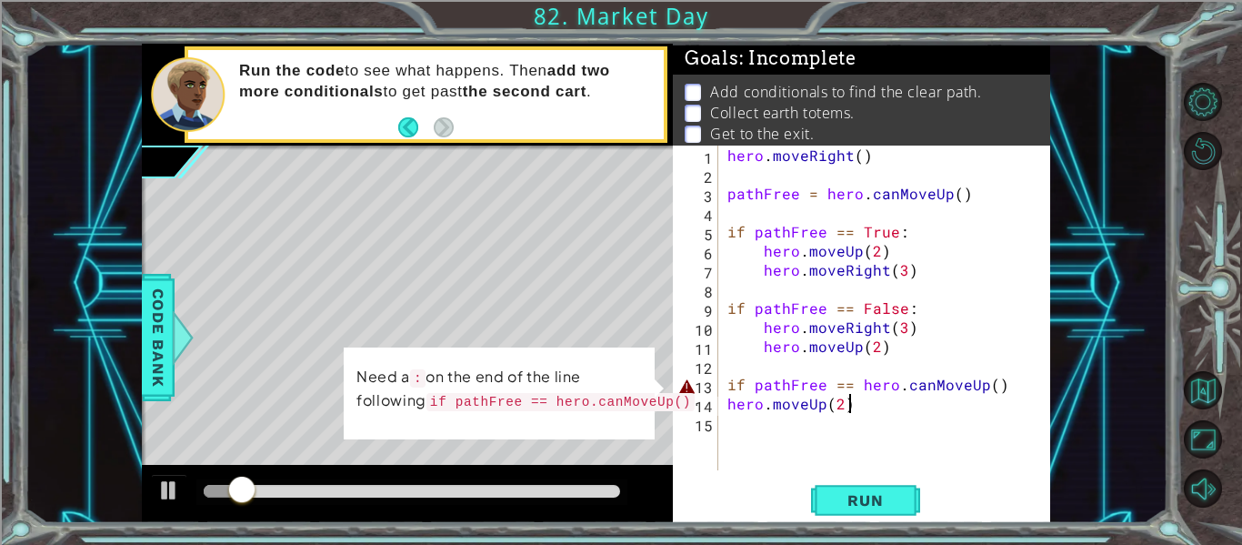
click at [999, 395] on div "hero . moveRight ( ) pathFree = hero . canMoveUp ( ) if pathFree == True : hero…" at bounding box center [890, 326] width 332 height 363
click at [999, 389] on div "hero . moveRight ( ) pathFree = hero . canMoveUp ( ) if pathFree == True : hero…" at bounding box center [890, 326] width 332 height 363
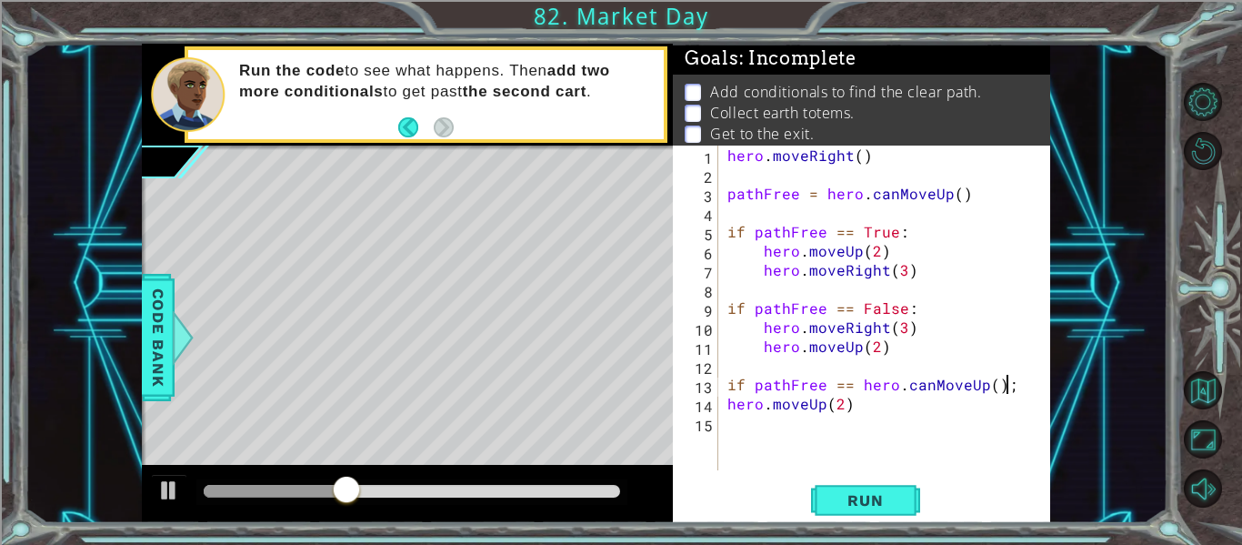
scroll to position [0, 16]
click at [840, 407] on div "hero . moveRight ( ) pathFree = hero . canMoveUp ( ) if pathFree == True : hero…" at bounding box center [890, 326] width 332 height 363
click at [847, 406] on div "hero . moveRight ( ) pathFree = hero . canMoveUp ( ) if pathFree == True : hero…" at bounding box center [890, 326] width 332 height 363
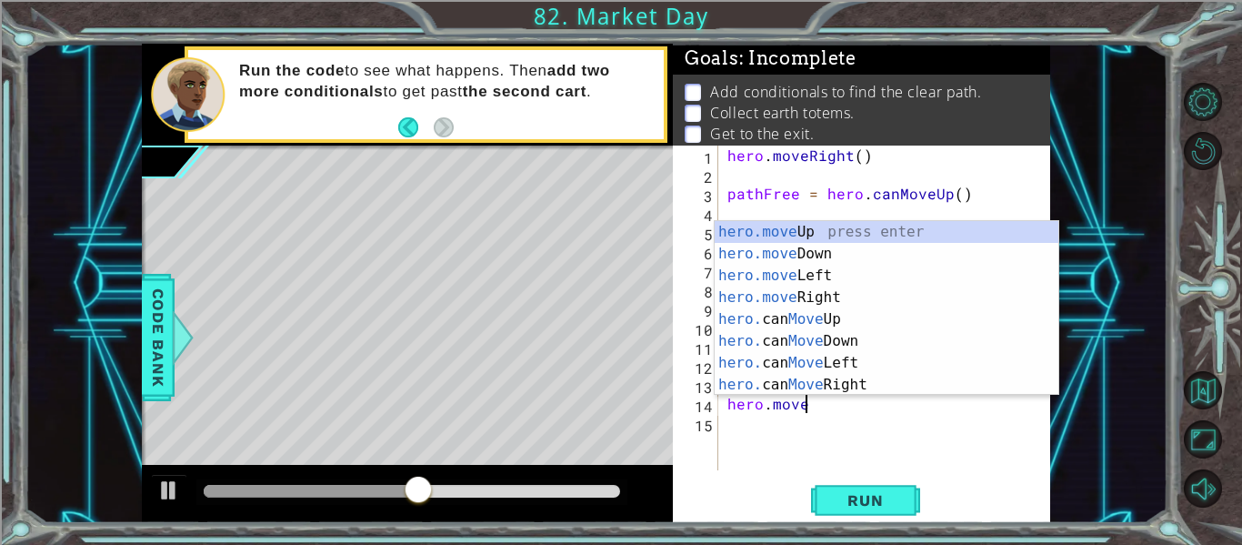
scroll to position [0, 2]
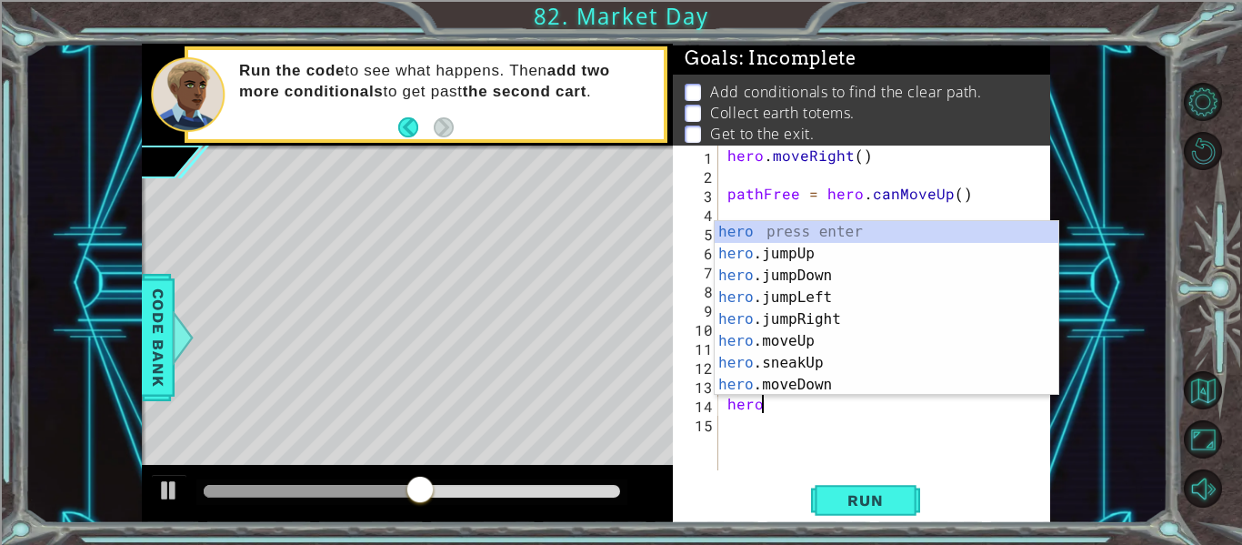
type textarea "he"
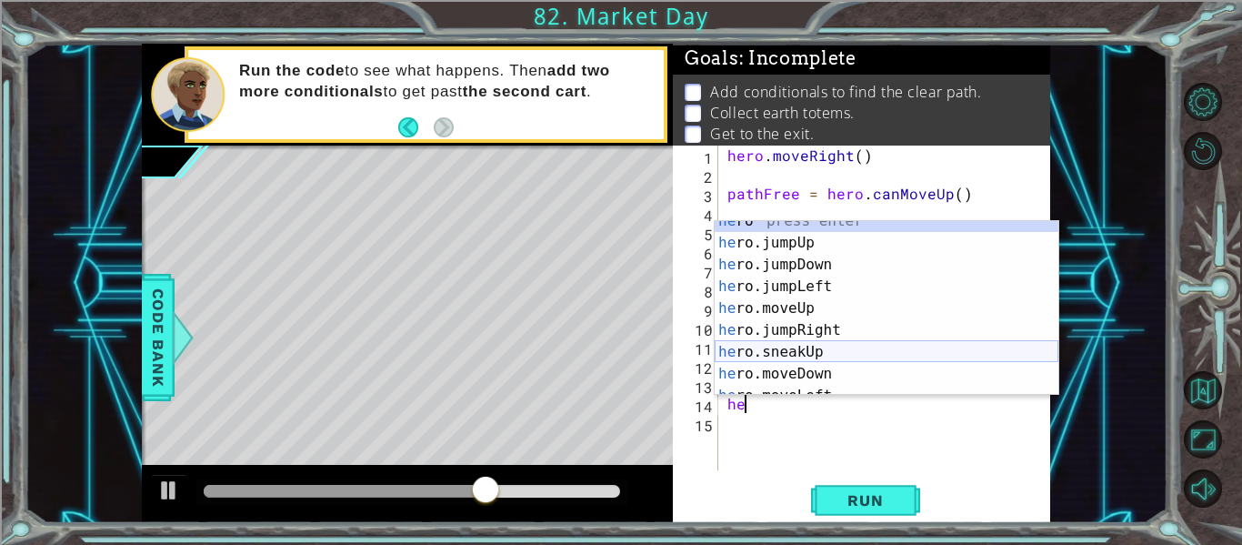
scroll to position [0, 0]
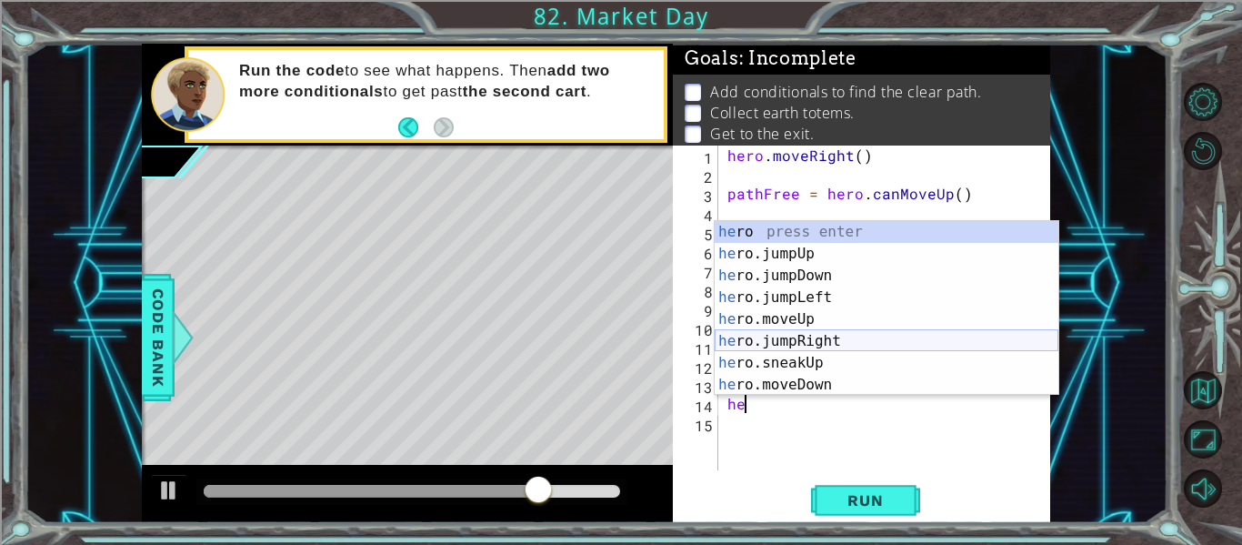
click at [818, 340] on div "he ro press enter he ro.jumpUp press enter he ro.jumpDown press enter he ro.jum…" at bounding box center [887, 330] width 344 height 218
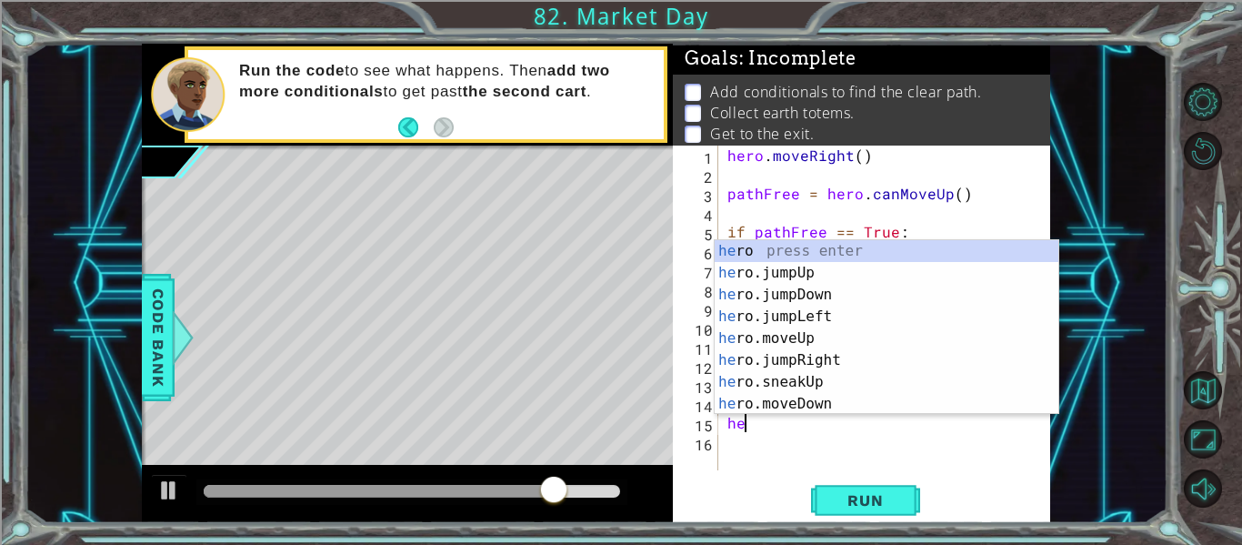
scroll to position [0, 1]
type textarea "hero"
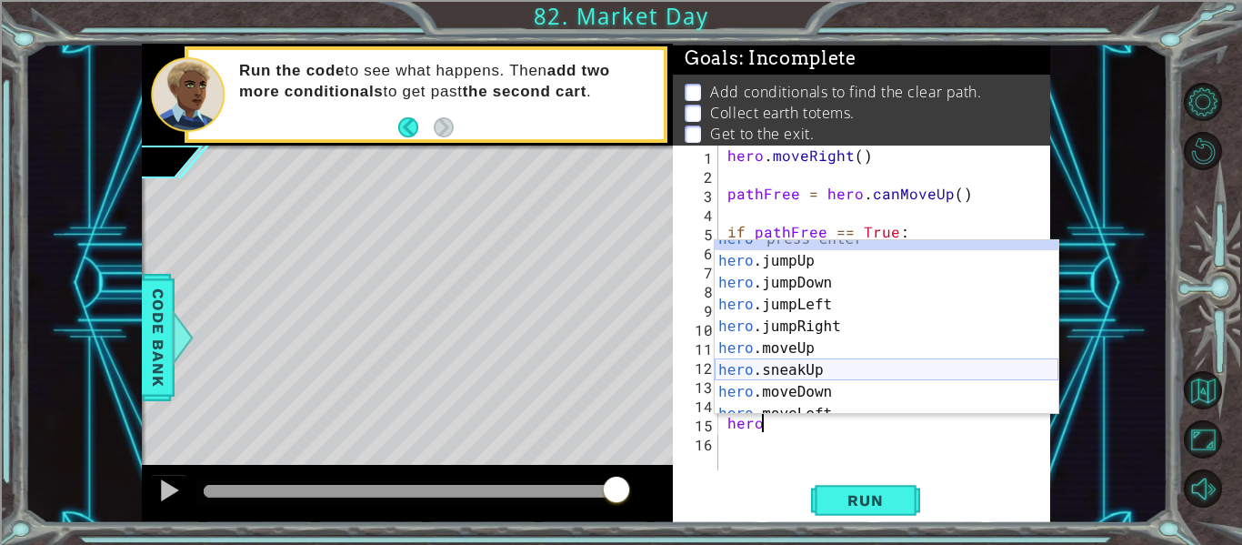
scroll to position [0, 0]
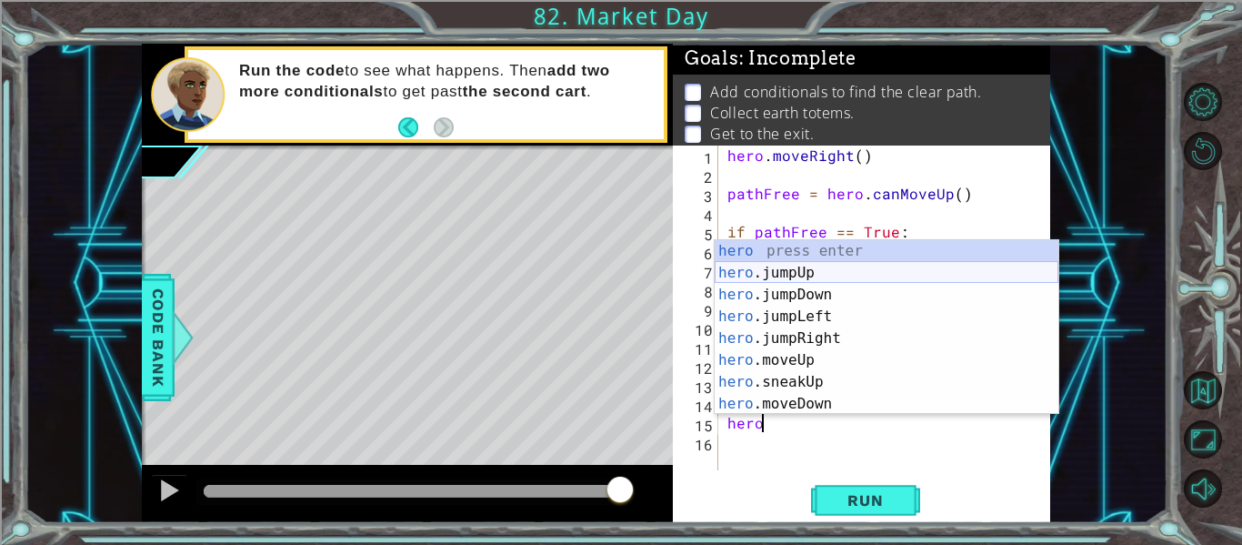
click at [782, 282] on div "hero press enter hero .jumpUp press enter hero .jumpDown press enter hero .jump…" at bounding box center [887, 349] width 344 height 218
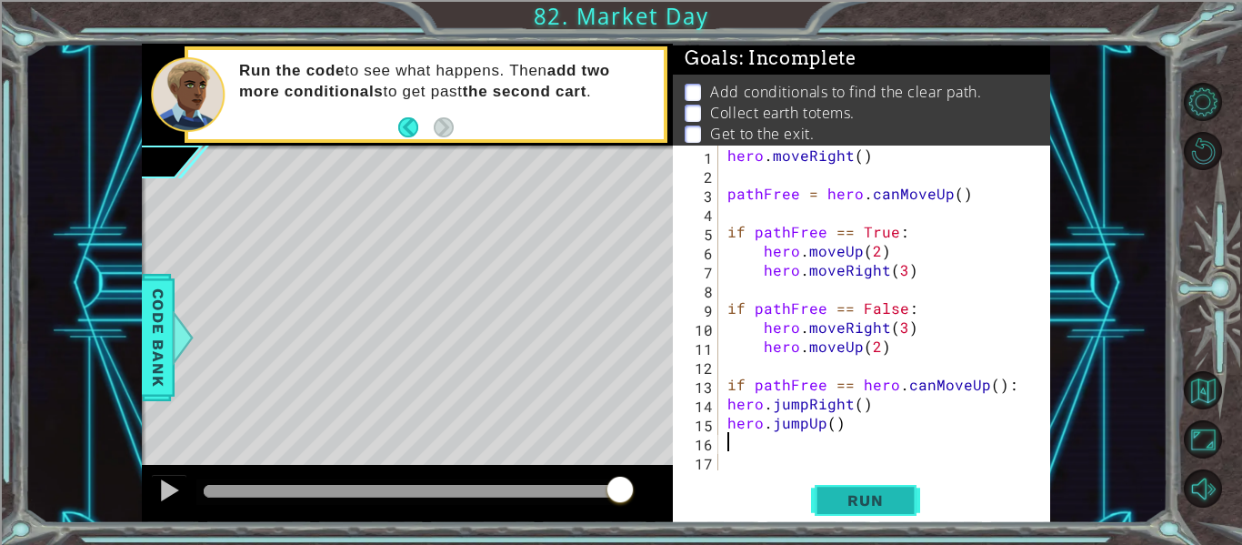
click at [883, 496] on span "Run" at bounding box center [865, 500] width 72 height 18
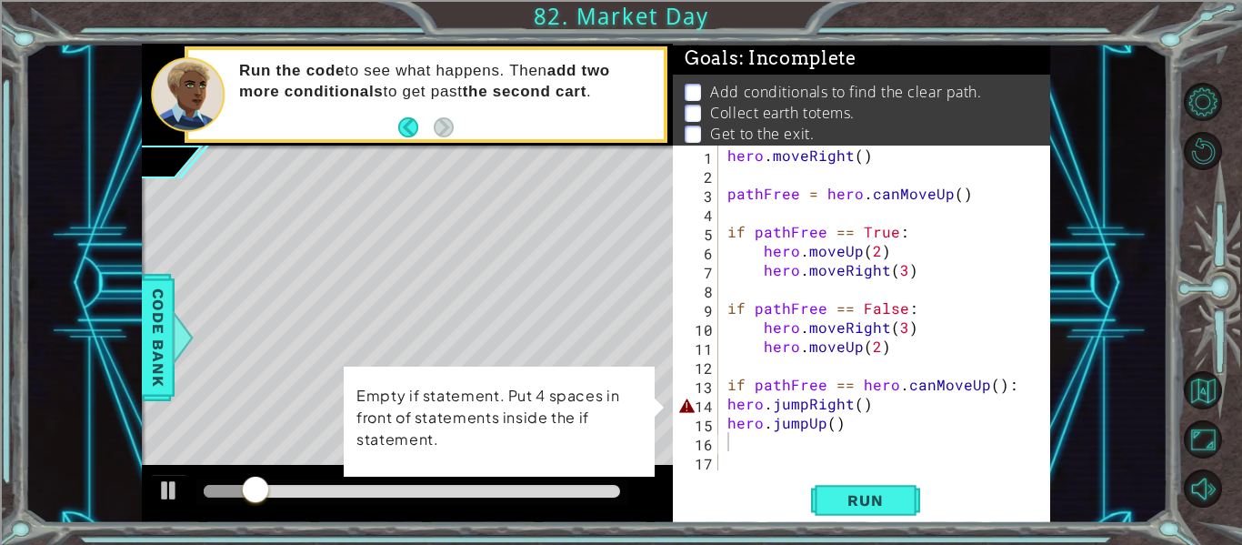
click at [721, 406] on div "1 2 3 4 5 6 7 8 9 10 11 12 13 14 15 16 17 hero . moveRight ( ) pathFree = hero …" at bounding box center [860, 307] width 374 height 325
click at [725, 405] on div "hero . moveRight ( ) pathFree = hero . canMoveUp ( ) if pathFree == True : hero…" at bounding box center [890, 326] width 332 height 363
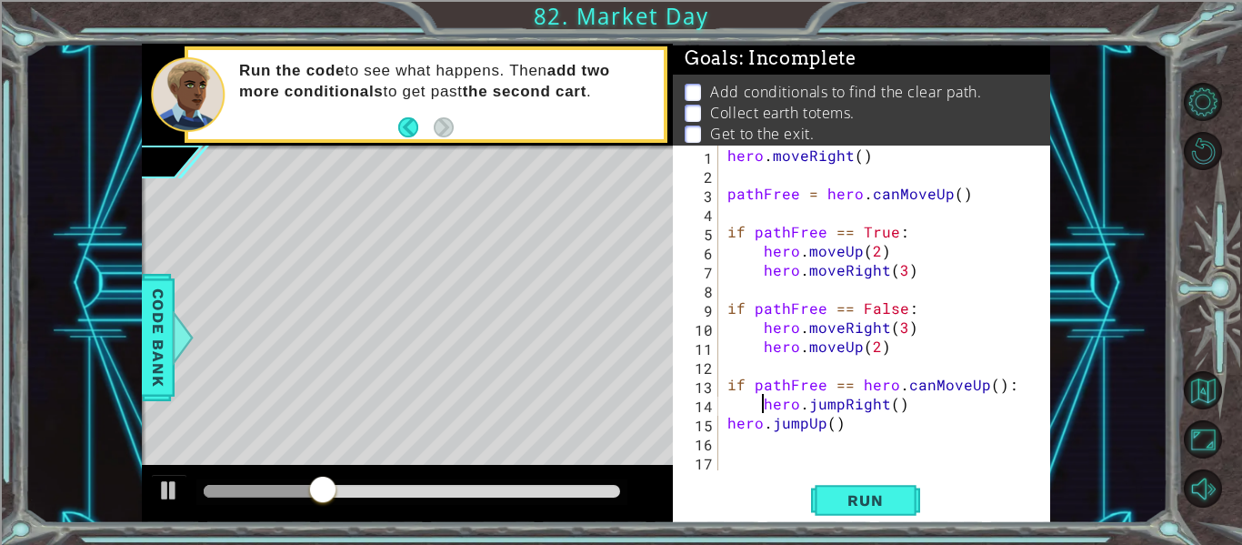
click at [724, 428] on div "hero . moveRight ( ) pathFree = hero . canMoveUp ( ) if pathFree == True : hero…" at bounding box center [890, 326] width 332 height 363
click at [862, 495] on span "Run" at bounding box center [865, 500] width 72 height 18
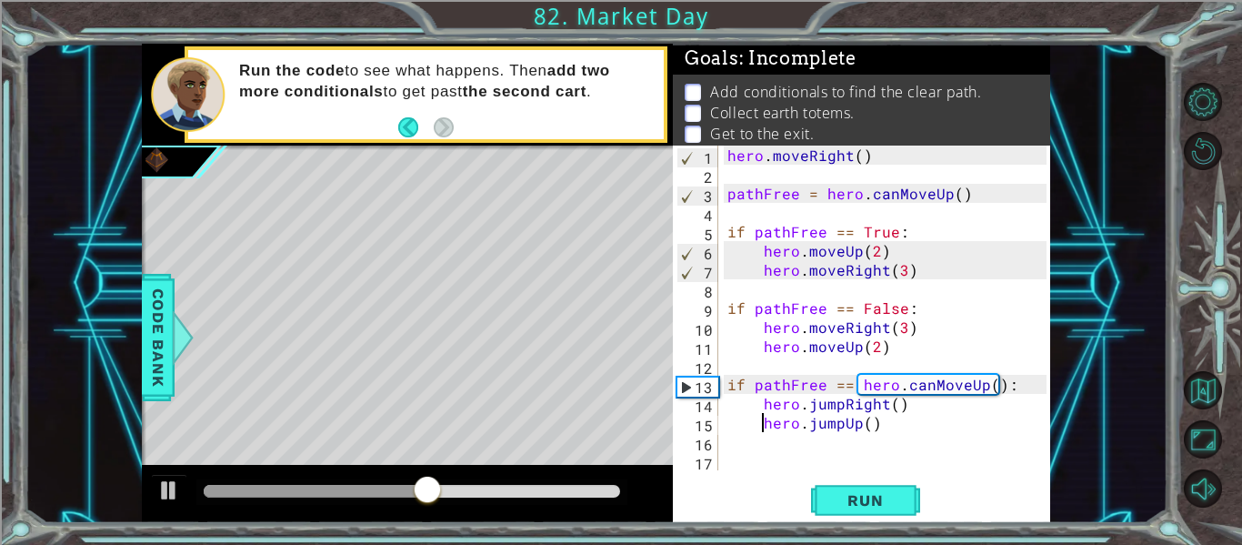
click at [997, 398] on div "hero . moveRight ( ) pathFree = hero . canMoveUp ( ) if pathFree == True : hero…" at bounding box center [890, 326] width 332 height 363
click at [997, 392] on div "hero . moveRight ( ) pathFree = hero . canMoveUp ( ) if pathFree == True : hero…" at bounding box center [890, 326] width 332 height 363
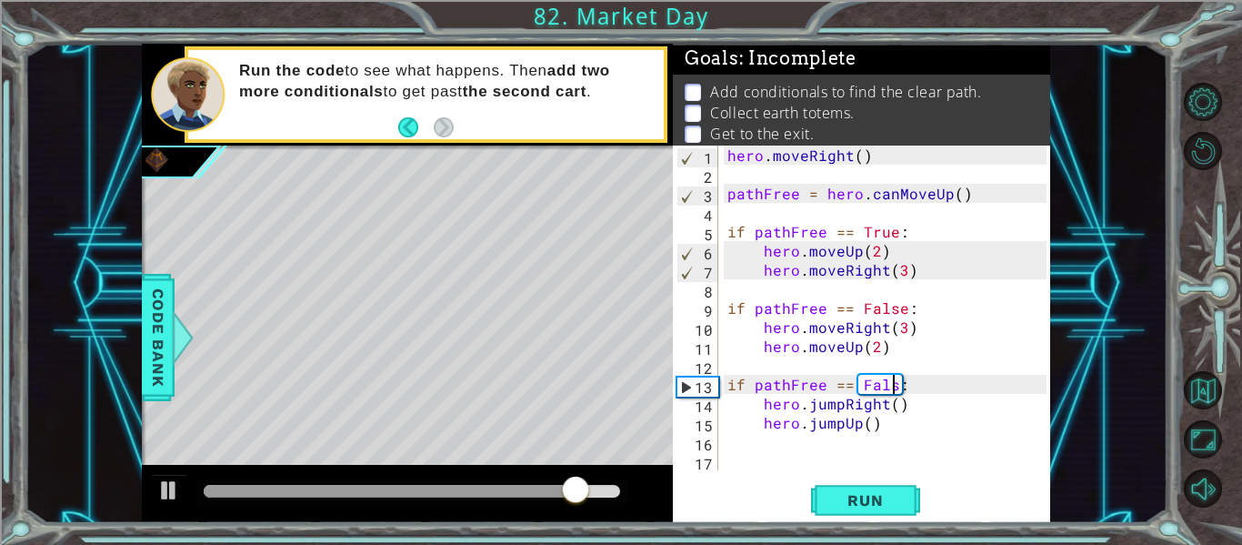
scroll to position [0, 11]
type textarea "if pathFree == False:"
click at [876, 509] on button "Run" at bounding box center [865, 500] width 109 height 37
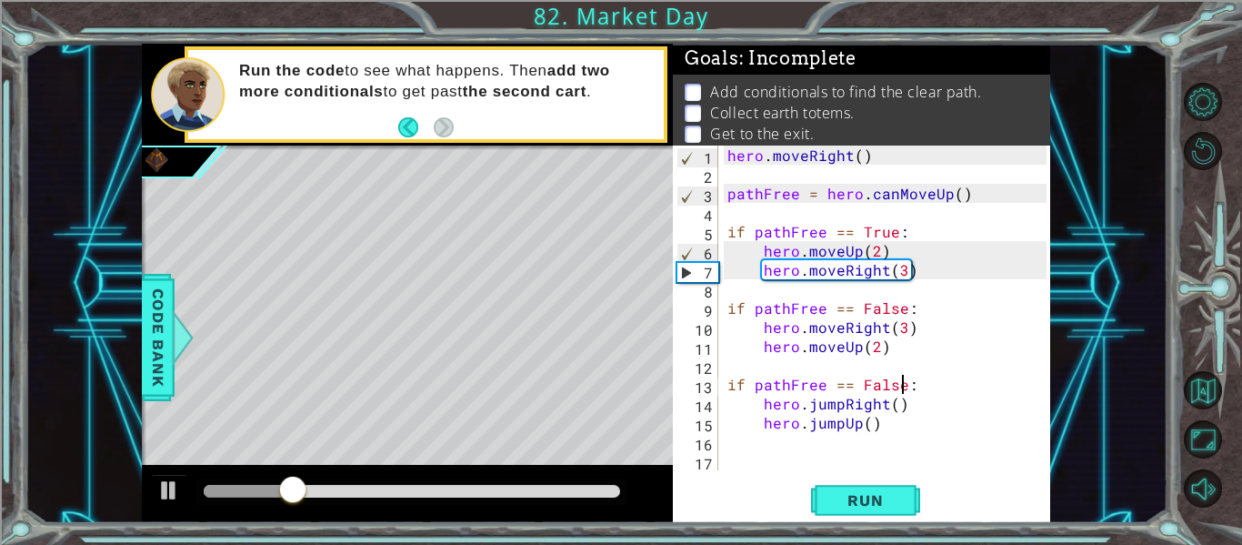
click at [928, 387] on div "hero . moveRight ( ) pathFree = hero . canMoveUp ( ) if pathFree == True : hero…" at bounding box center [890, 326] width 332 height 363
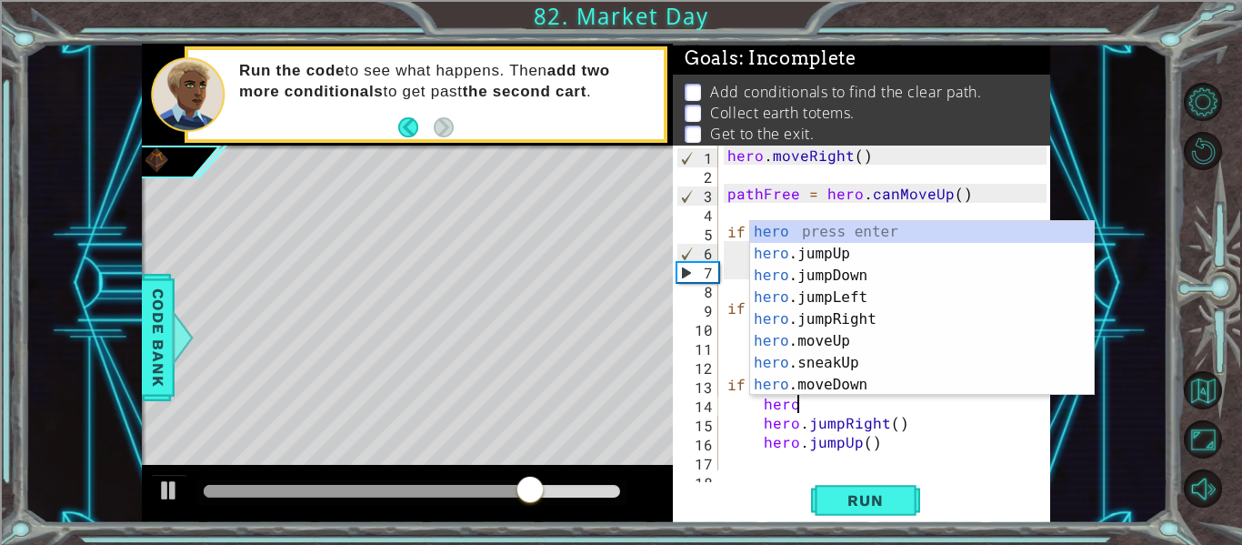
scroll to position [0, 4]
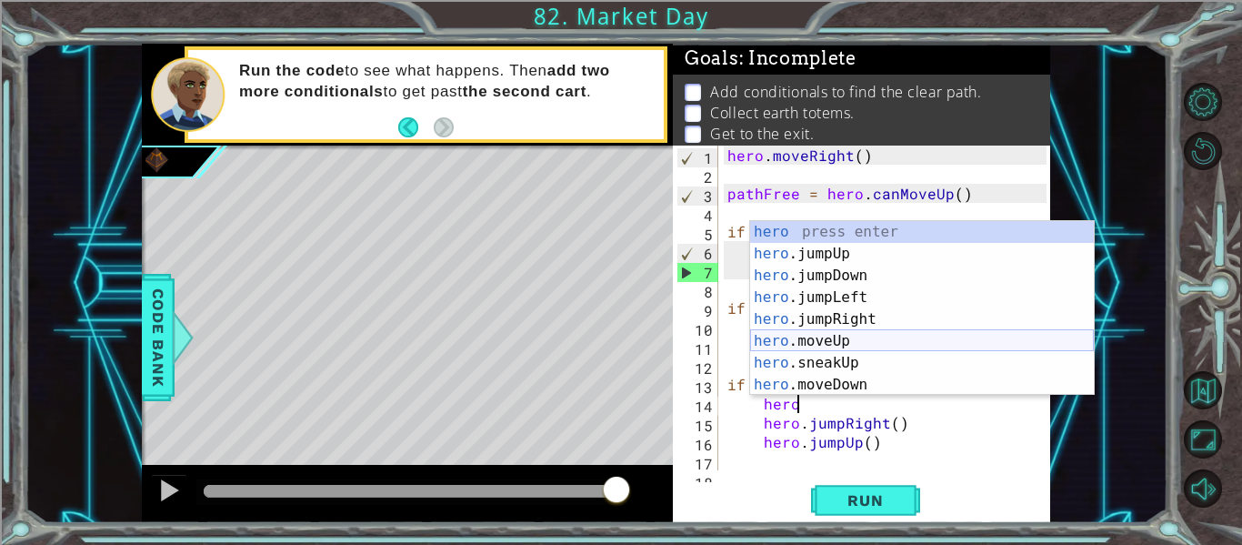
click at [911, 334] on div "hero press enter hero .jumpUp press enter hero .jumpDown press enter hero .jump…" at bounding box center [922, 330] width 344 height 218
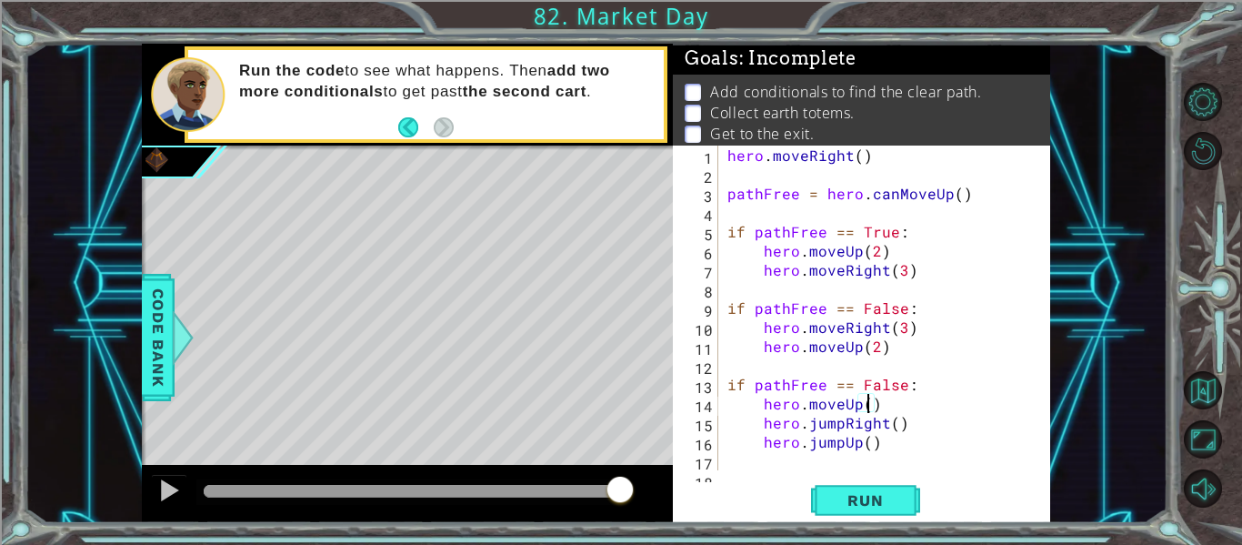
type textarea "hero.moveUp(2)"
click at [888, 452] on div "hero . moveRight ( ) pathFree = hero . canMoveUp ( ) if pathFree == True : hero…" at bounding box center [890, 326] width 332 height 363
click at [880, 451] on div "hero . moveRight ( ) pathFree = hero . canMoveUp ( ) if pathFree == True : hero…" at bounding box center [890, 326] width 332 height 363
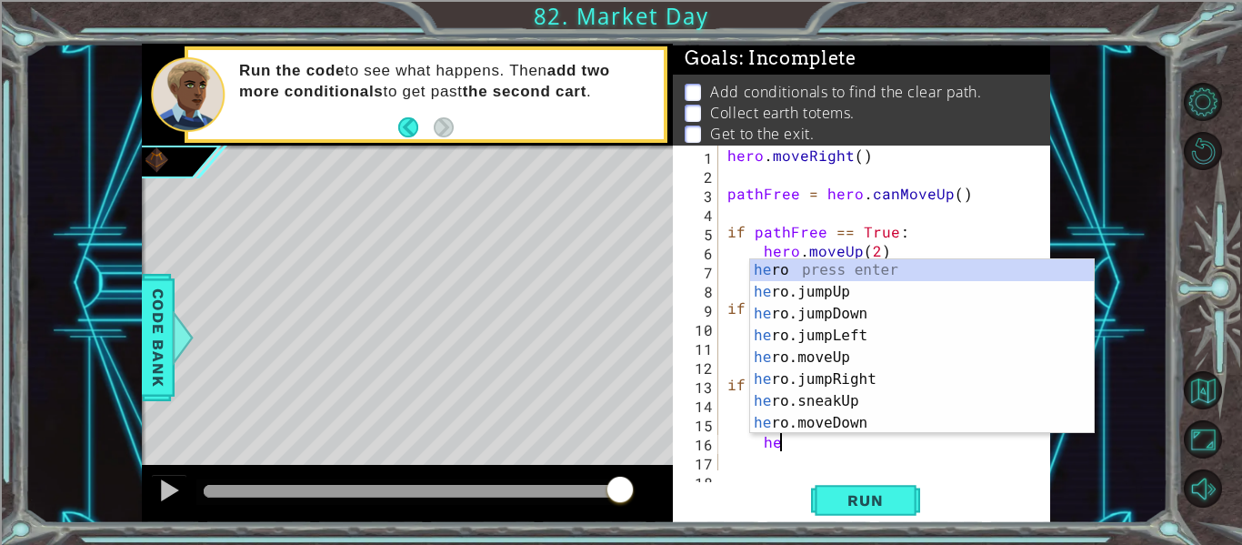
type textarea "h"
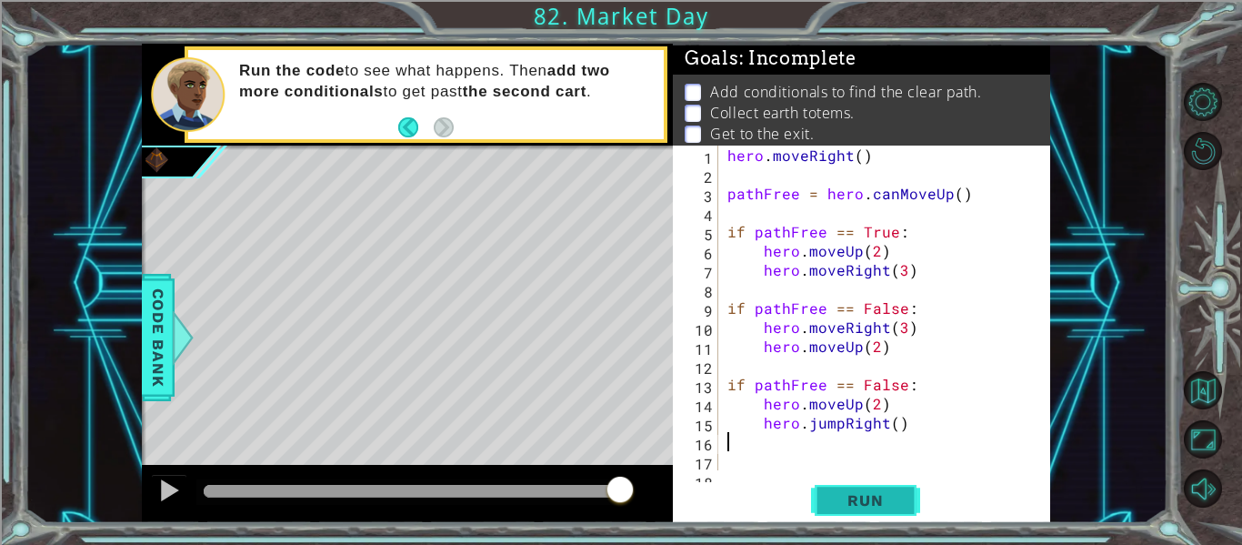
click at [861, 502] on span "Run" at bounding box center [865, 500] width 72 height 18
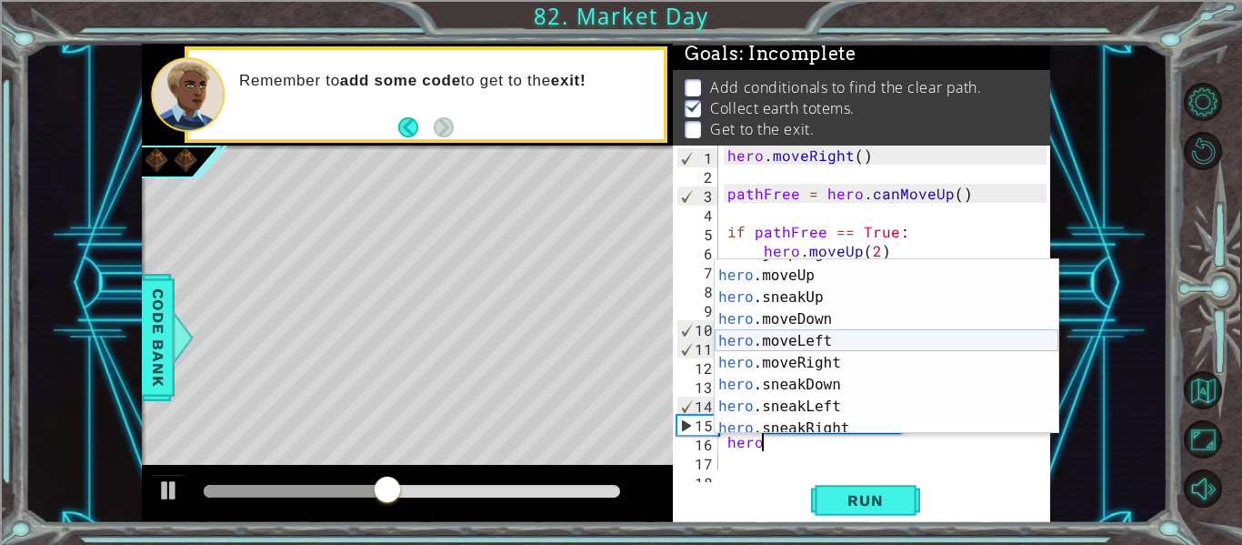
scroll to position [104, 0]
click at [849, 358] on div "hero .jumpRight press enter hero .moveUp press enter hero .sneakUp press enter …" at bounding box center [887, 352] width 344 height 218
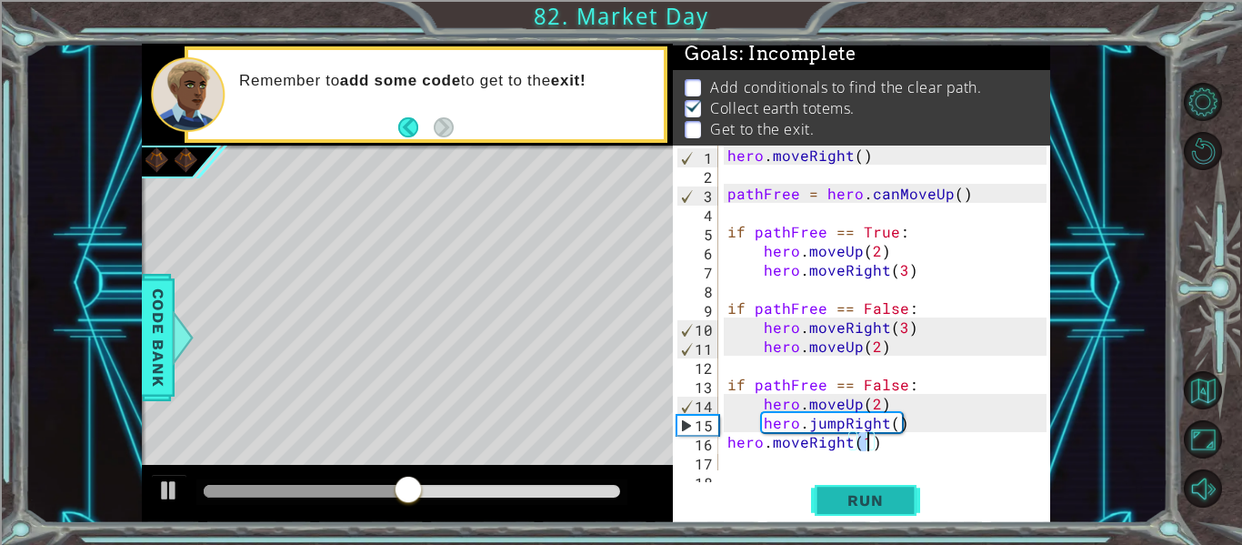
click at [854, 512] on button "Run" at bounding box center [865, 500] width 109 height 37
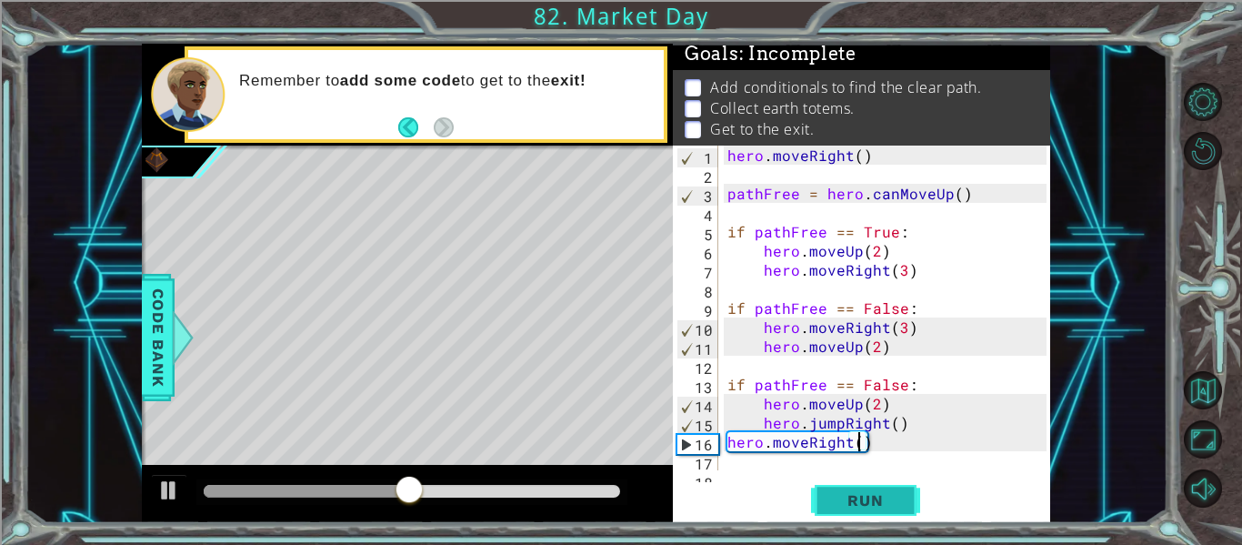
type textarea "hero.moveRight(2)"
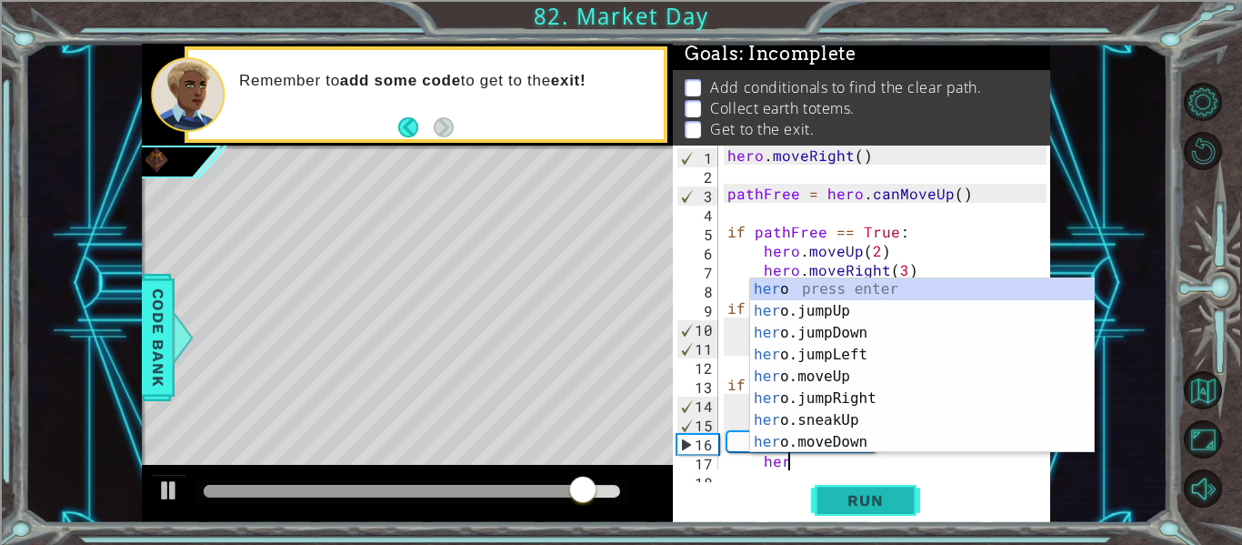
scroll to position [0, 4]
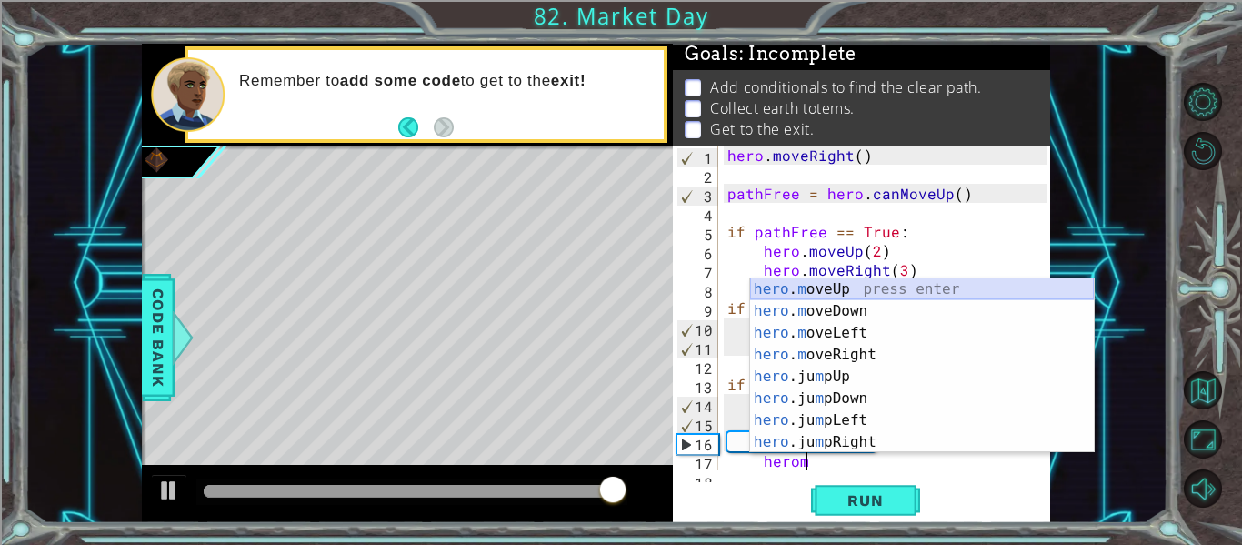
click at [865, 291] on div "hero . m oveUp press enter hero . m oveDown press enter hero . m oveLeft press …" at bounding box center [922, 387] width 344 height 218
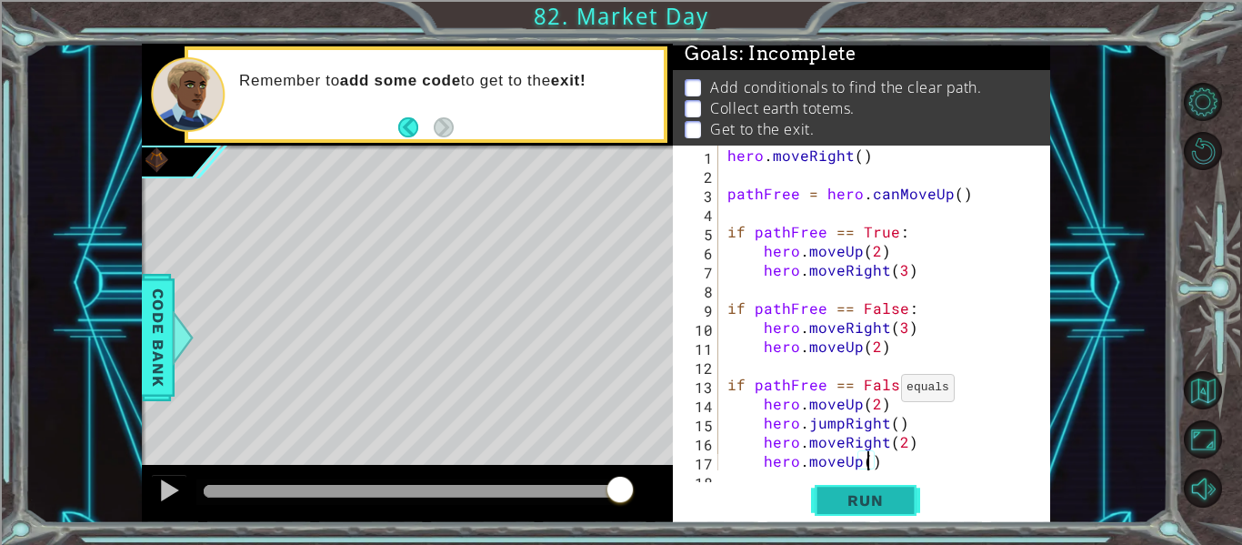
scroll to position [0, 8]
click at [893, 495] on span "Run" at bounding box center [865, 500] width 72 height 18
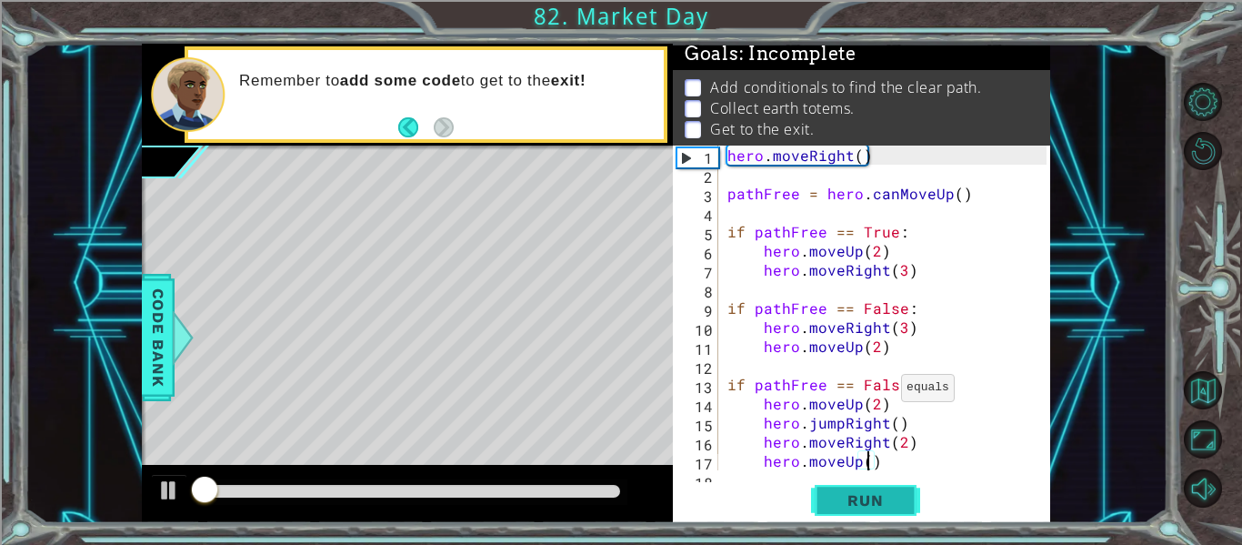
click at [893, 495] on span "Run" at bounding box center [865, 500] width 72 height 18
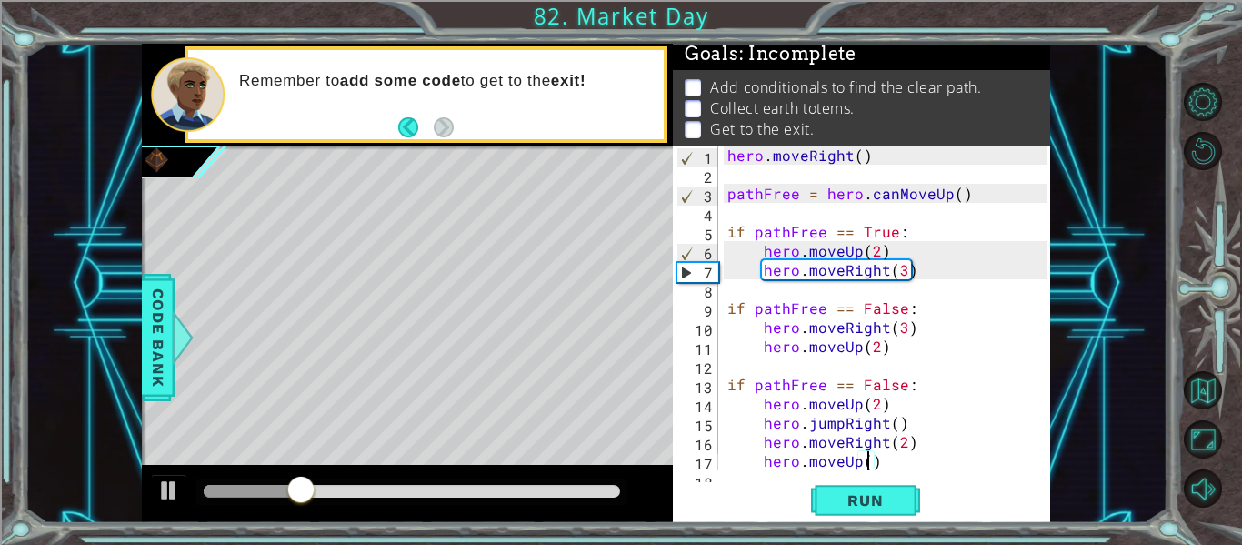
click at [923, 269] on div "hero . moveRight ( ) pathFree = hero . canMoveUp ( ) if pathFree == True : hero…" at bounding box center [890, 326] width 332 height 363
click at [924, 268] on div "hero . moveRight ( ) pathFree = hero . canMoveUp ( ) if pathFree == True : hero…" at bounding box center [890, 326] width 332 height 363
click at [919, 272] on div "hero . moveRight ( ) pathFree = hero . canMoveUp ( ) if pathFree == True : hero…" at bounding box center [890, 326] width 332 height 363
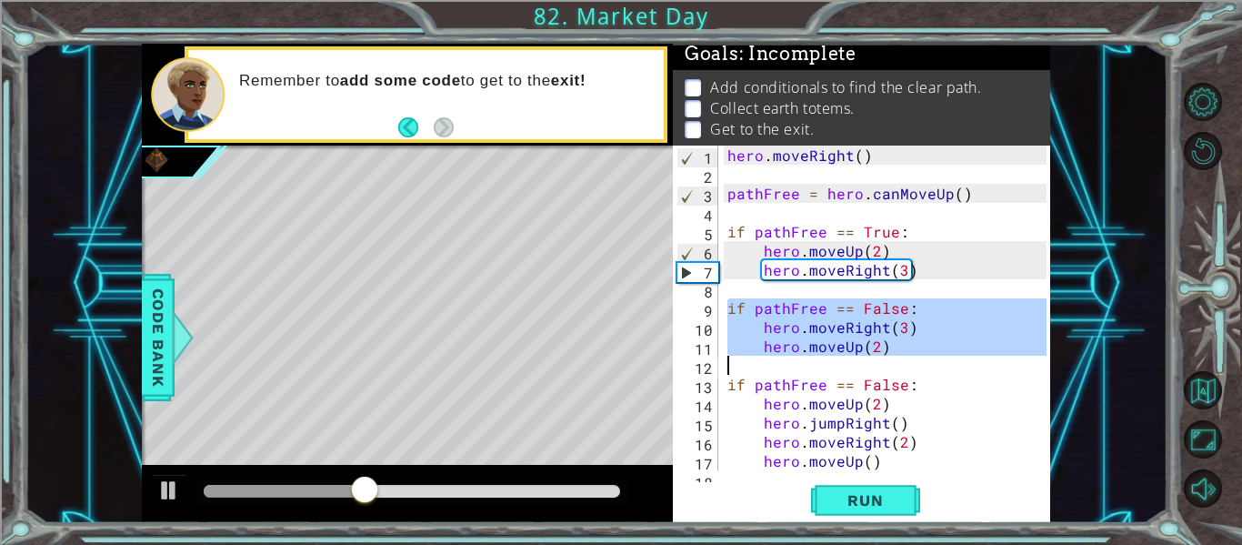
drag, startPoint x: 727, startPoint y: 305, endPoint x: 975, endPoint y: 362, distance: 253.6
click at [975, 362] on div "hero . moveRight ( ) pathFree = hero . canMoveUp ( ) if pathFree == True : hero…" at bounding box center [890, 326] width 332 height 363
type textarea "hero.moveUp(2)"
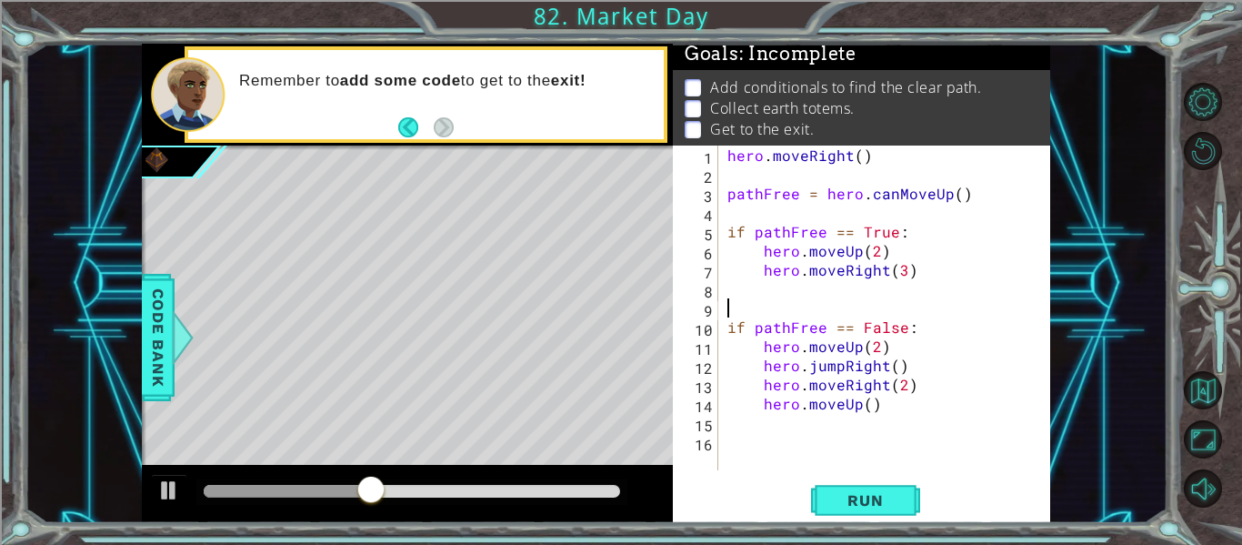
scroll to position [0, 0]
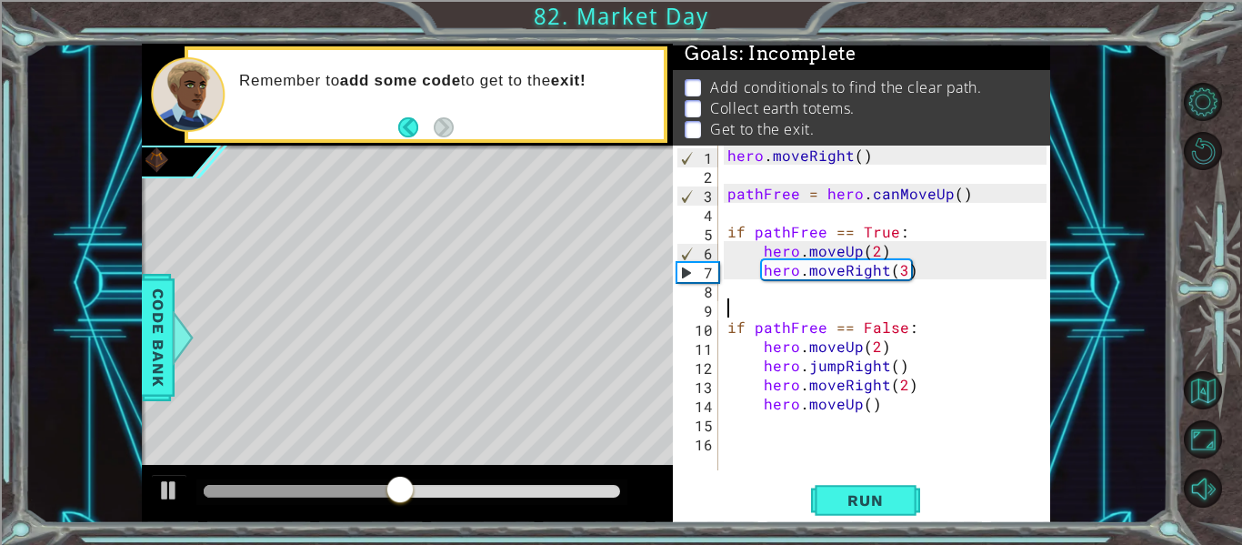
click at [790, 295] on div "hero . moveRight ( ) pathFree = hero . canMoveUp ( ) if pathFree == True : hero…" at bounding box center [890, 326] width 332 height 363
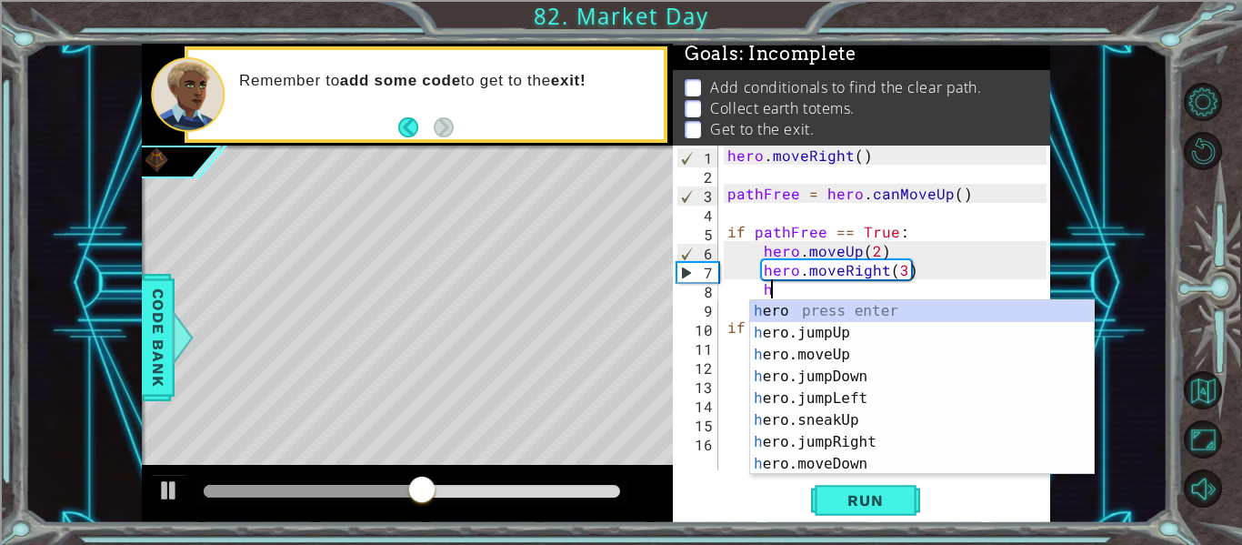
scroll to position [0, 3]
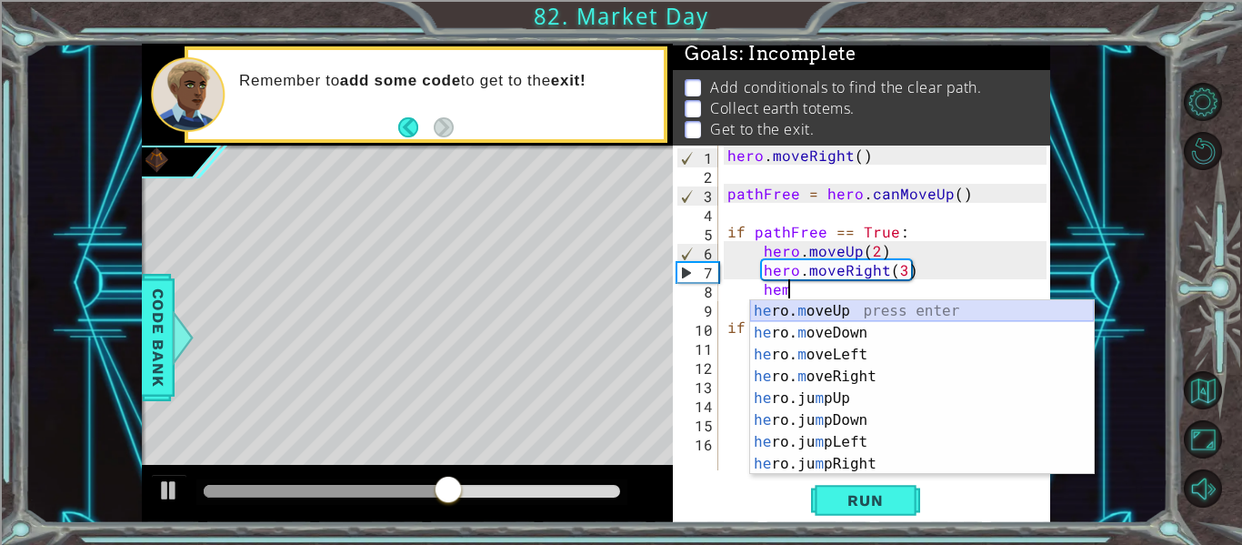
click at [792, 306] on div "he ro. m oveUp press enter he ro. m oveDown press enter he ro. m oveLeft press …" at bounding box center [922, 409] width 344 height 218
type textarea "hero.moveUp(1)"
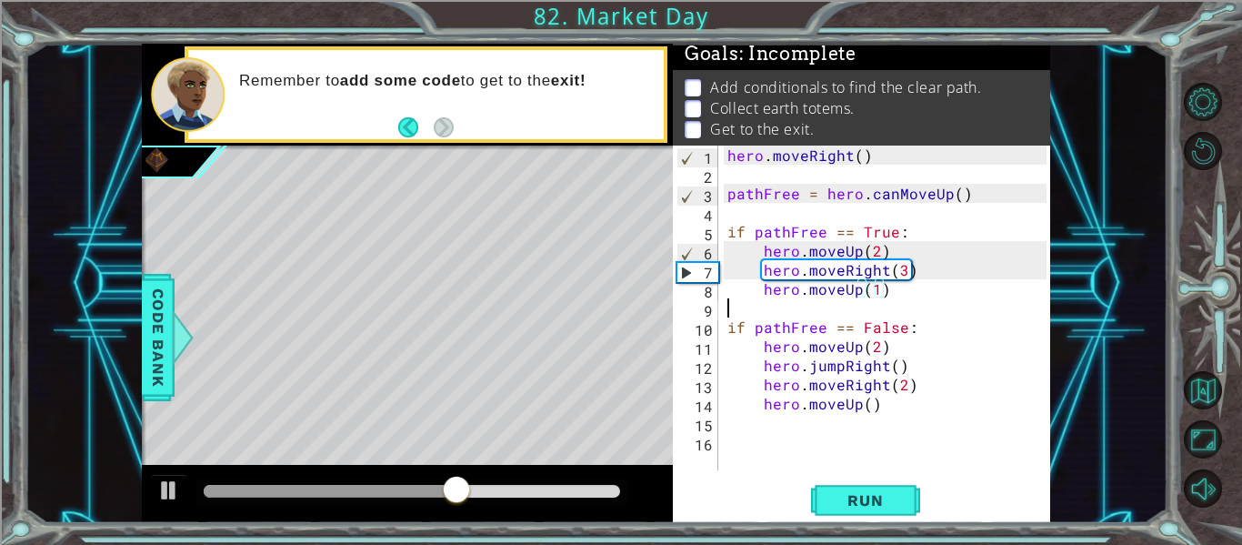
click at [781, 306] on div "hero . moveRight ( ) pathFree = hero . canMoveUp ( ) if pathFree == True : hero…" at bounding box center [890, 326] width 332 height 363
type textarea "if pathFree == False:"
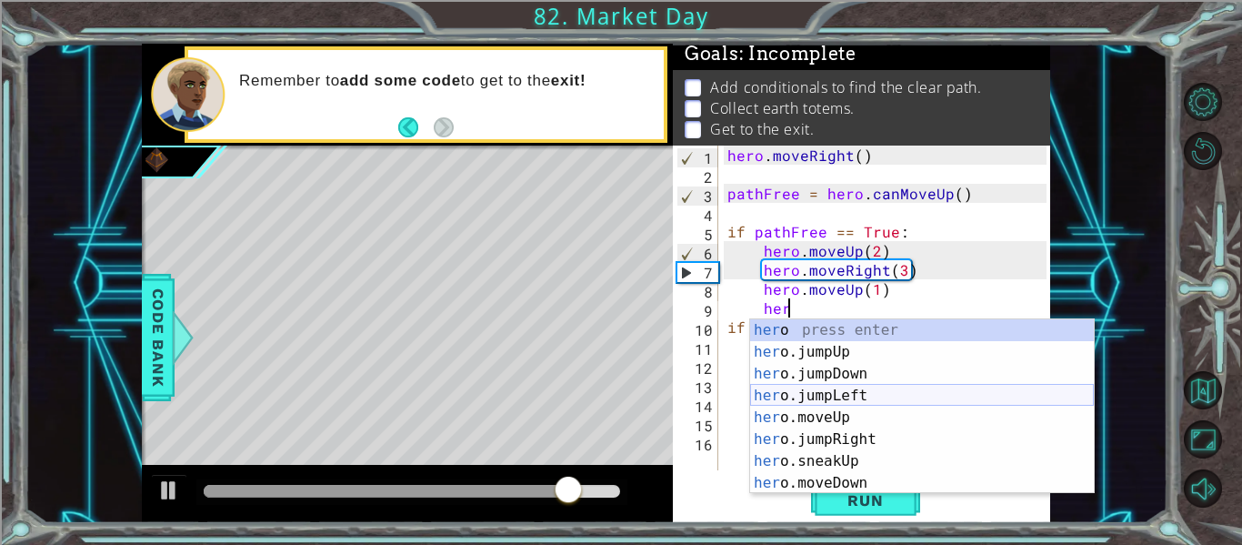
scroll to position [0, 4]
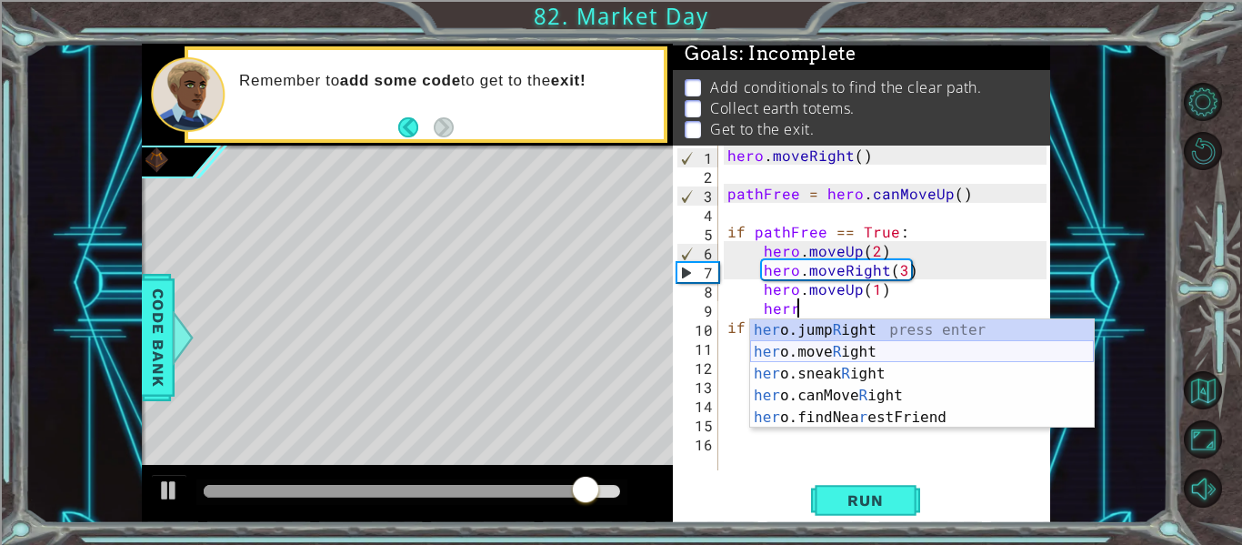
click at [878, 355] on div "her o.jump R ight press enter her o.move R ight press enter her o.sneak R ight …" at bounding box center [922, 395] width 344 height 153
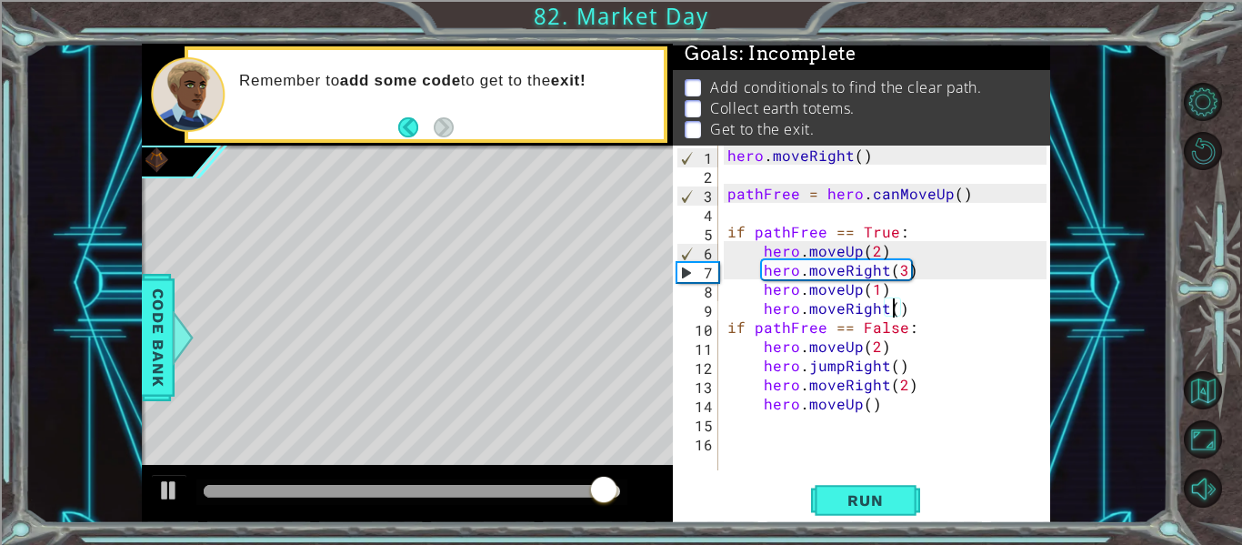
scroll to position [0, 11]
type textarea "hero.moveRight(2)"
click at [865, 494] on span "Run" at bounding box center [865, 500] width 72 height 18
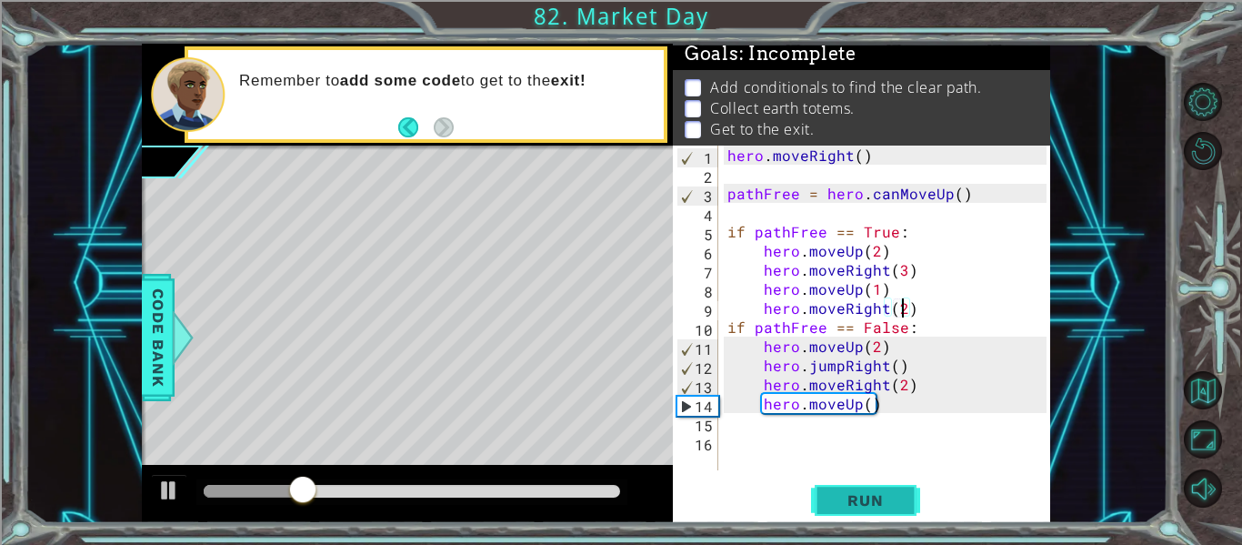
click at [865, 494] on span "Run" at bounding box center [865, 500] width 72 height 18
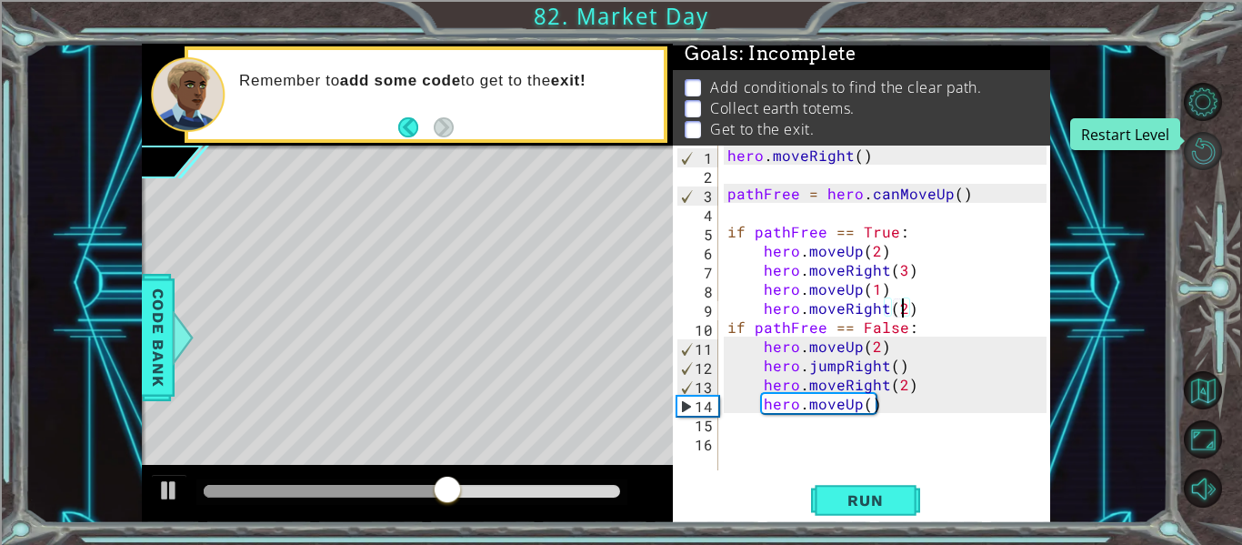
click at [1192, 147] on button "Restart Level" at bounding box center [1203, 151] width 38 height 38
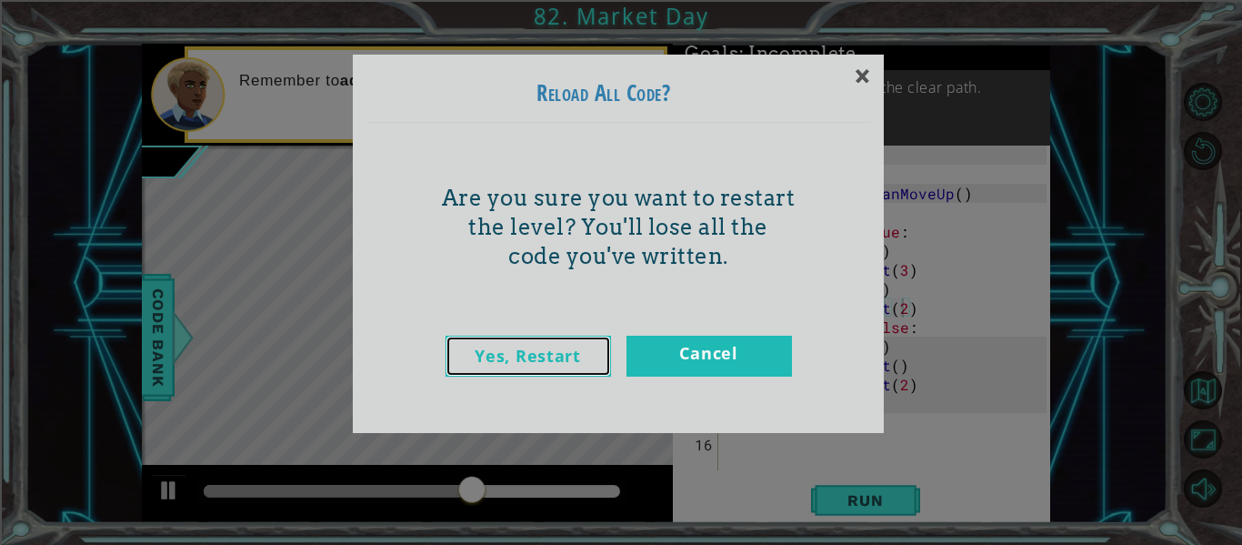
click at [585, 348] on link "Yes, Restart" at bounding box center [527, 355] width 165 height 41
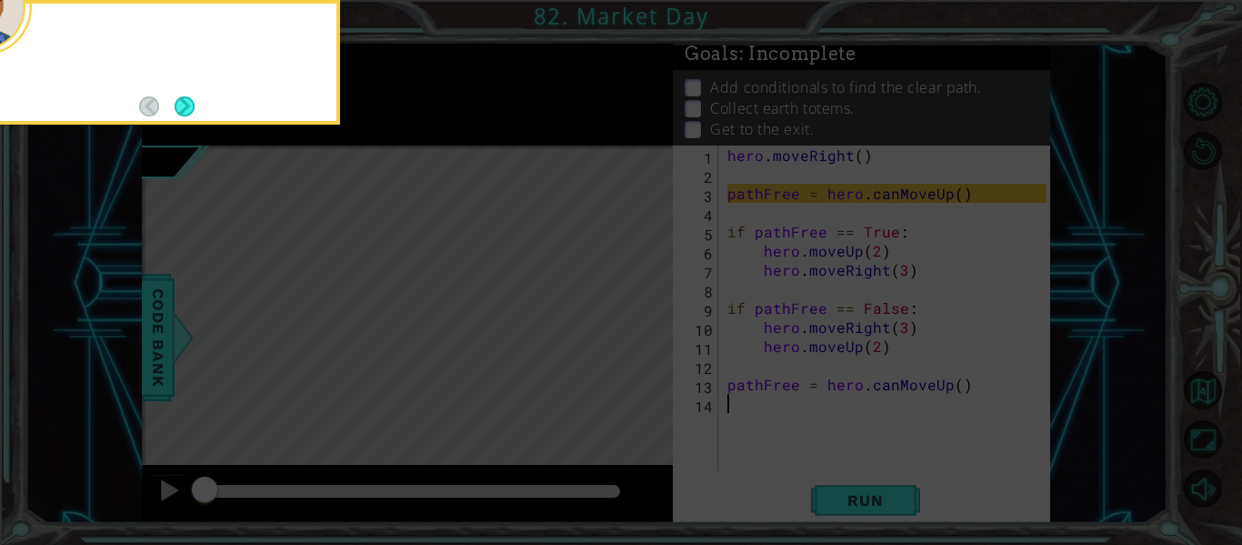
scroll to position [0, 0]
click at [190, 109] on button "Next" at bounding box center [185, 105] width 21 height 21
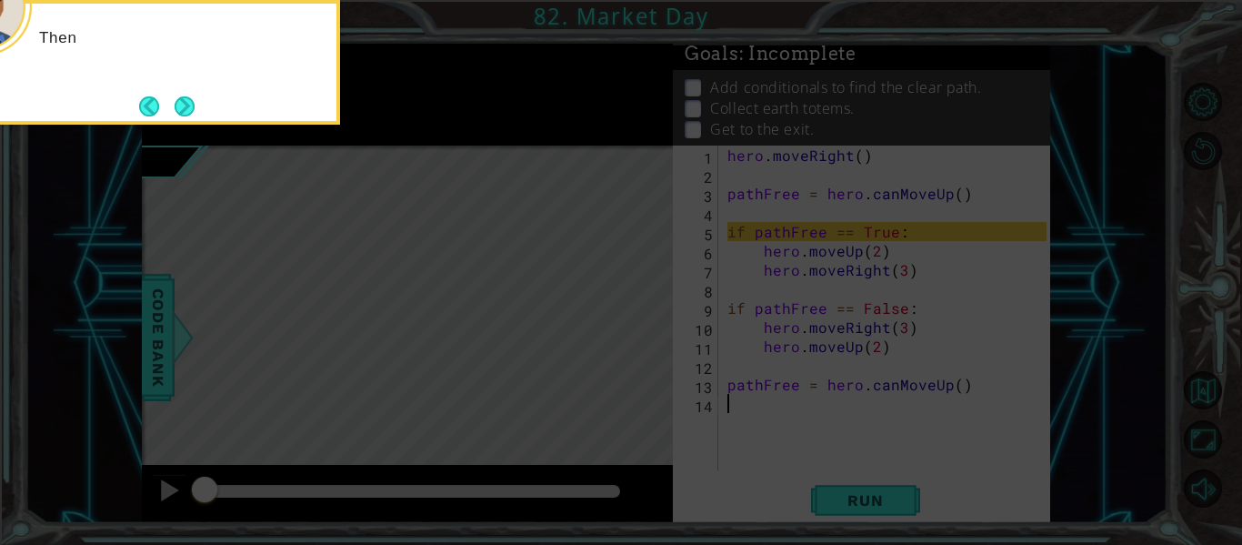
click at [190, 109] on button "Next" at bounding box center [185, 105] width 21 height 21
click at [190, 109] on button "Next" at bounding box center [185, 106] width 34 height 34
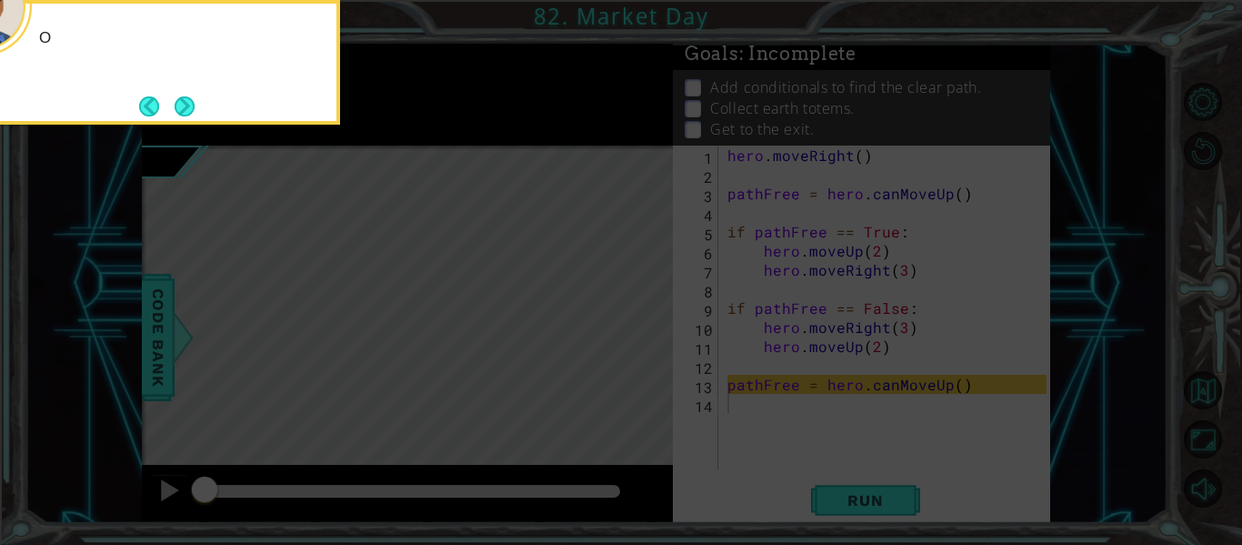
click at [190, 109] on button "Next" at bounding box center [184, 106] width 33 height 33
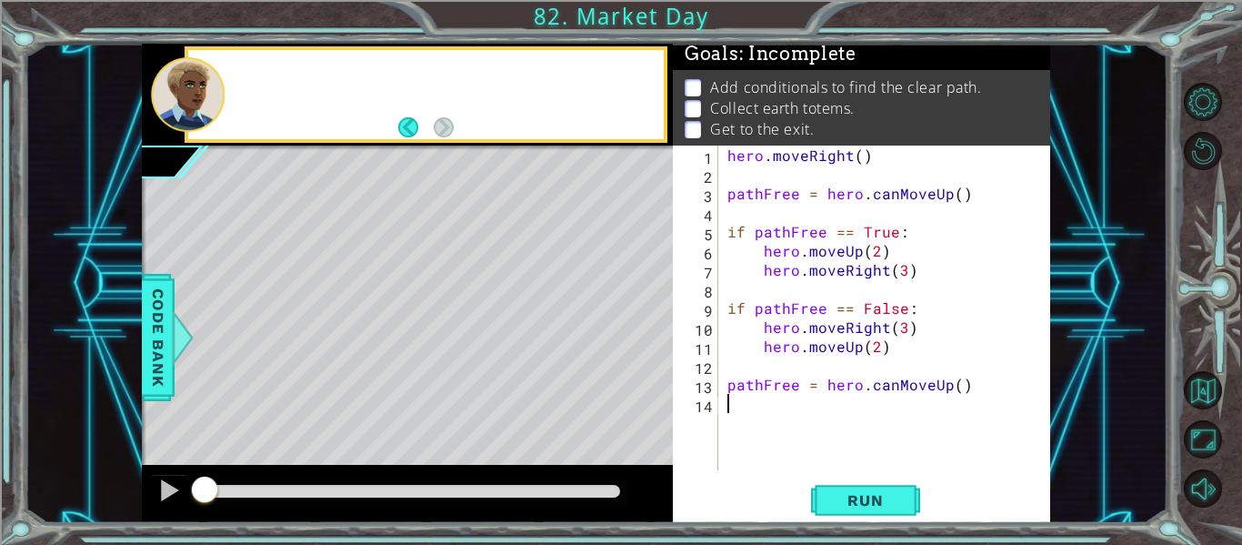
click at [190, 109] on div at bounding box center [188, 94] width 74 height 75
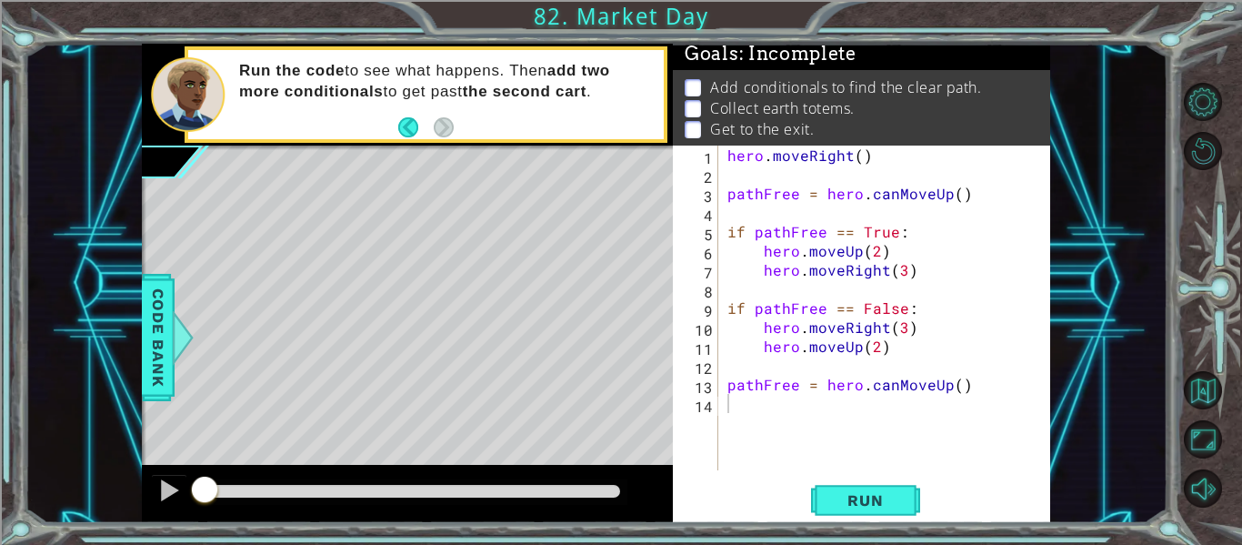
click at [831, 405] on div "hero . moveRight ( ) pathFree = hero . canMoveUp ( ) if pathFree == True : hero…" at bounding box center [890, 326] width 332 height 363
click at [767, 193] on div "hero . moveRight ( ) pathFree = hero . canMoveUp ( ) if pathFree == True : hero…" at bounding box center [890, 326] width 332 height 363
type textarea "pathFree = hero.canMoveUp()"
click at [867, 497] on span "Run" at bounding box center [865, 500] width 72 height 18
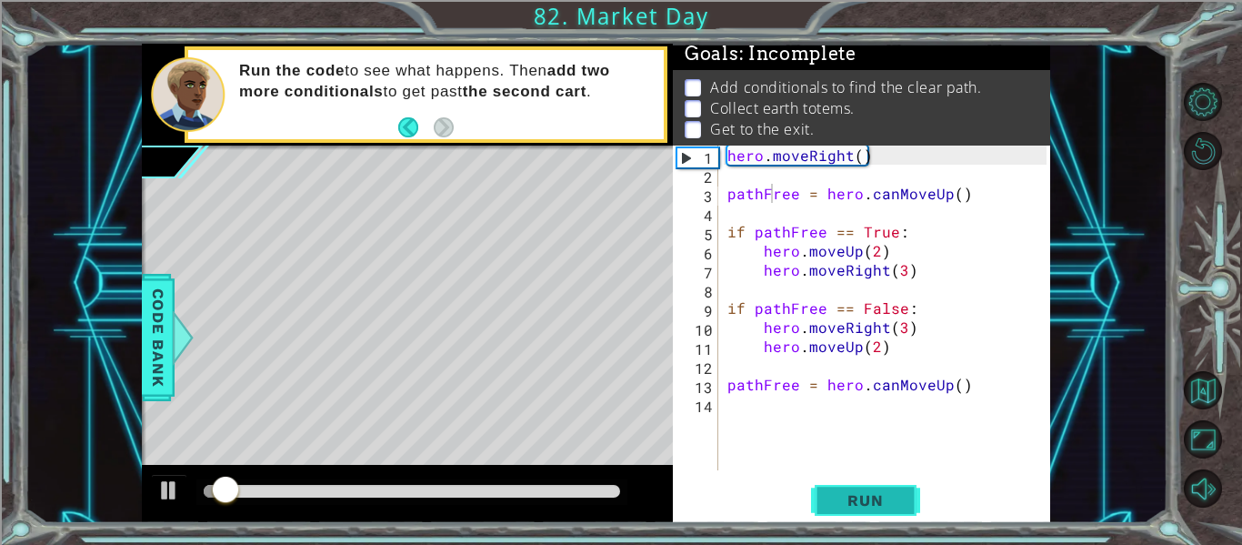
click at [867, 497] on span "Run" at bounding box center [865, 500] width 72 height 18
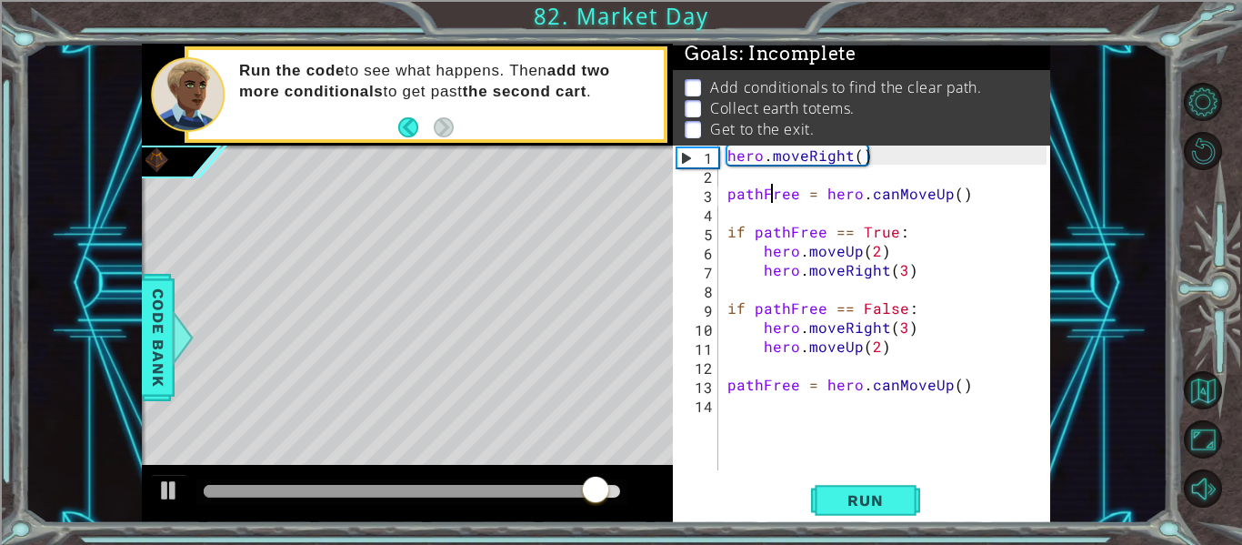
click at [795, 412] on div "hero . moveRight ( ) pathFree = hero . canMoveUp ( ) if pathFree == True : hero…" at bounding box center [890, 326] width 332 height 363
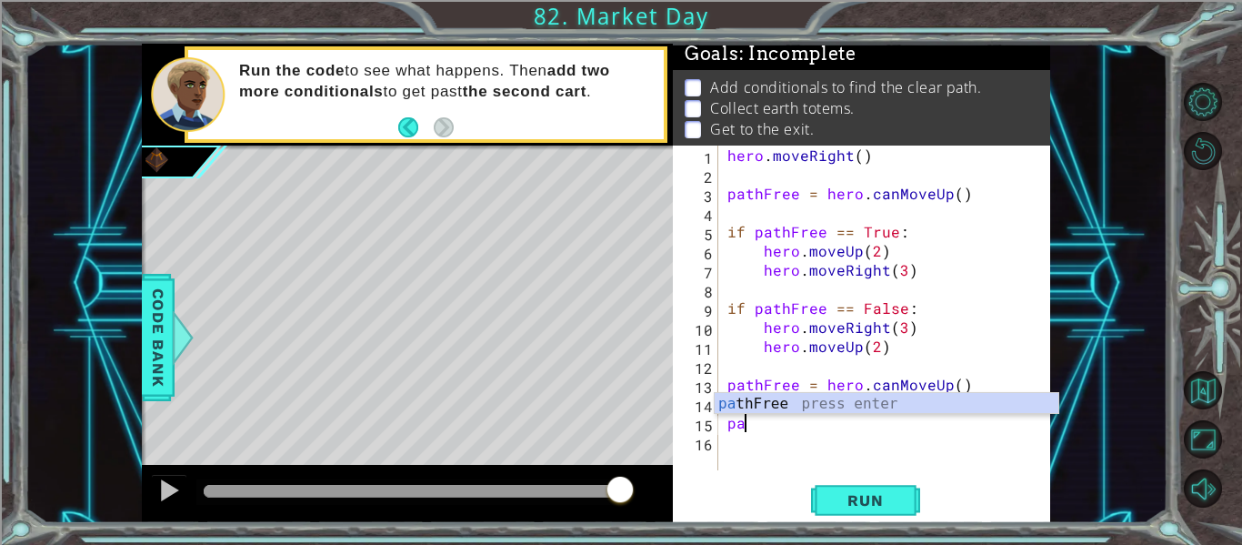
type textarea "p"
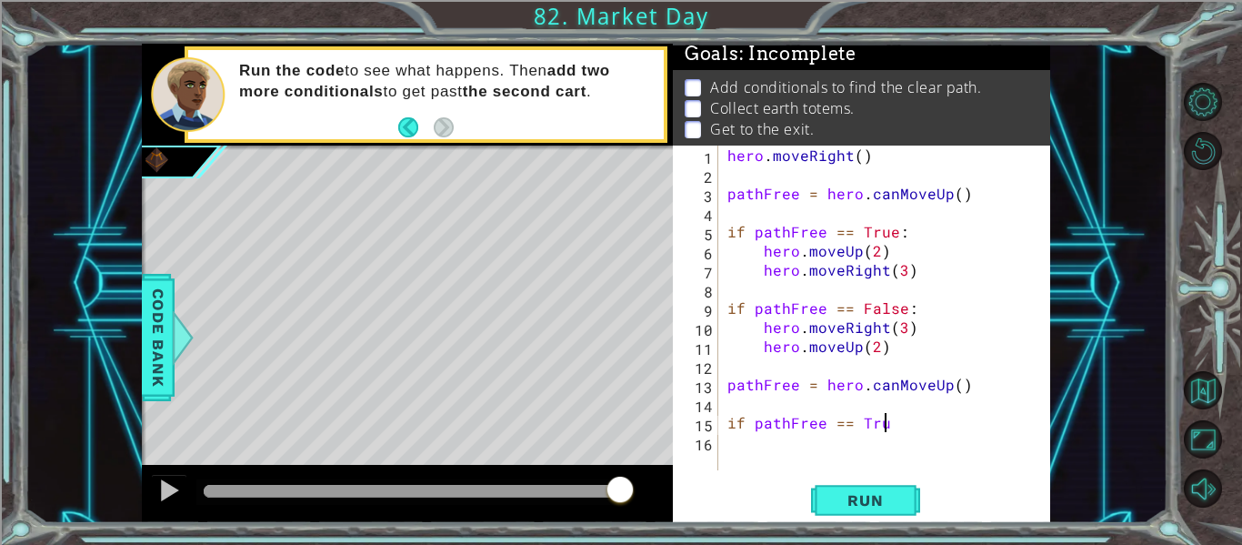
scroll to position [0, 9]
type textarea "if pathFree == True:"
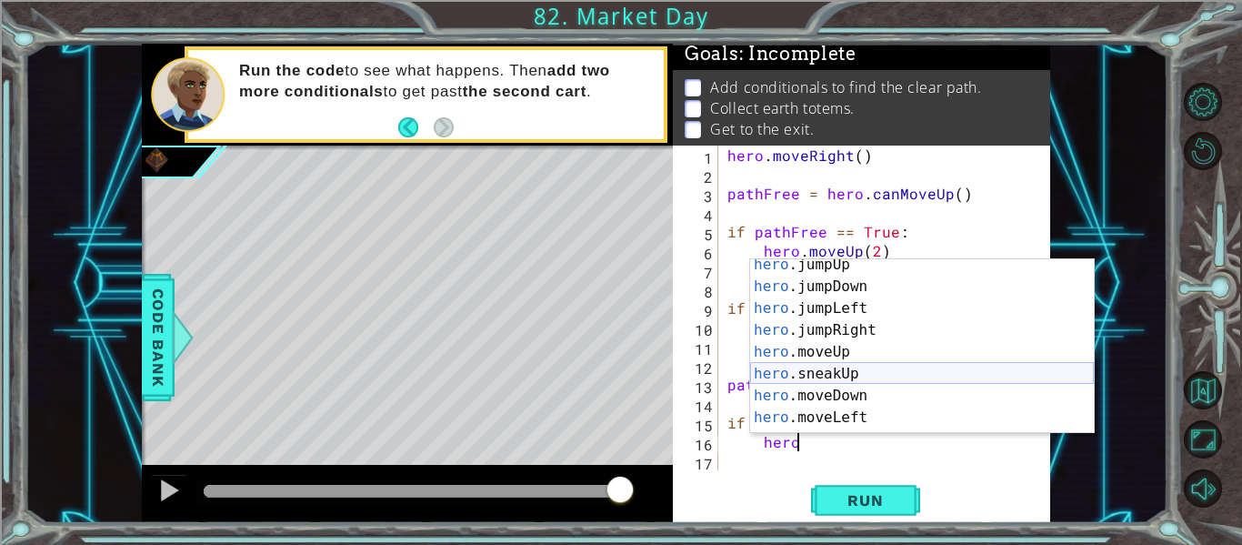
scroll to position [22, 0]
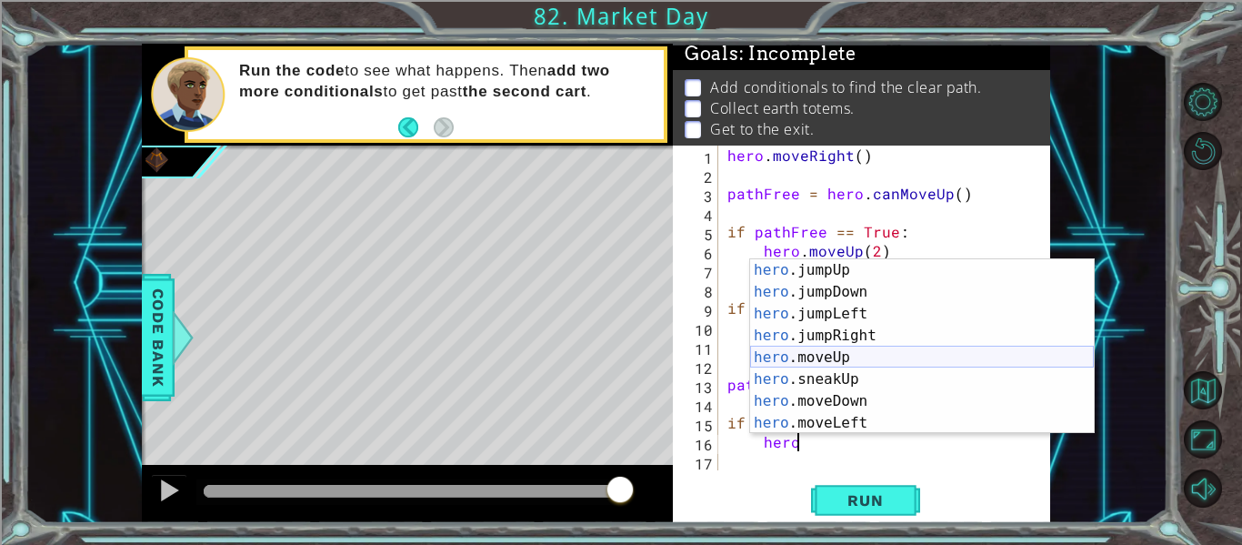
click at [894, 361] on div "hero press enter hero .jumpUp press enter hero .jumpDown press enter hero .jump…" at bounding box center [922, 346] width 344 height 218
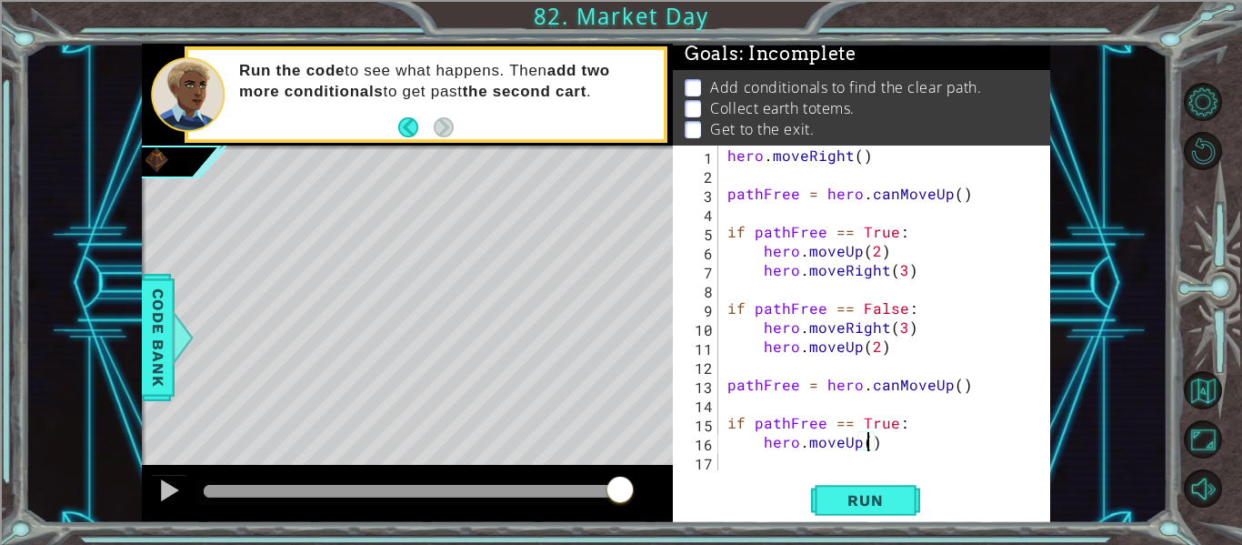
type textarea "hero.moveUp(2)"
click at [795, 461] on div "hero . moveRight ( ) pathFree = hero . canMoveUp ( ) if pathFree == True : hero…" at bounding box center [890, 326] width 332 height 363
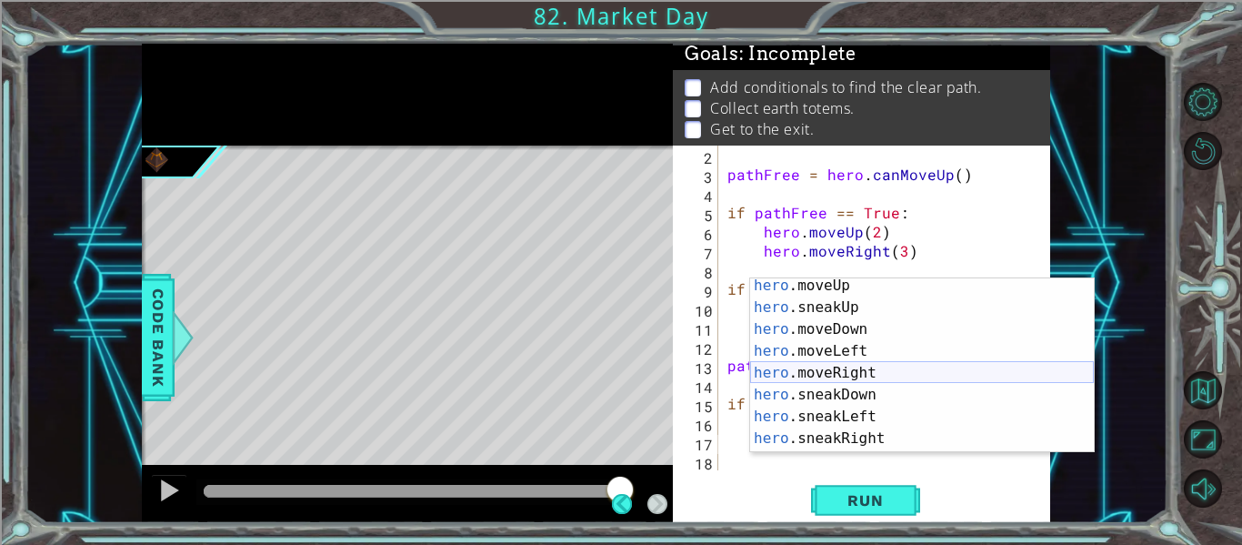
scroll to position [113, 0]
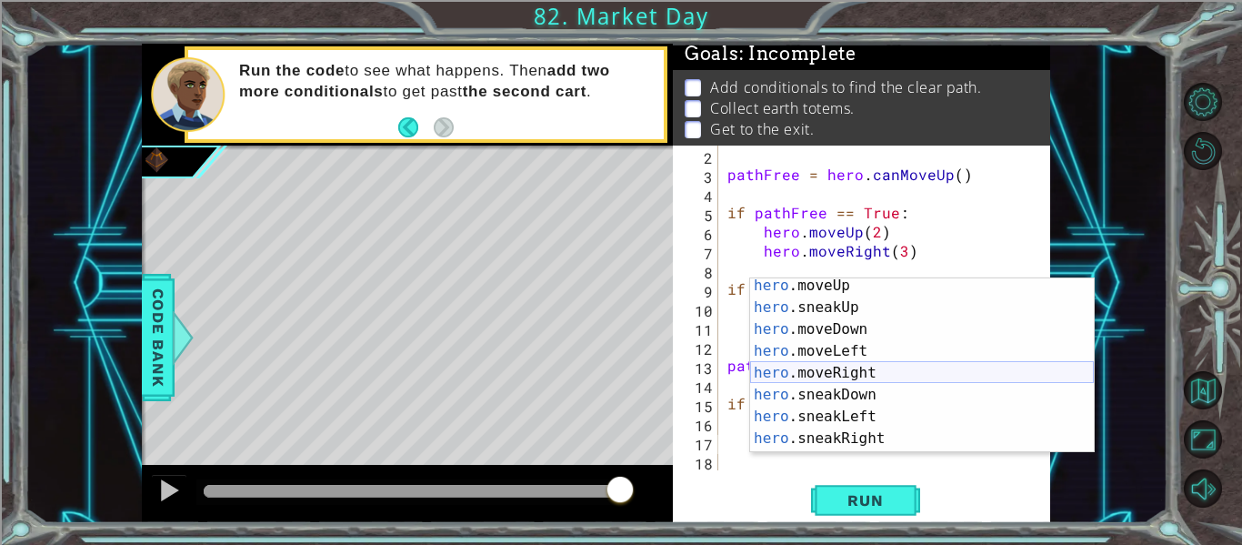
click at [865, 366] on div "hero .moveUp press enter hero .sneakUp press enter hero .moveDown press enter h…" at bounding box center [922, 384] width 344 height 218
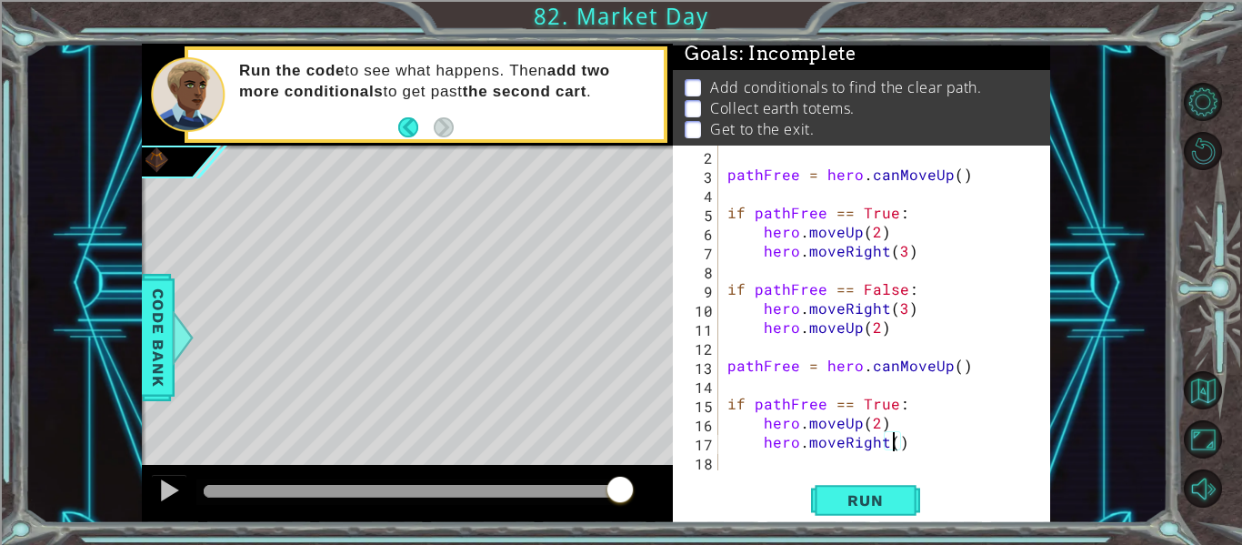
type textarea "hero.moveRight(2)"
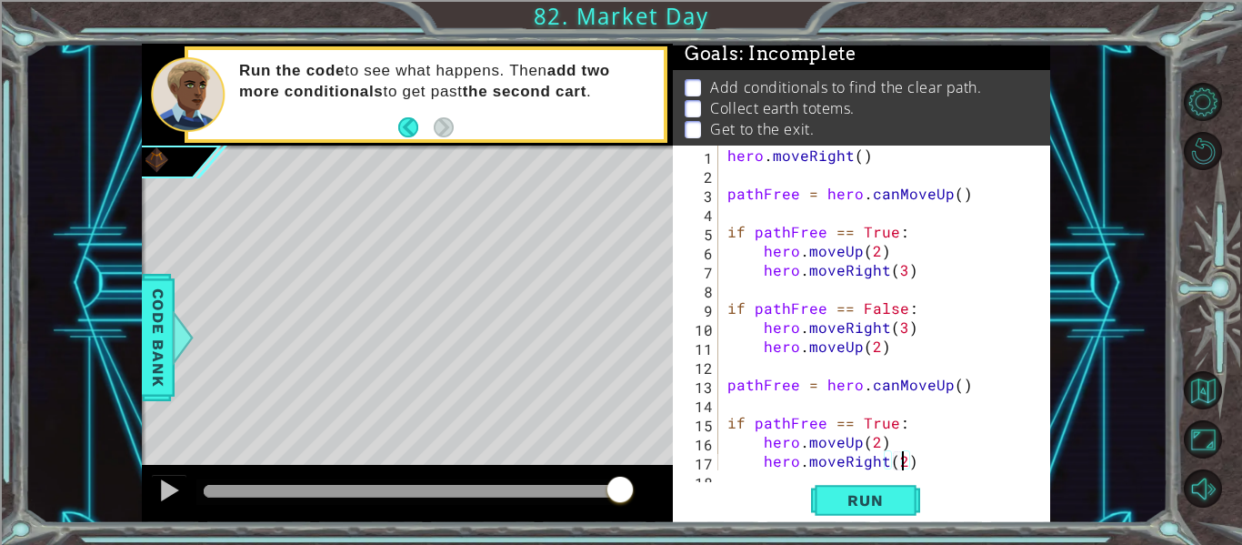
scroll to position [19, 0]
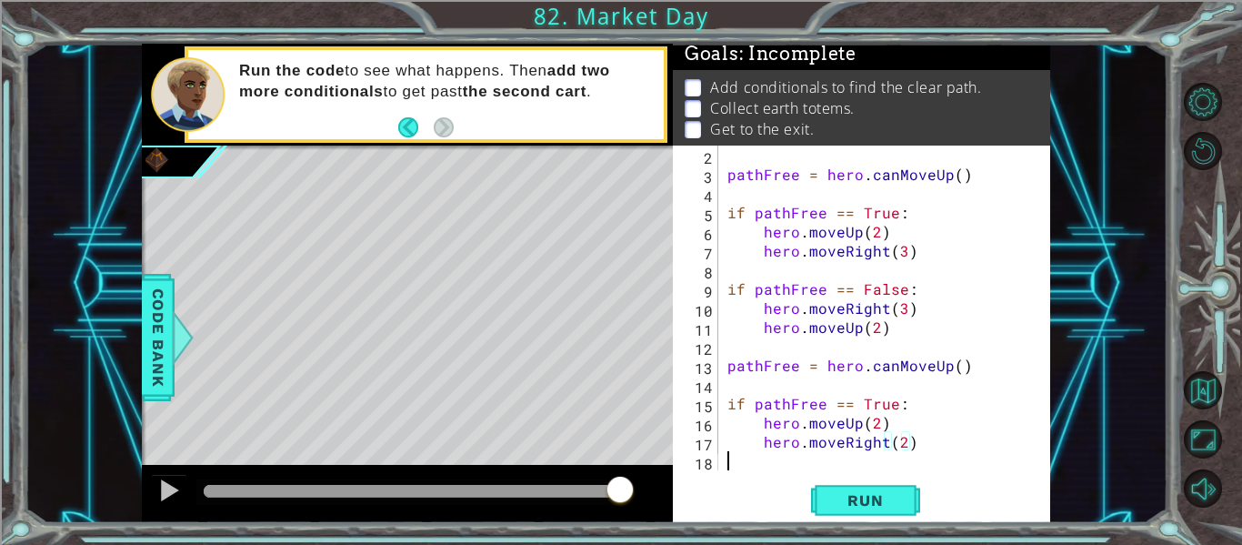
click at [805, 460] on div "pathFree = hero . canMoveUp ( ) if pathFree == True : hero . moveUp ( 2 ) hero …" at bounding box center [890, 326] width 332 height 363
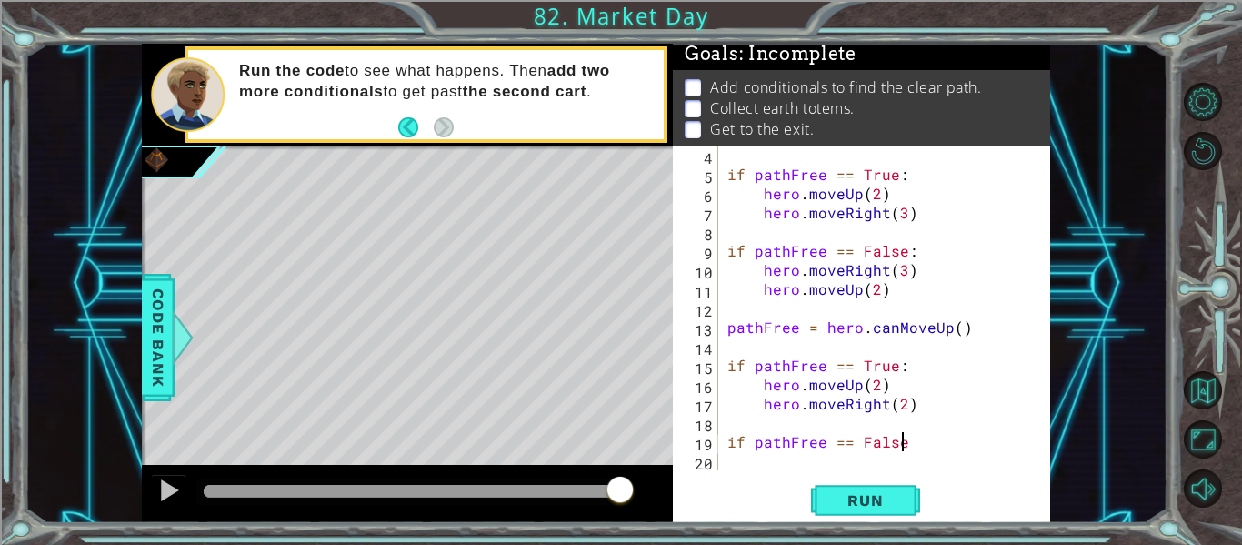
scroll to position [0, 10]
type textarea "if pathFree == False:"
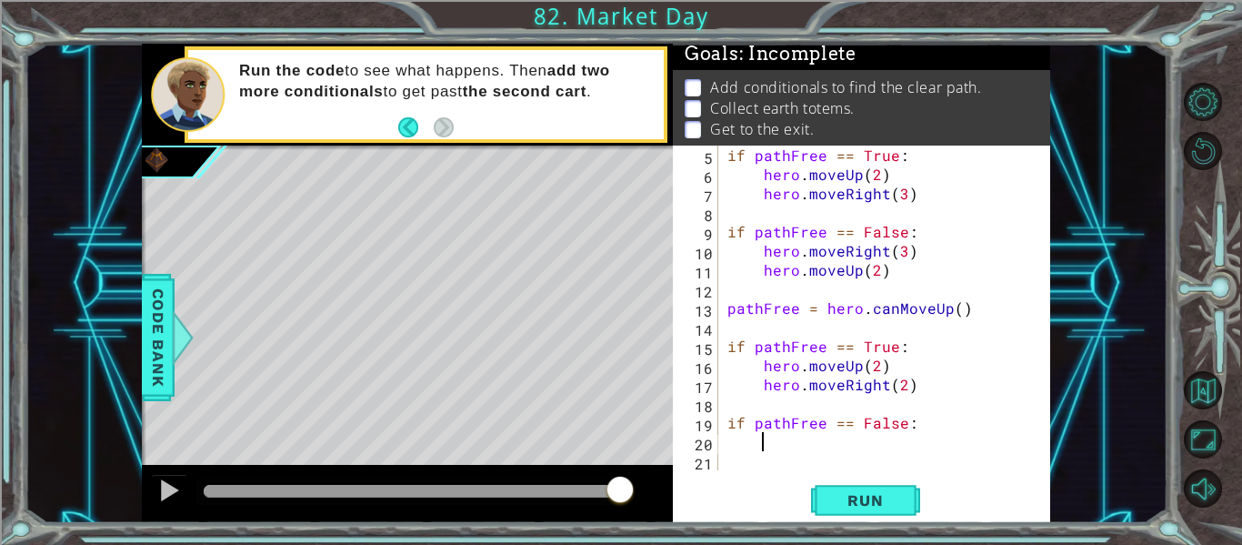
scroll to position [76, 0]
type textarea "m"
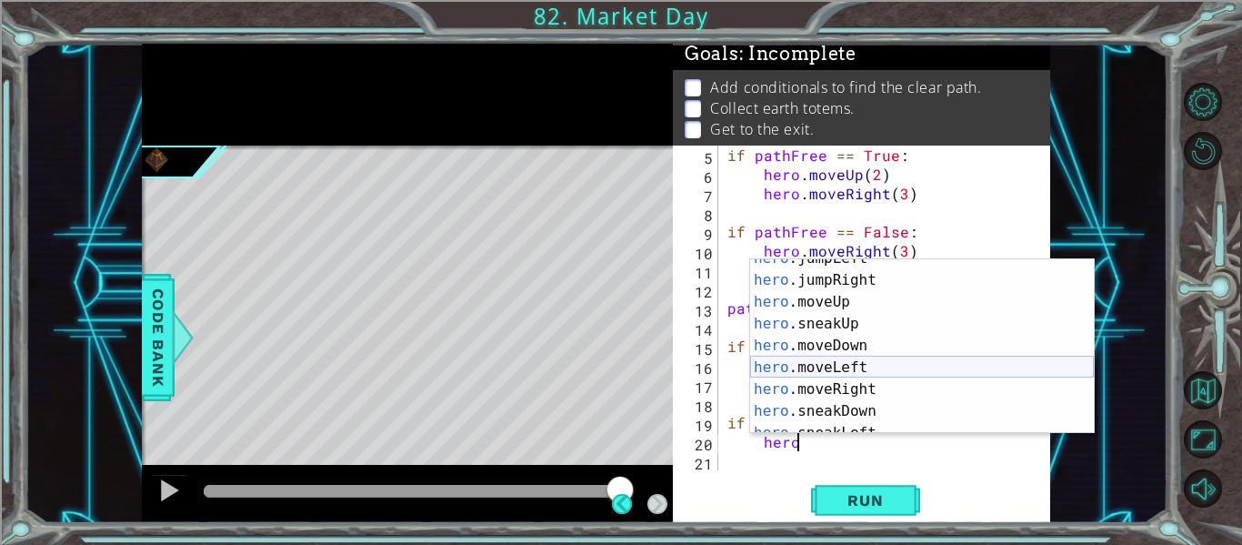
scroll to position [81, 0]
click at [916, 376] on div "hero .jumpLeft press enter hero .jumpRight press enter hero .moveUp press enter…" at bounding box center [922, 353] width 344 height 218
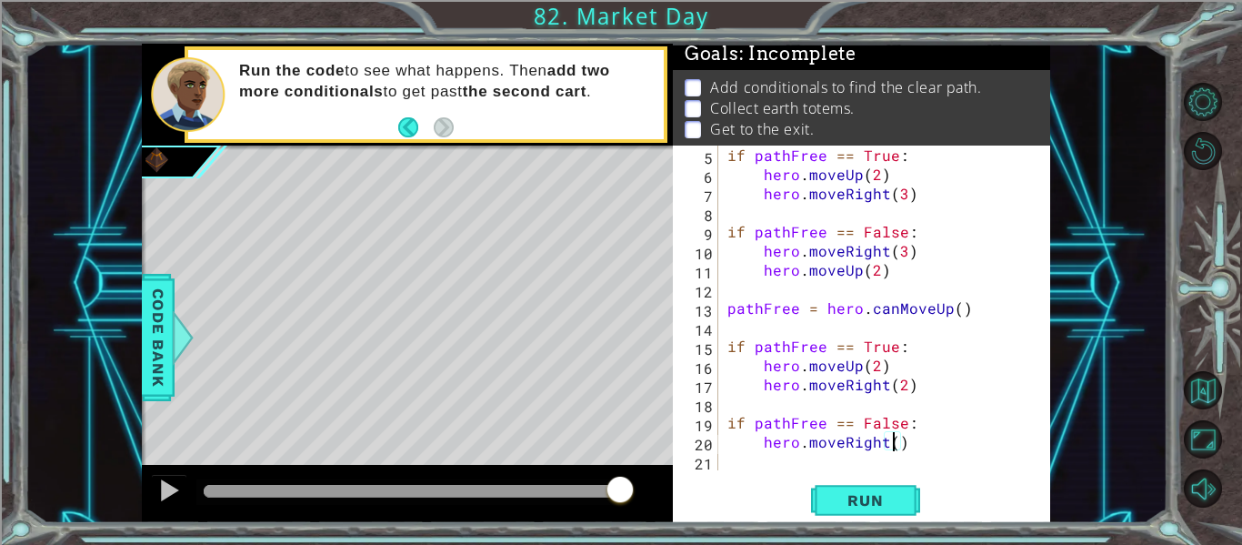
type textarea "hero.moveRight(2)"
click at [794, 463] on div "if pathFree == True : hero . moveUp ( 2 ) hero . moveRight ( 3 ) if pathFree ==…" at bounding box center [890, 326] width 332 height 363
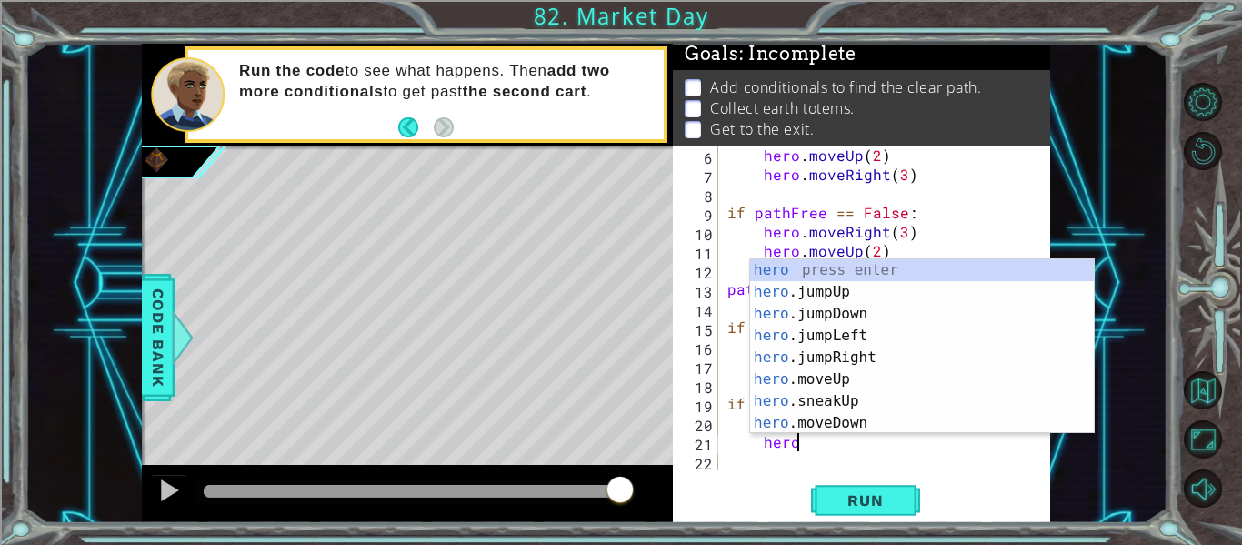
scroll to position [0, 4]
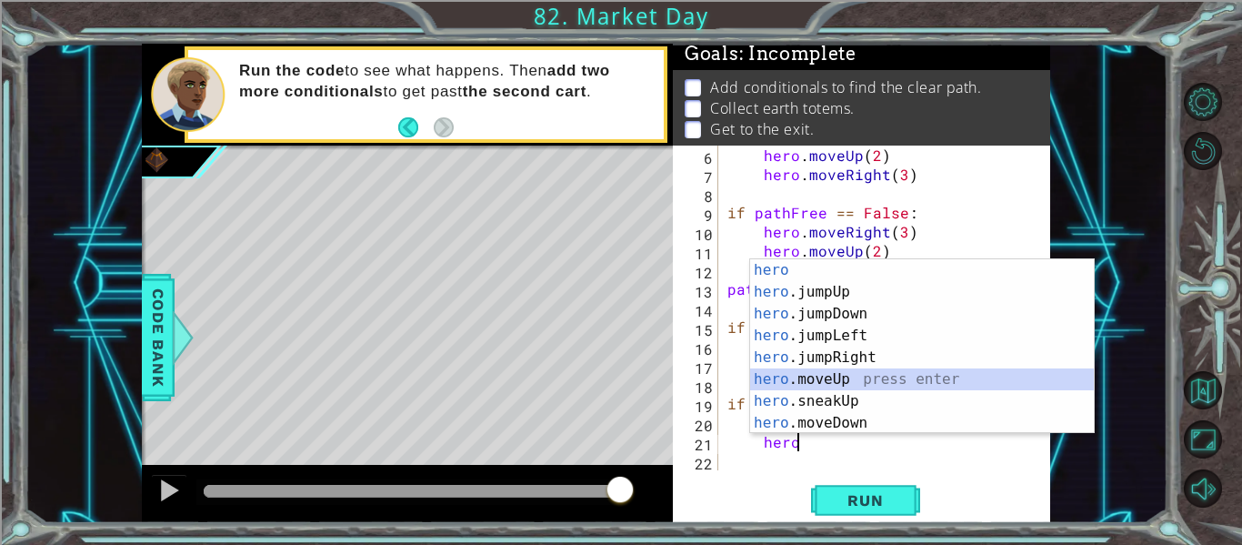
click at [836, 378] on div "hero press enter hero .jumpUp press enter hero .jumpDown press enter hero .jump…" at bounding box center [922, 368] width 344 height 218
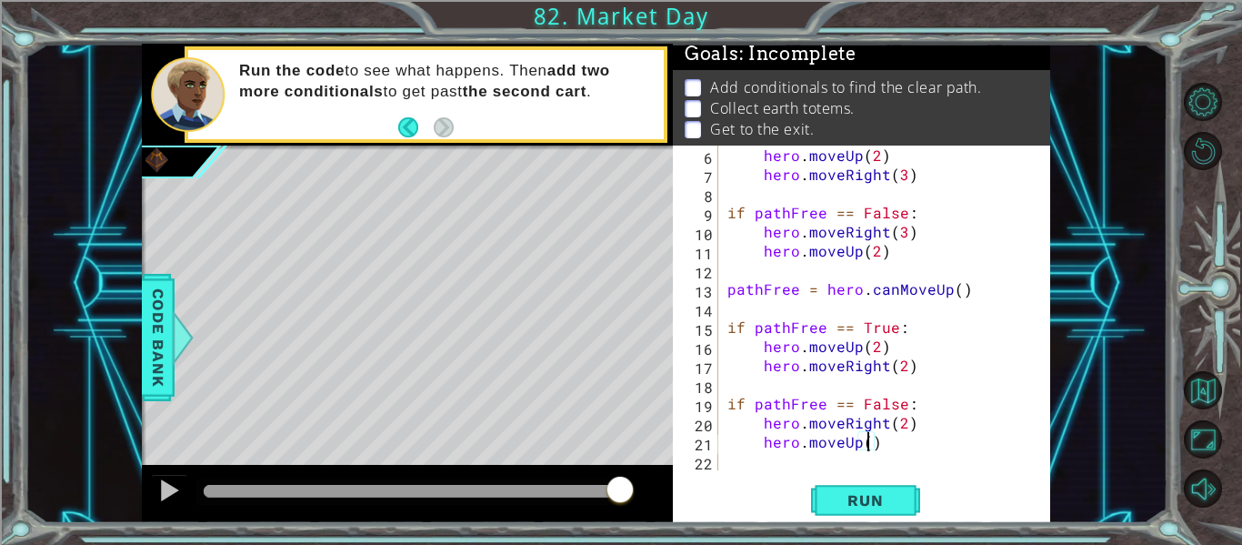
type textarea "hero.moveUp(2)"
click at [795, 459] on div "if pathFree == True : hero . moveUp ( 2 ) hero . moveRight ( 3 ) if pathFree ==…" at bounding box center [890, 307] width 332 height 363
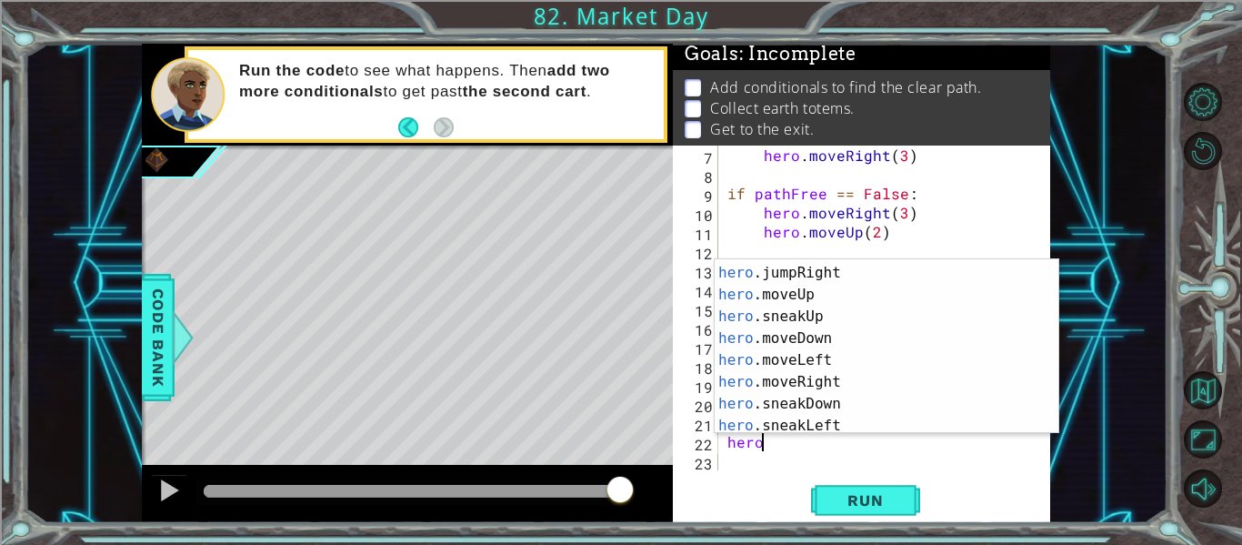
scroll to position [89, 0]
click at [878, 372] on div "hero .jumpRight press enter hero .moveUp press enter hero .sneakUp press enter …" at bounding box center [887, 366] width 344 height 218
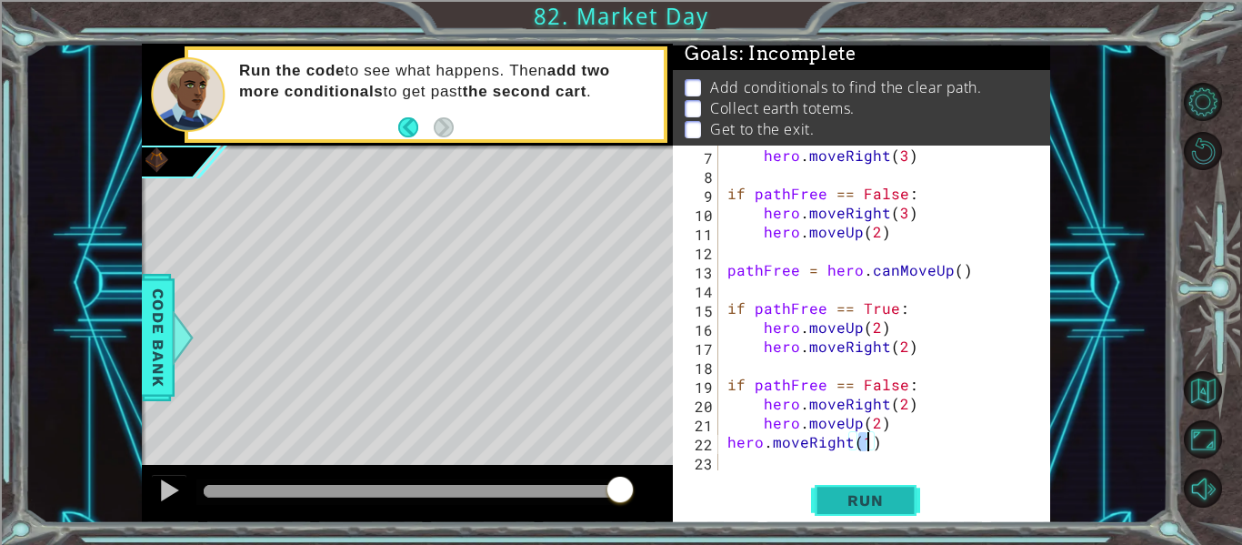
type textarea "hero.moveRight(1)"
click at [853, 513] on button "Run" at bounding box center [865, 500] width 109 height 37
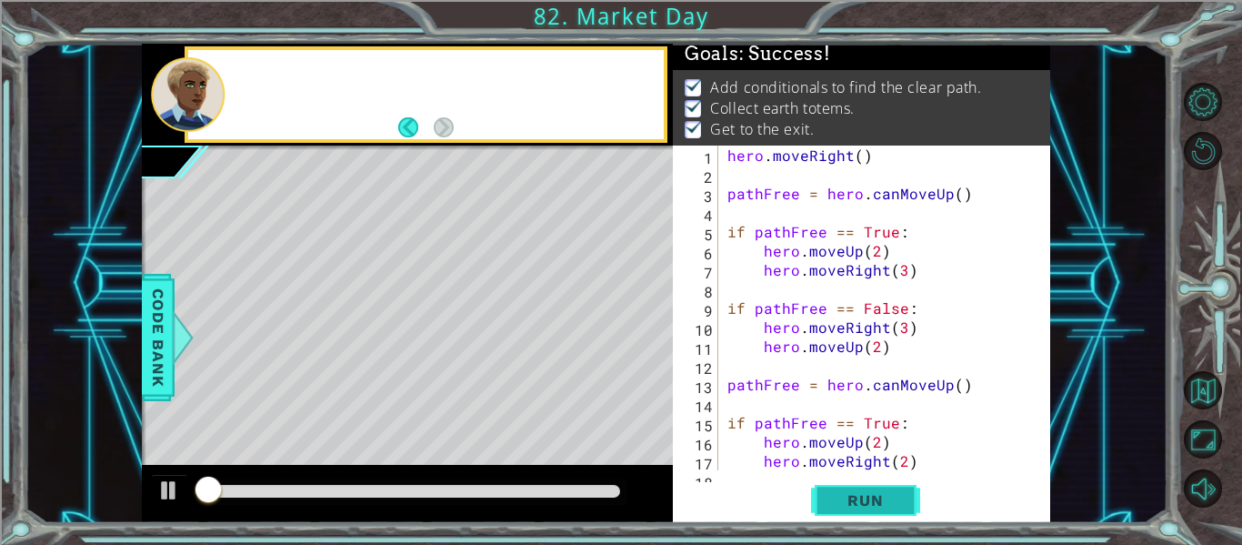
scroll to position [0, 0]
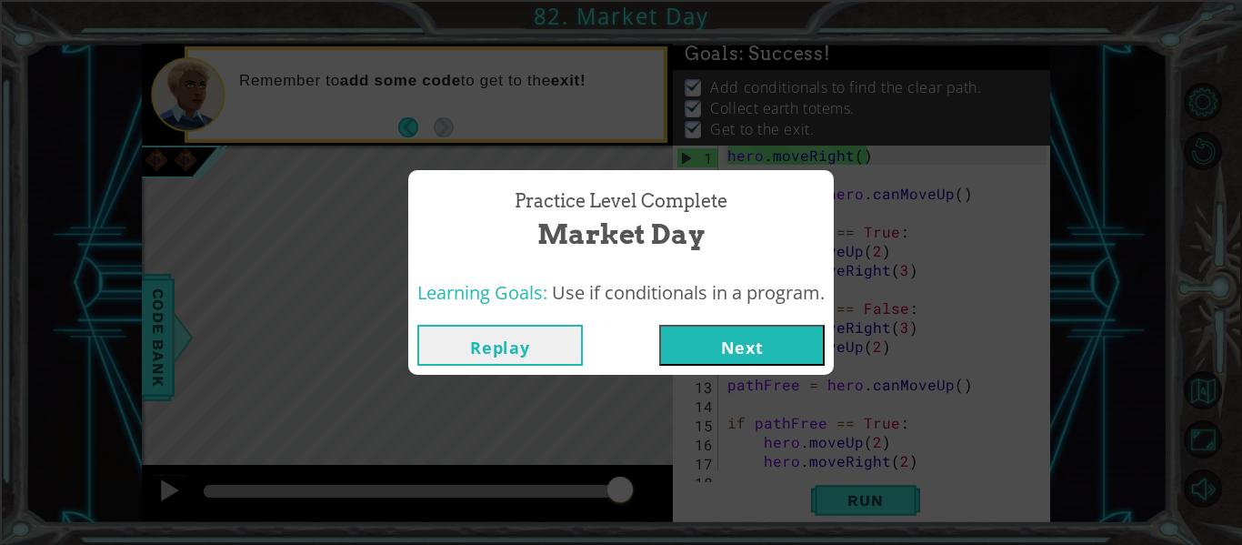
click at [713, 335] on button "Next" at bounding box center [741, 345] width 165 height 41
